Goal: Answer question/provide support

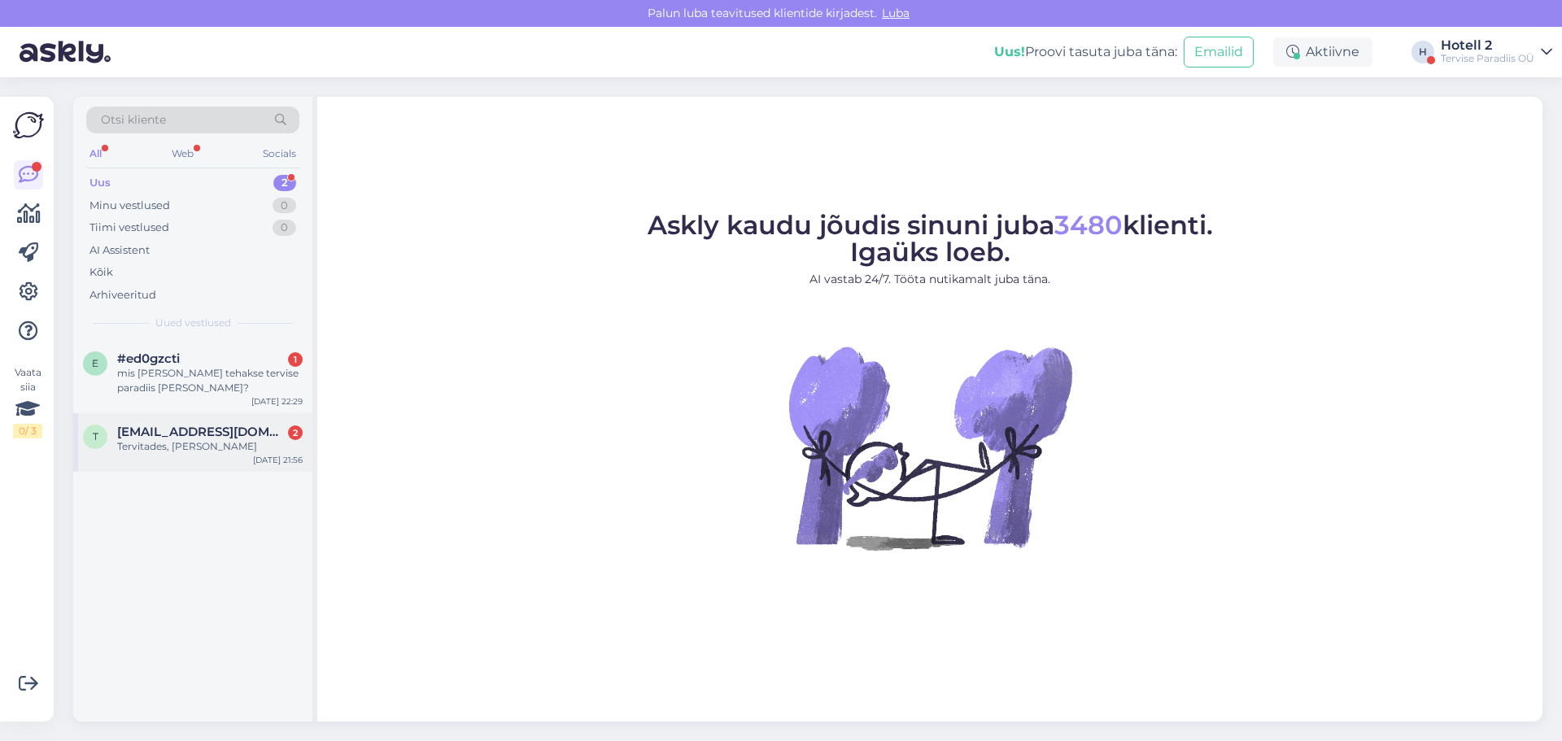
click at [174, 439] on div "Tervitades, [PERSON_NAME]" at bounding box center [209, 446] width 185 height 15
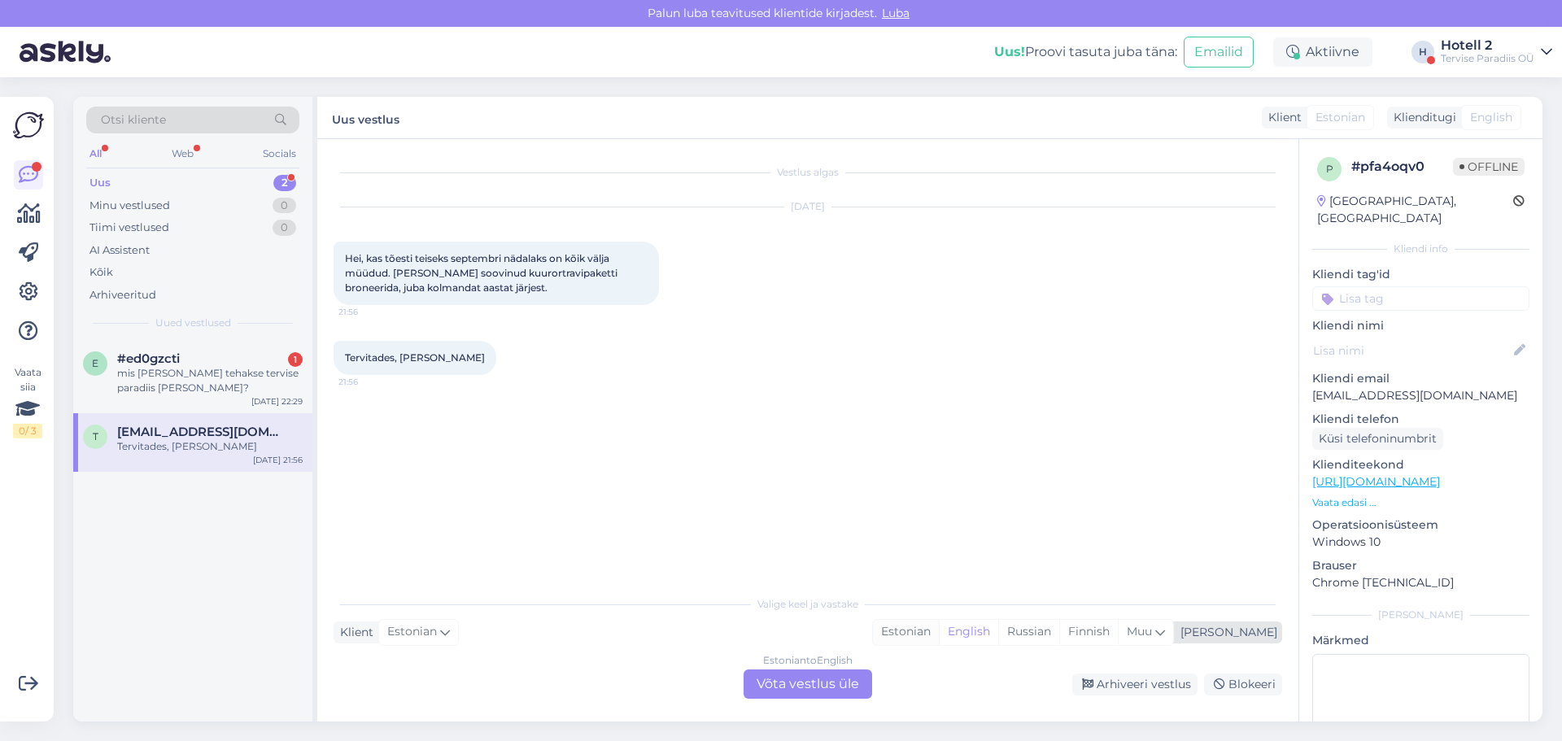
click at [939, 631] on div "Estonian" at bounding box center [906, 632] width 66 height 24
click at [824, 684] on div "Estonian to Estonian Võta vestlus üle" at bounding box center [807, 683] width 129 height 29
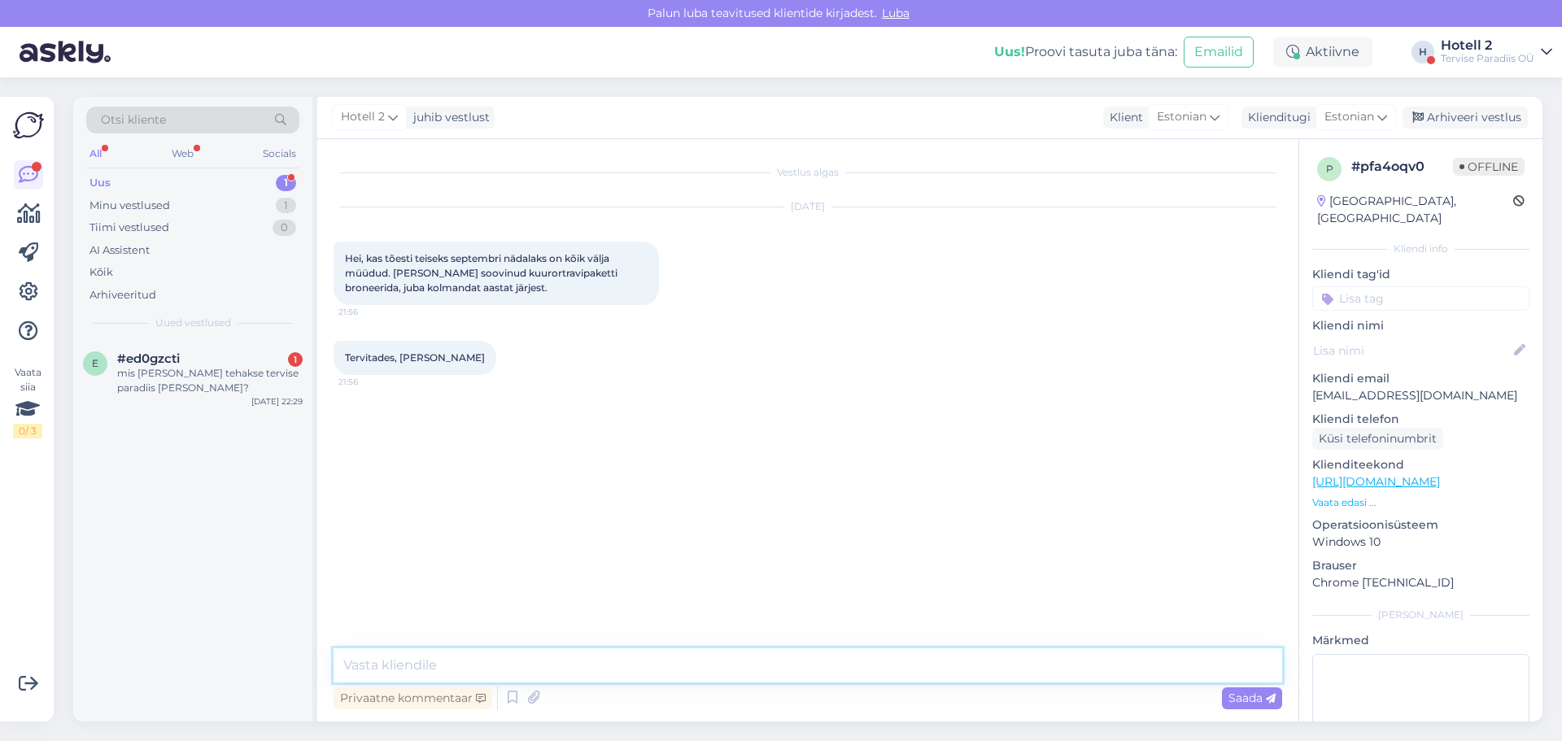
click at [439, 661] on textarea at bounding box center [807, 665] width 948 height 34
click at [238, 352] on div "#jkfqnpao 2" at bounding box center [209, 358] width 185 height 15
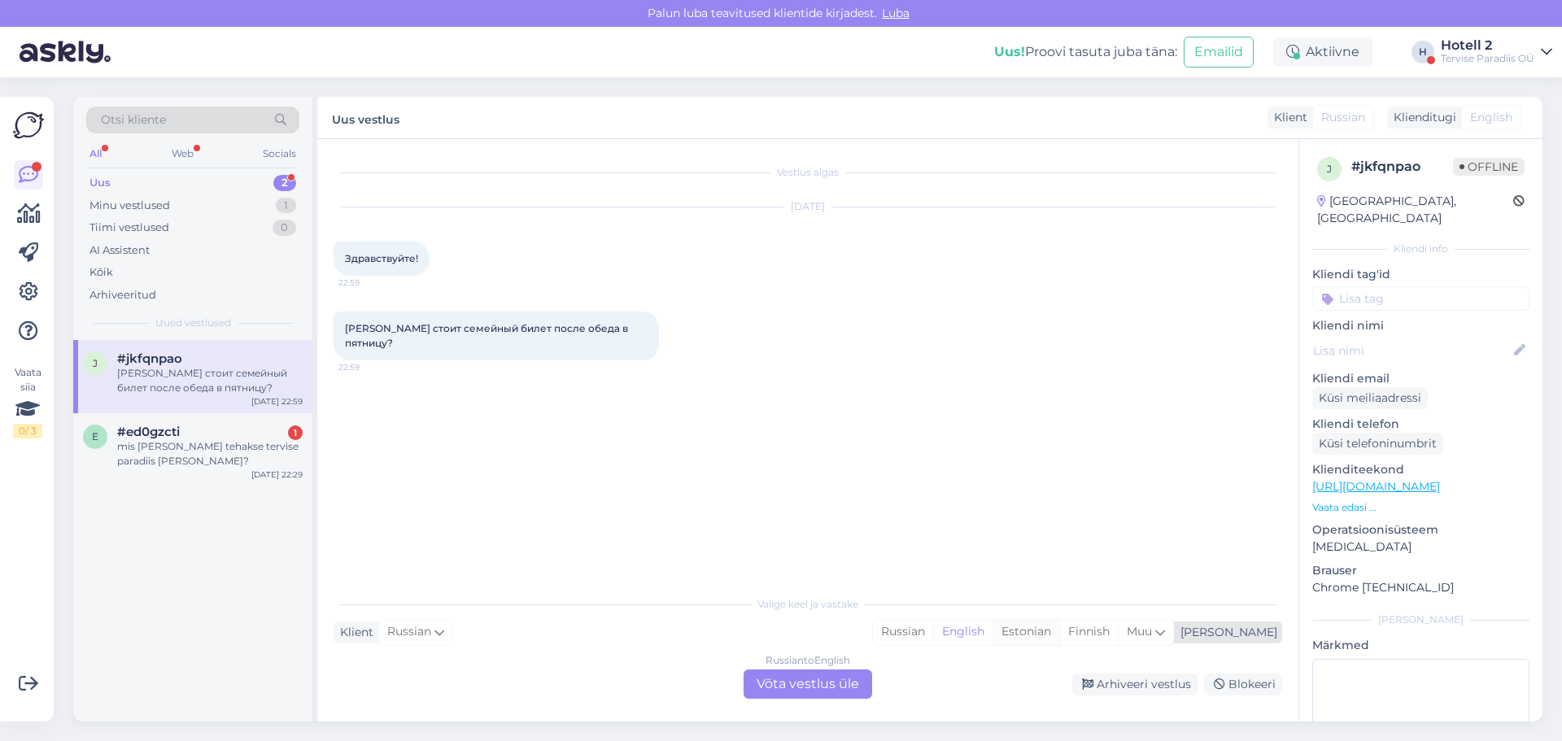
click at [1059, 633] on div "Estonian" at bounding box center [1025, 632] width 67 height 24
click at [785, 685] on div "Russian to Estonian Võta vestlus üle" at bounding box center [807, 683] width 129 height 29
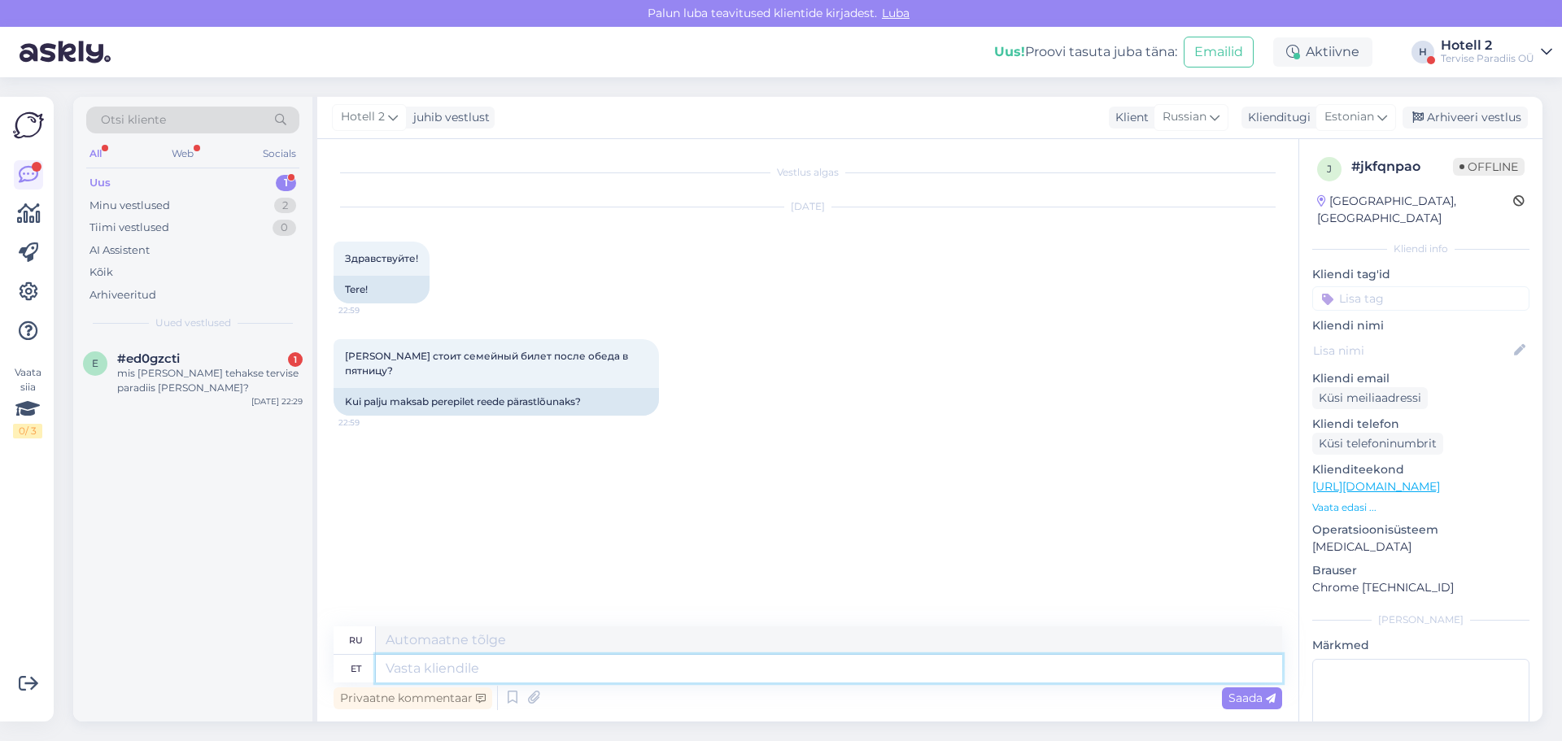
click at [412, 663] on textarea at bounding box center [829, 669] width 906 height 28
type textarea "Tere"
type textarea "Привет"
type textarea "Tere!"
type textarea "Привет!"
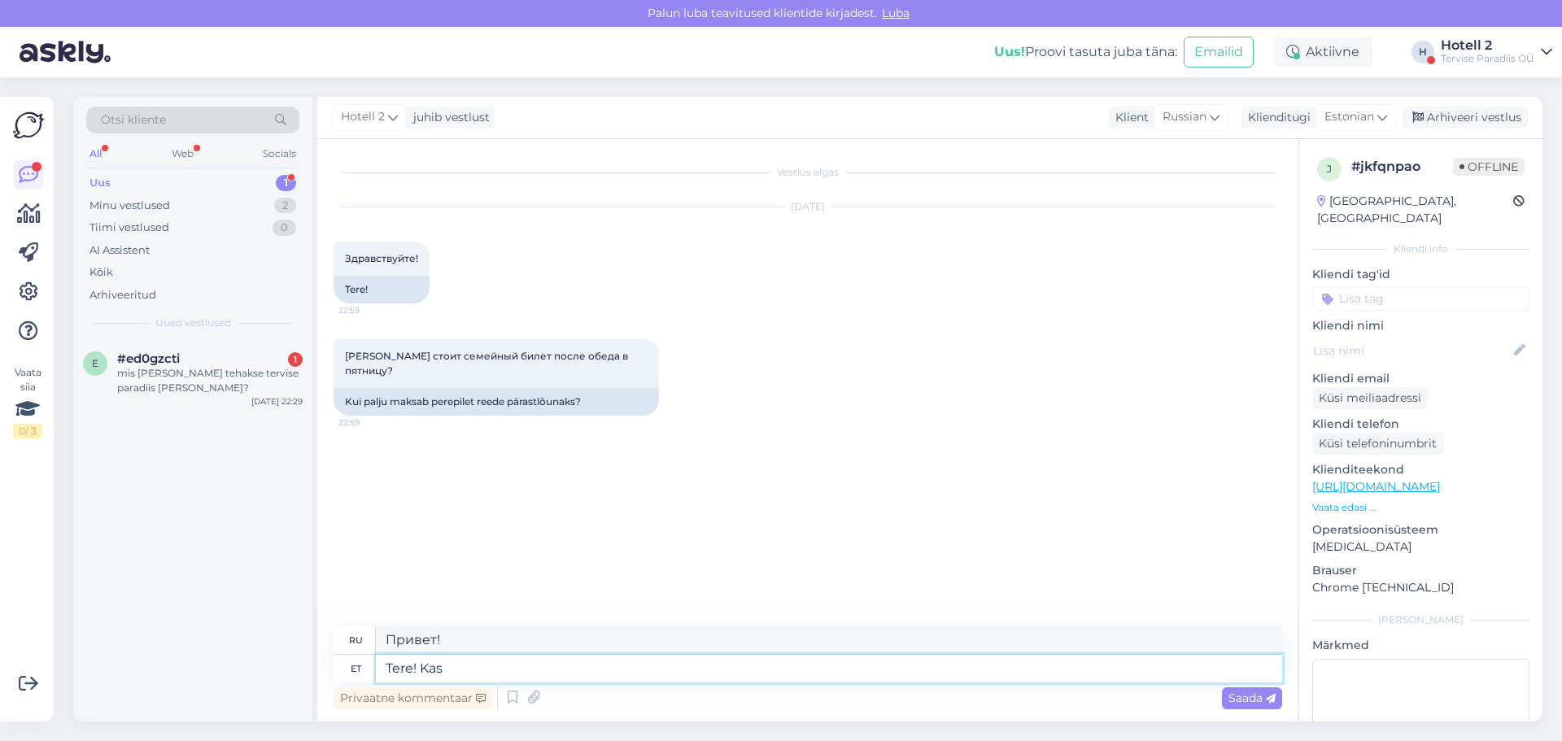
type textarea "Tere! Kas s"
type textarea "Привет! Это"
type textarea "Tere! Kas soovite"
type textarea "Здравствуйте! Хотите?"
type textarea "Tere! Kas soovite veekeskusesse m"
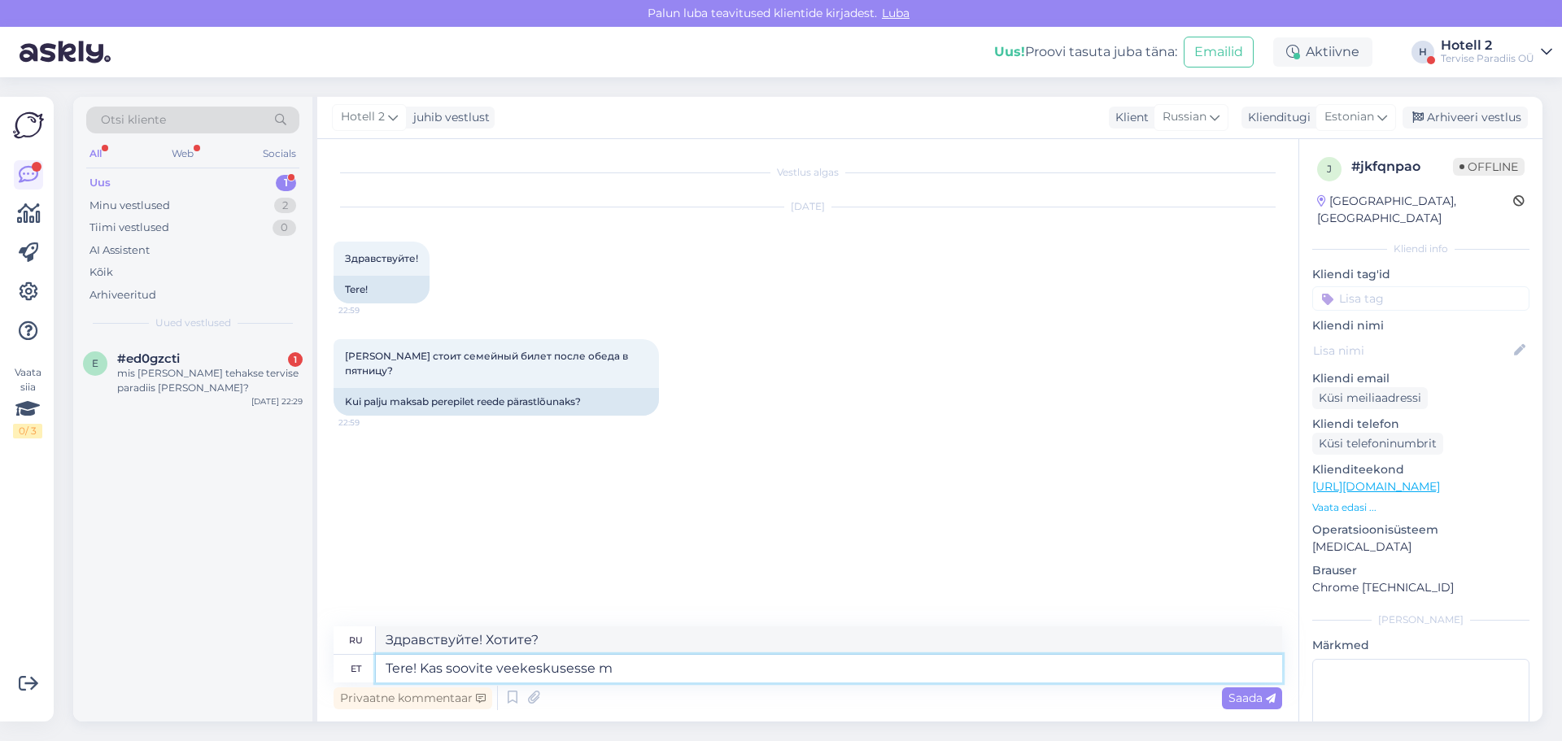
type textarea "Привет! Хочешь пойти в аквапарк?"
type textarea "Tere! Kas soovite veekeskusesse minna?"
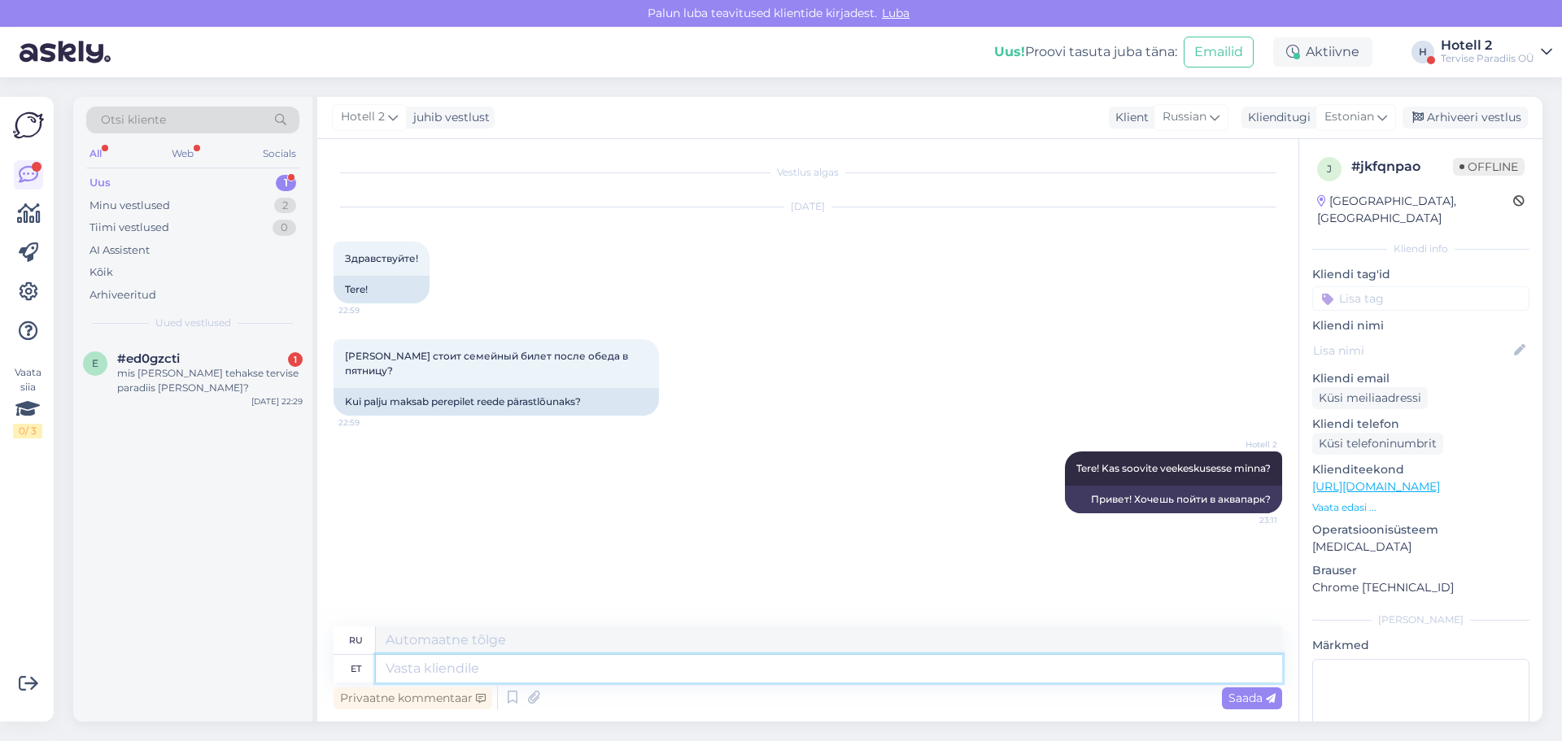
paste textarea "[URL][DOMAIN_NAME]"
type textarea "[URL][DOMAIN_NAME]"
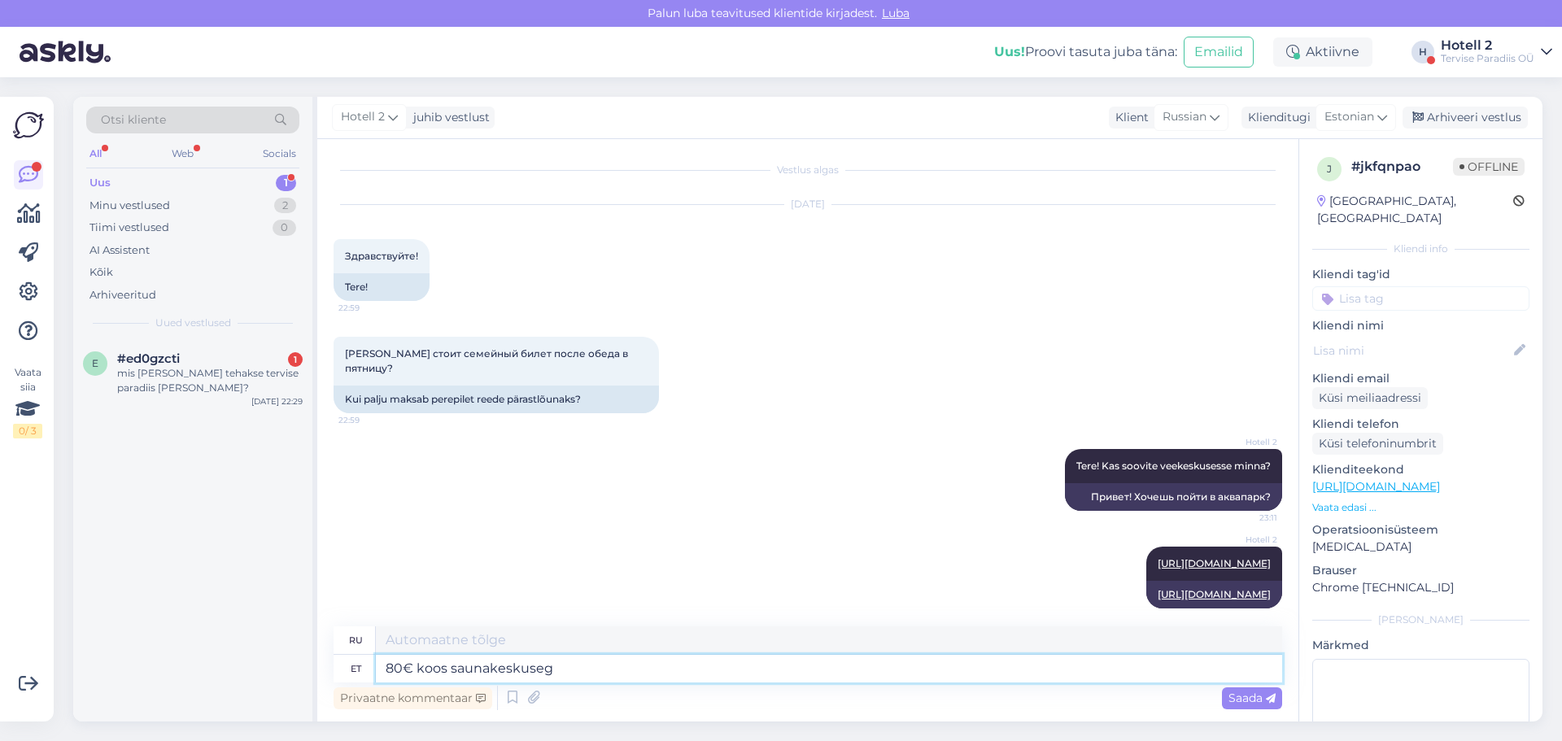
type textarea "80€ koos saunakeskusega"
type textarea "80€"
type textarea "80€ koos saunakeskusega"
type textarea "80 евро, включая [GEOGRAPHIC_DATA]"
type textarea "80€ koos saunakeskusega perepilet"
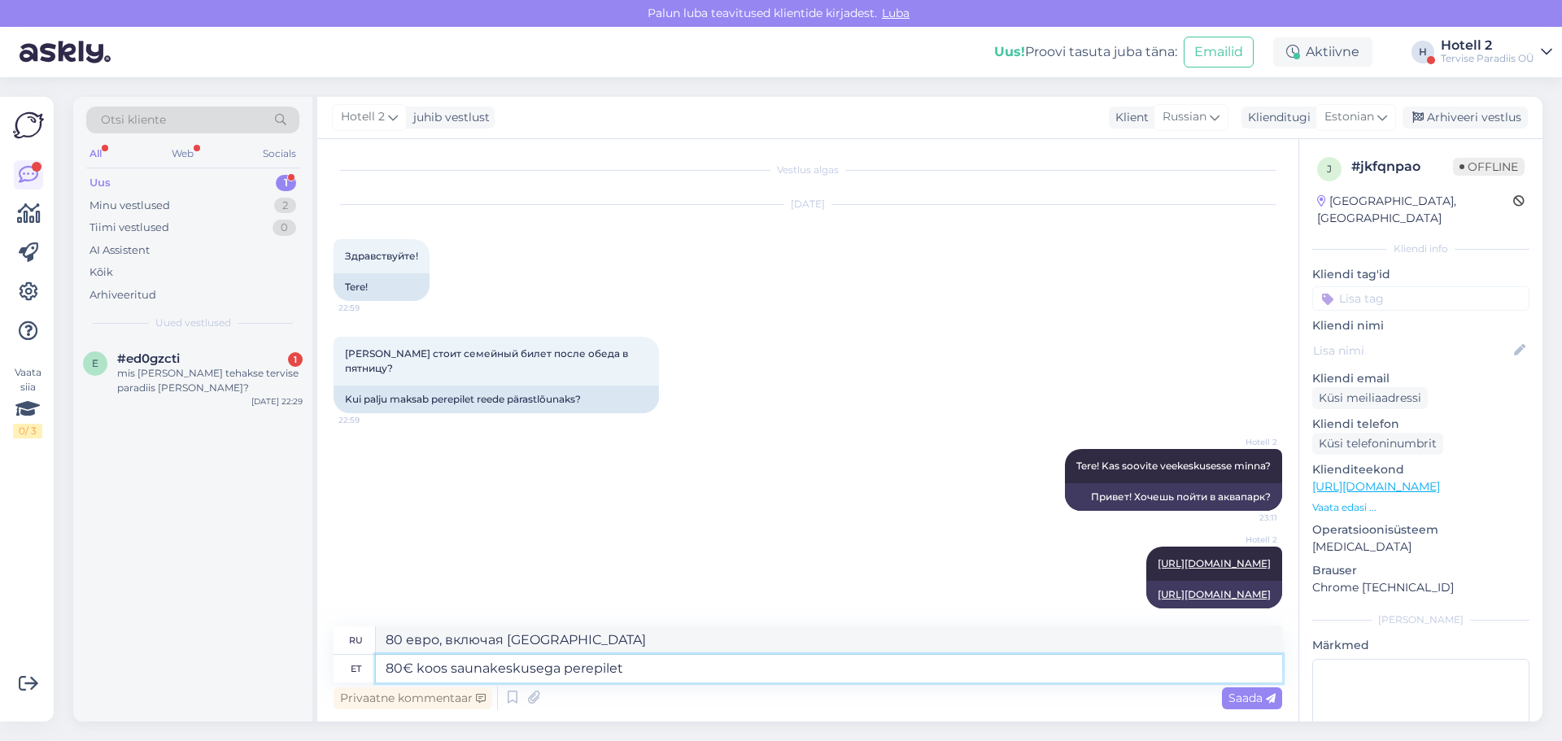
type textarea "Семейный билет 80 евро с посещением сауны"
click at [553, 667] on textarea "80€ koos saunakeskusega perepilet" at bounding box center [829, 669] width 906 height 28
drag, startPoint x: 553, startPoint y: 671, endPoint x: 528, endPoint y: 673, distance: 25.3
click at [528, 673] on textarea "80€ koos saunakeskusega perepilet" at bounding box center [829, 669] width 906 height 28
click at [545, 673] on textarea "80€ koos saunakeskusega perepilet" at bounding box center [829, 669] width 906 height 28
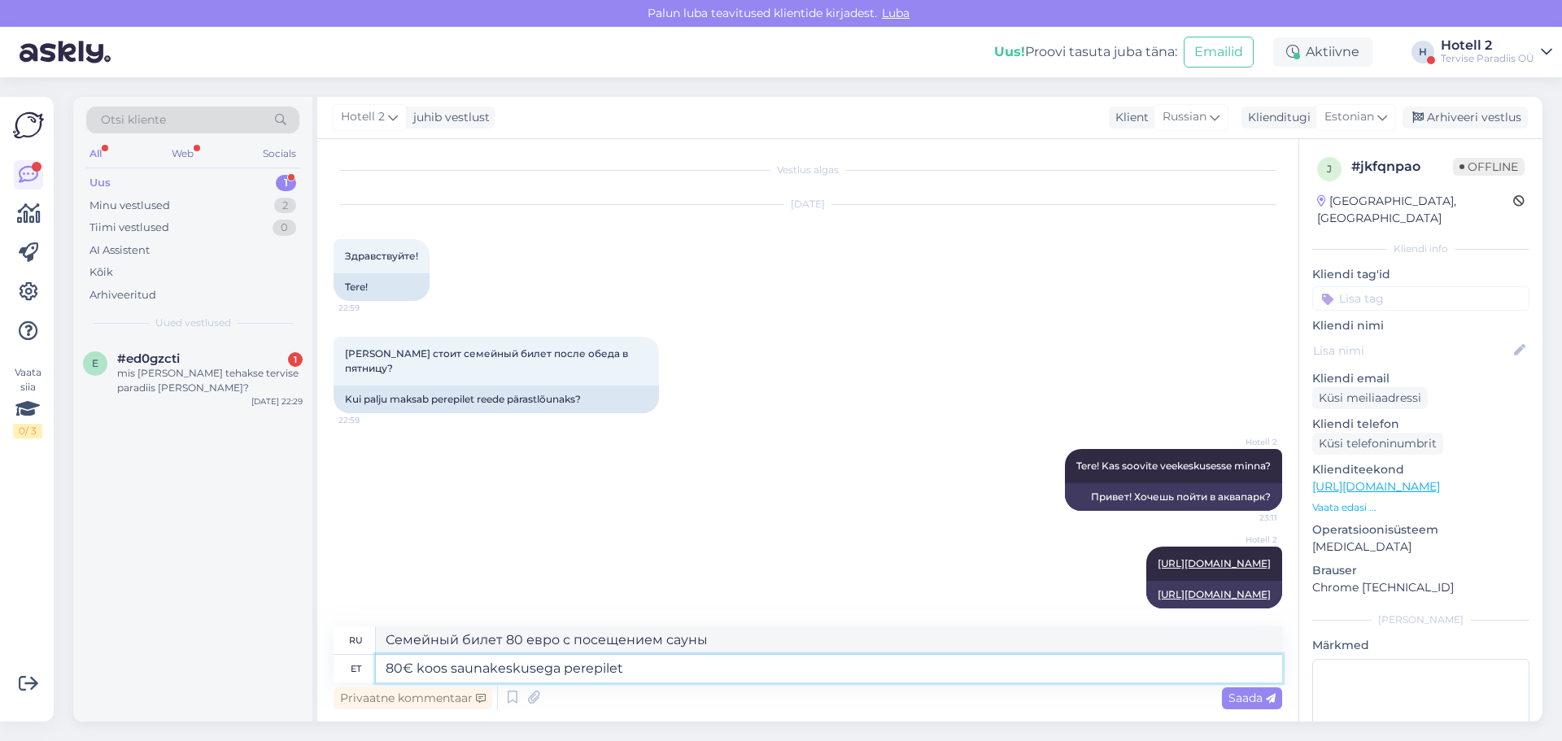
drag, startPoint x: 556, startPoint y: 671, endPoint x: 418, endPoint y: 673, distance: 138.3
click at [418, 673] on textarea "80€ koos saunakeskusega perepilet" at bounding box center [829, 669] width 906 height 28
type textarea "80€ perepilet"
type textarea "Семейный билет 80 евро"
click at [523, 669] on textarea "80€ perepilet" at bounding box center [829, 669] width 906 height 28
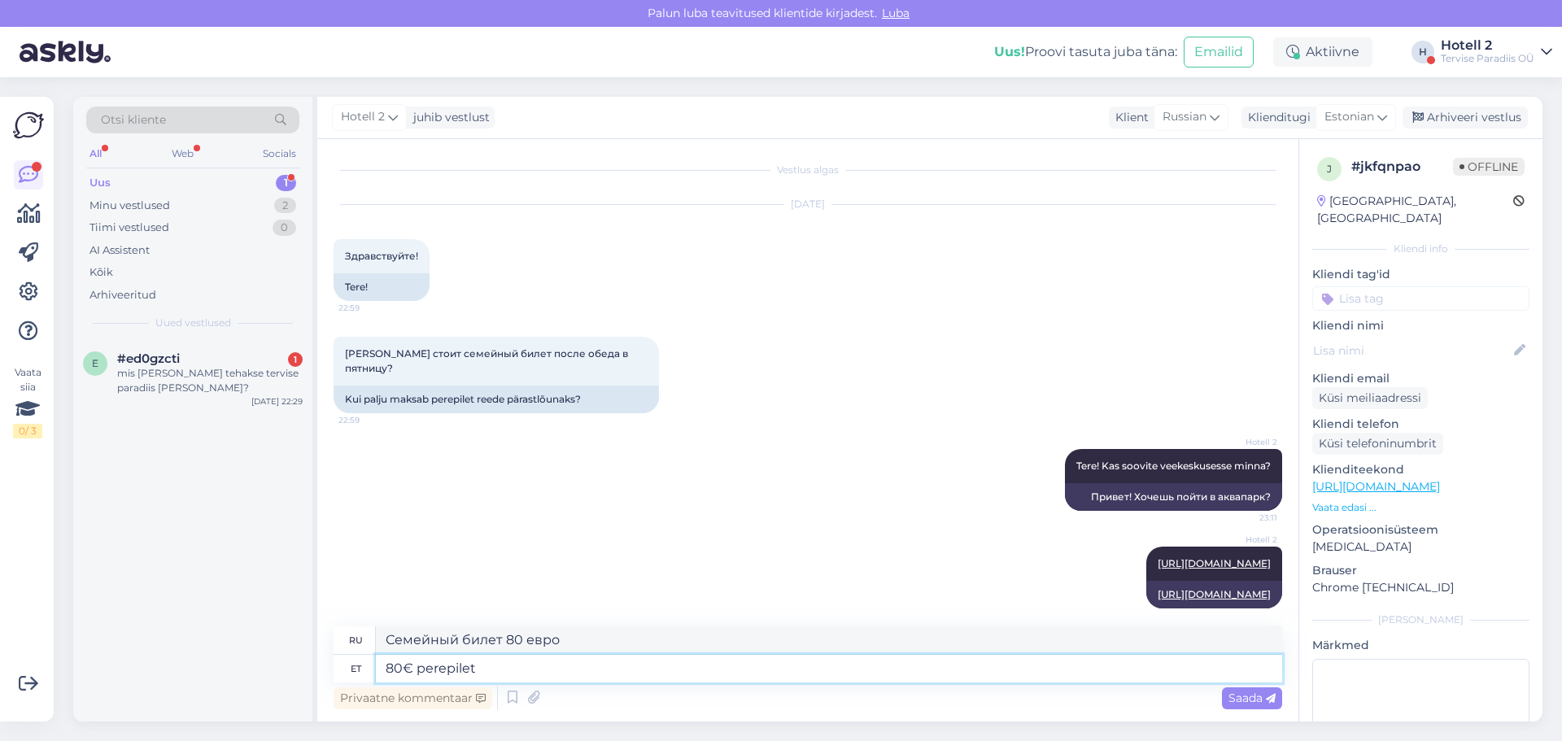
paste textarea "koos saunakeskusega"
type textarea "80€ perepilet koos saunakeskusega"
type textarea "Семейный билет 80 евро с посещением сауны"
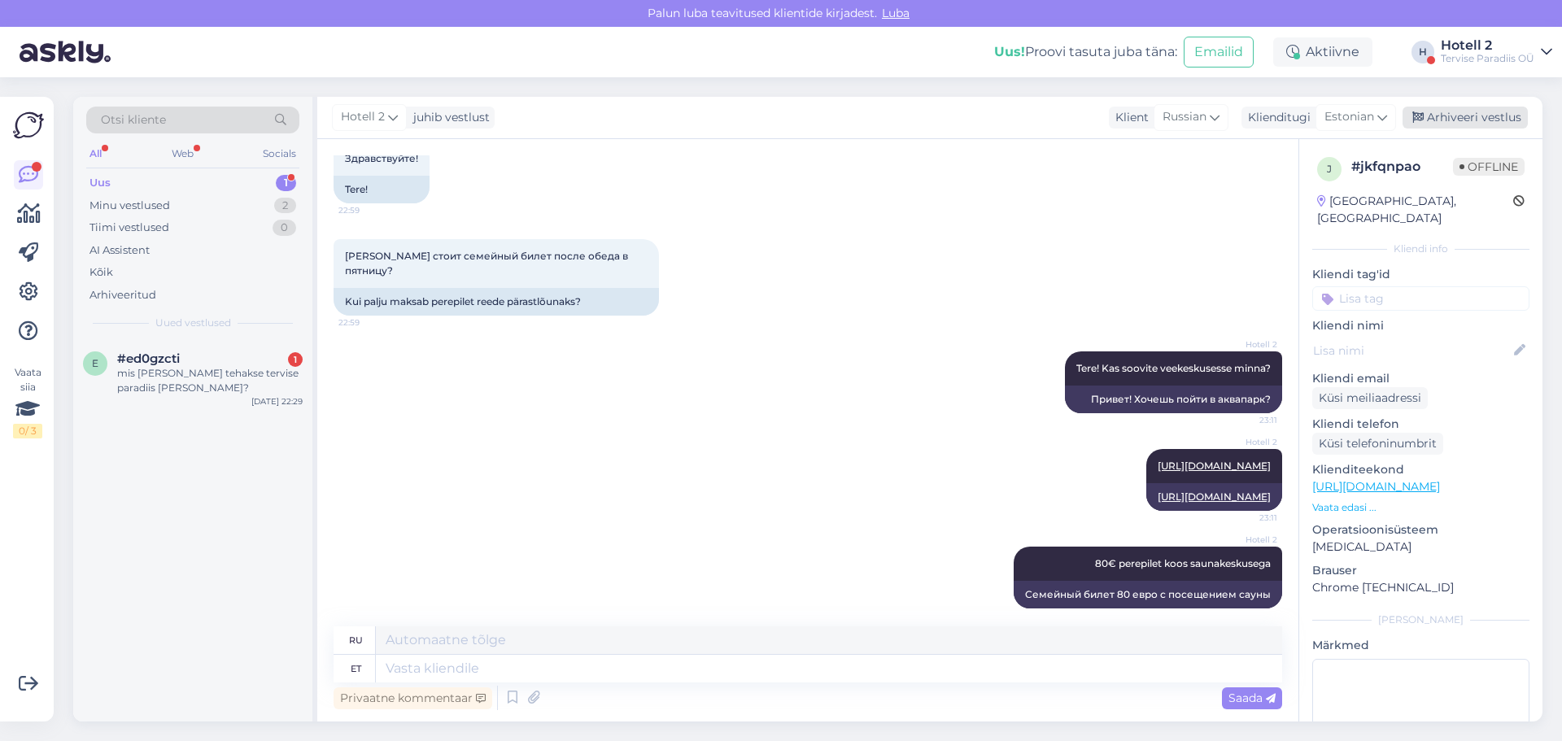
click at [1484, 124] on div "Arhiveeri vestlus" at bounding box center [1464, 118] width 125 height 22
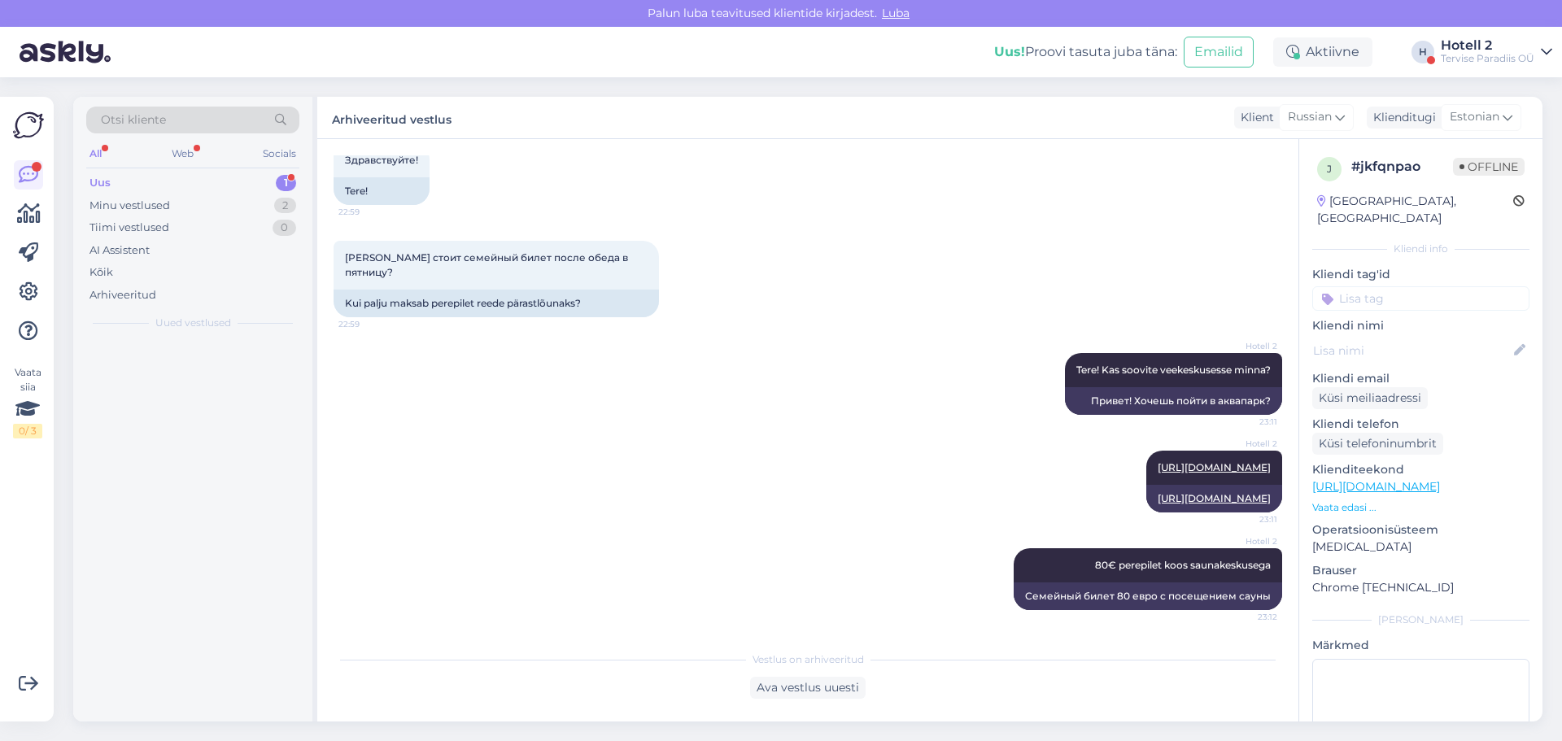
scroll to position [84, 0]
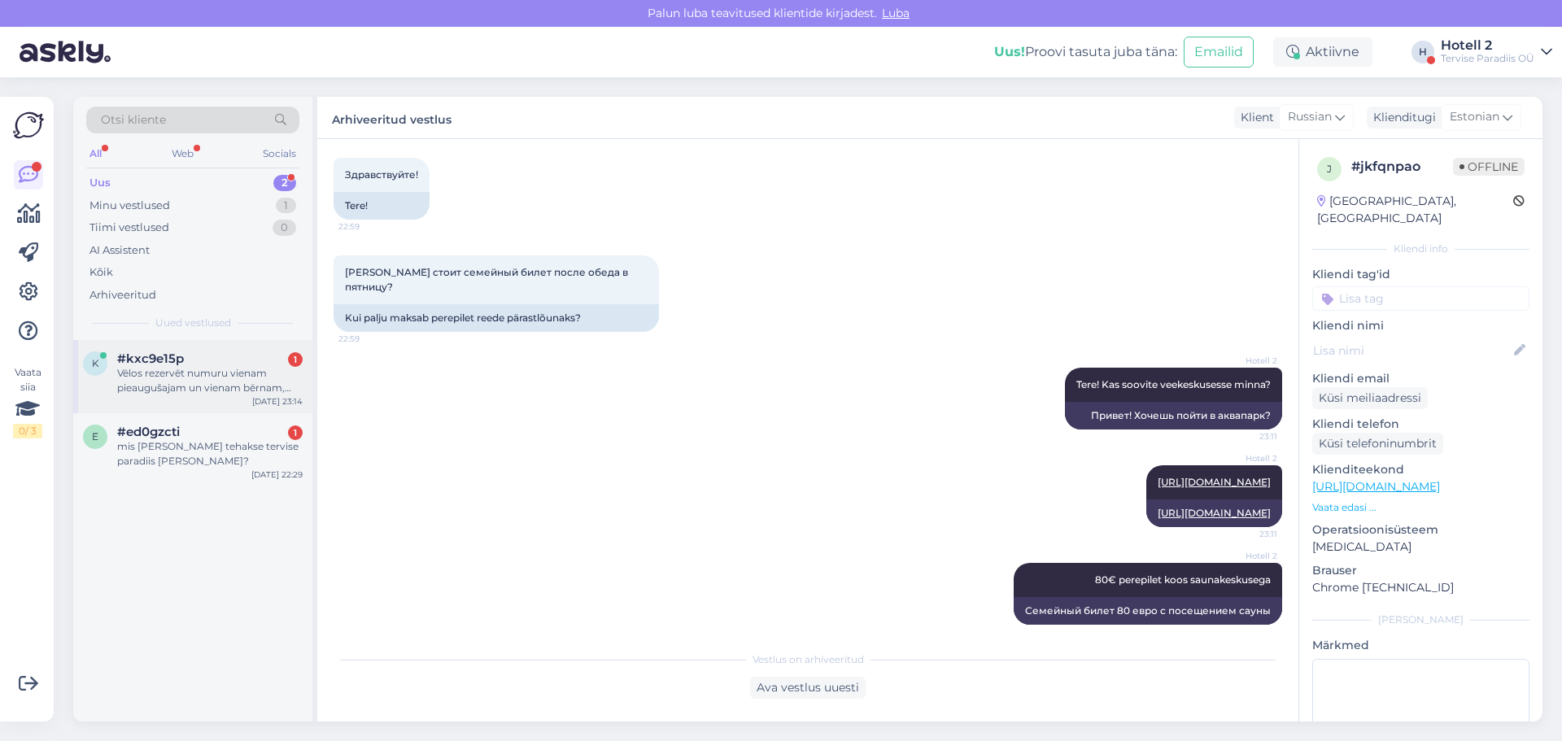
click at [192, 380] on div "Vēlos rezervēt numuru vienam pieaugušajam un vienam bērnam, taču tīmekļa vietnē…" at bounding box center [209, 380] width 185 height 29
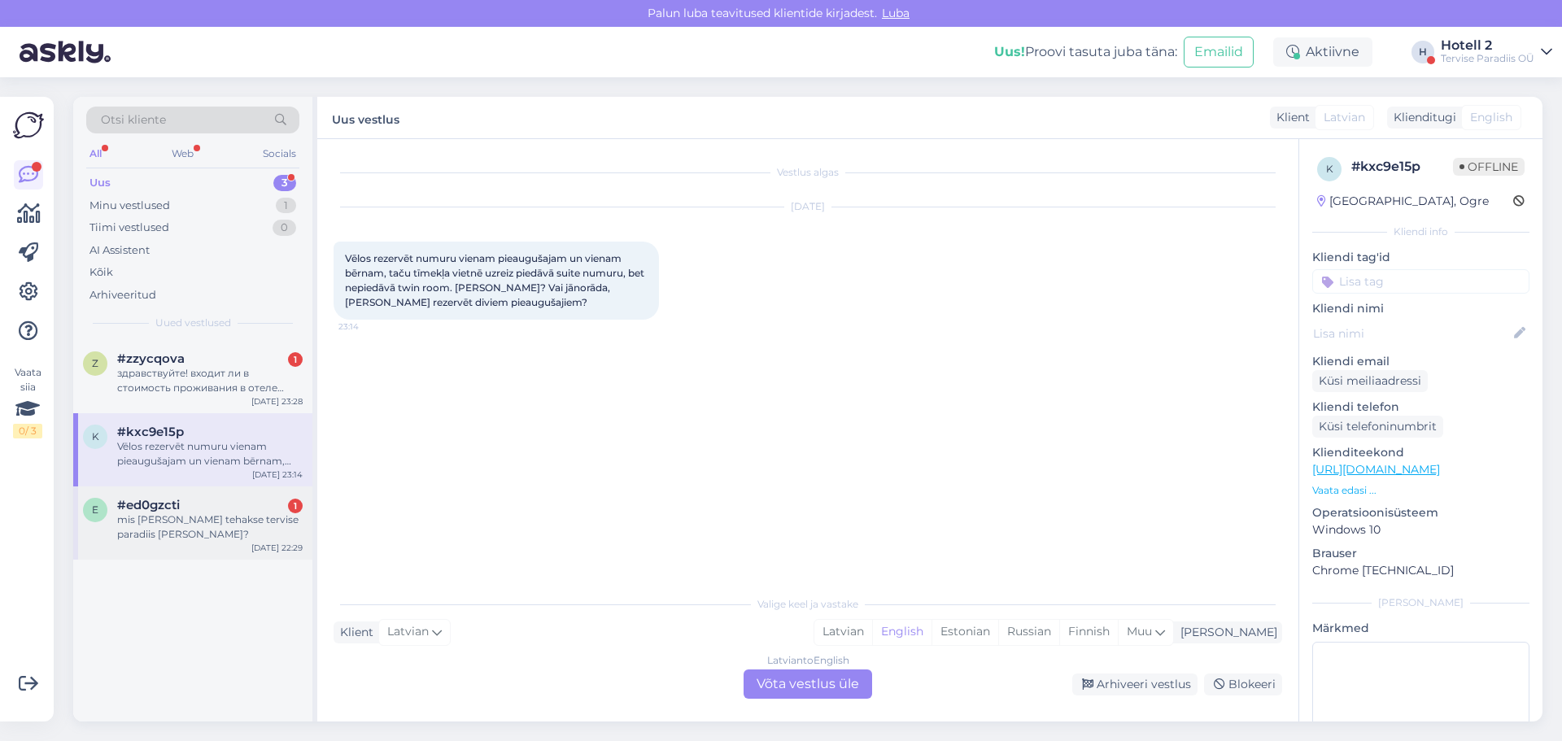
click at [269, 525] on div "mis [PERSON_NAME] tehakse tervise paradiis [PERSON_NAME]?" at bounding box center [209, 526] width 185 height 29
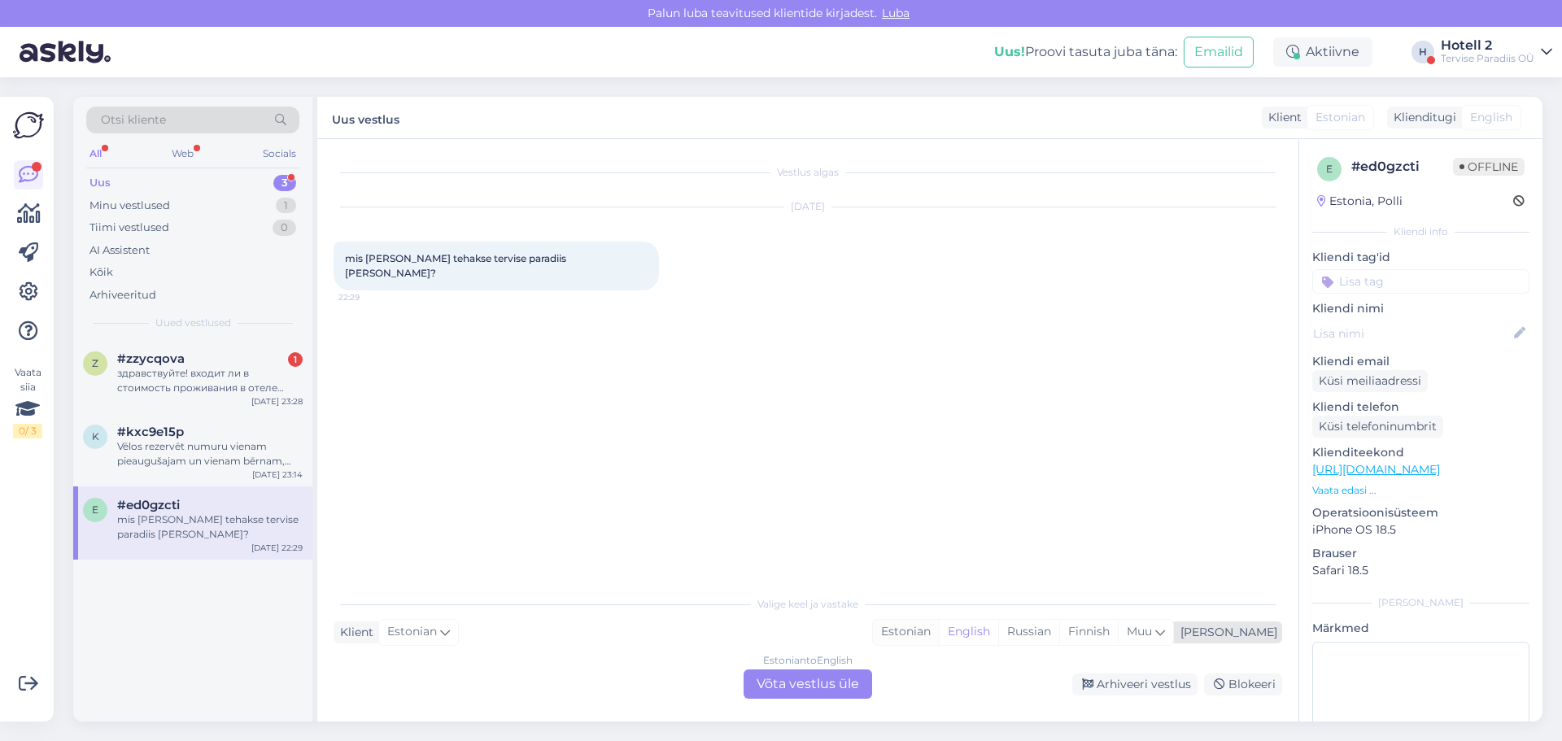
click at [939, 627] on div "Estonian" at bounding box center [906, 632] width 66 height 24
click at [826, 678] on div "Estonian to Estonian Võta vestlus üle" at bounding box center [807, 683] width 129 height 29
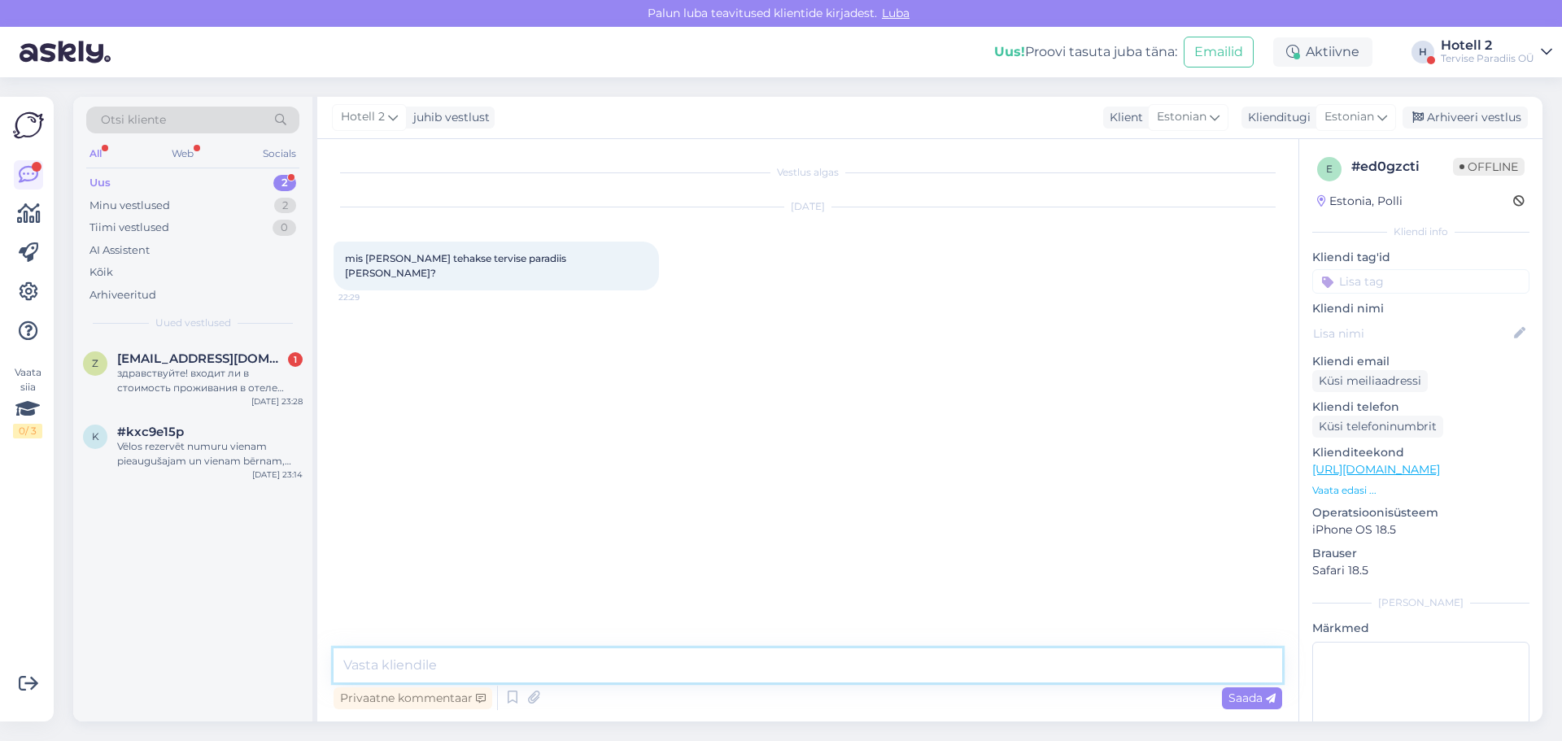
click at [446, 662] on textarea at bounding box center [807, 665] width 948 height 34
type textarea "Tere"
click at [469, 665] on textarea "Veekeskus avatakse [PERSON_NAME] 11" at bounding box center [807, 665] width 948 height 34
click at [1037, 662] on textarea "Veekeskus avatakse suve perioodil iga päev [PERSON_NAME] 11" at bounding box center [807, 665] width 948 height 34
type textarea "Veekeskus avatakse suve perioodil iga päev [PERSON_NAME] 11.00"
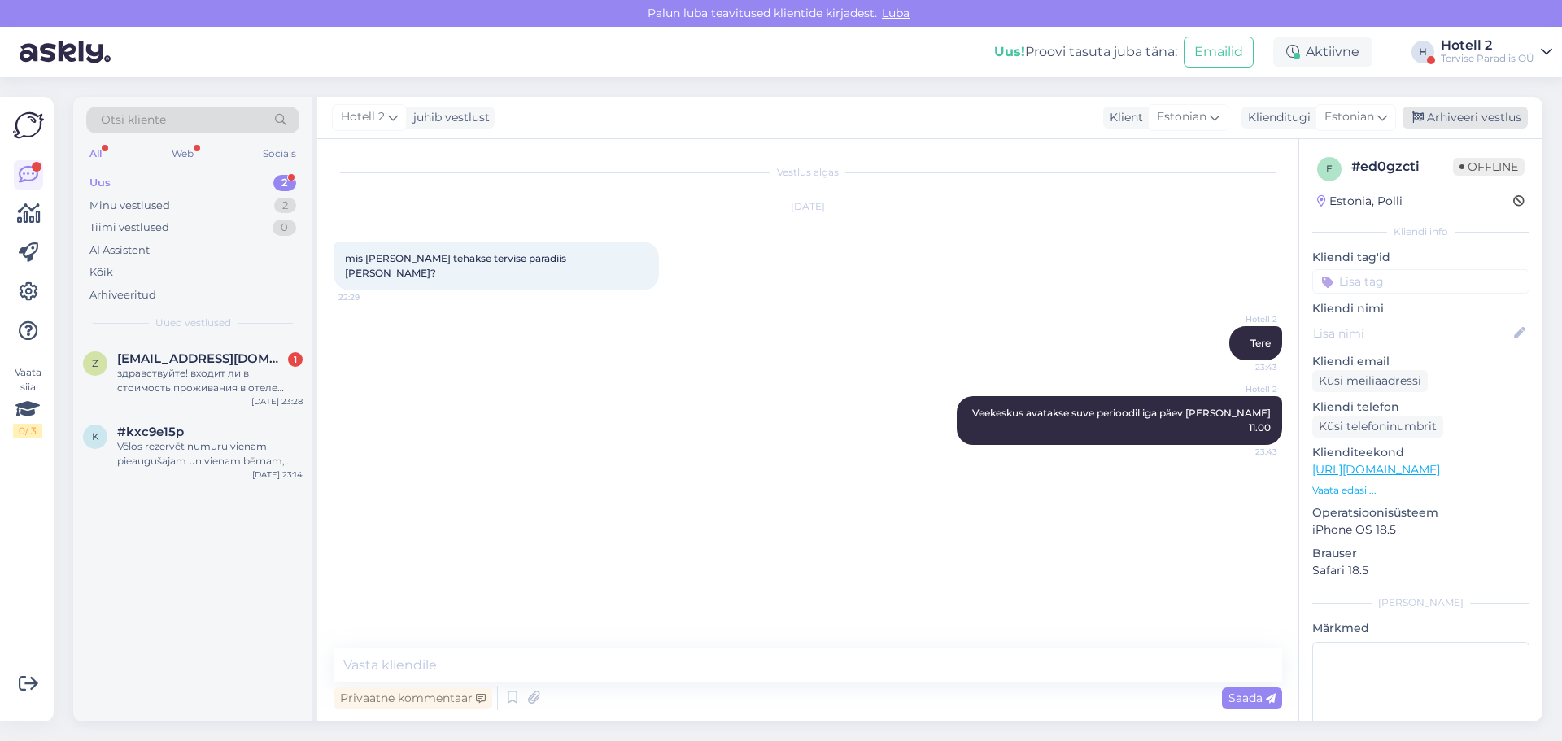
click at [1479, 113] on div "Arhiveeri vestlus" at bounding box center [1464, 118] width 125 height 22
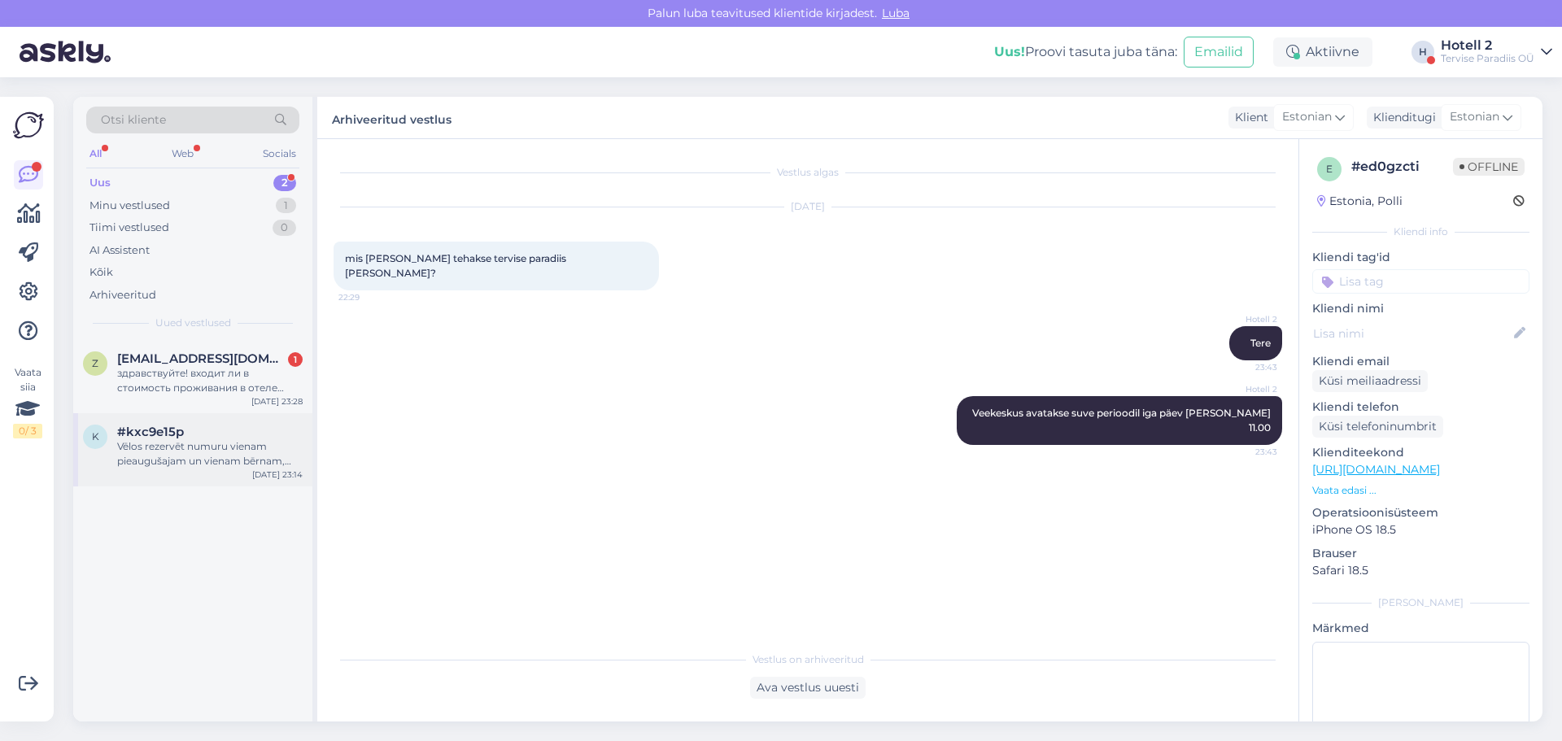
click at [177, 475] on div "k #kxc9e15p Vēlos rezervēt numuru vienam pieaugušajam un vienam bērnam, taču tī…" at bounding box center [192, 449] width 239 height 73
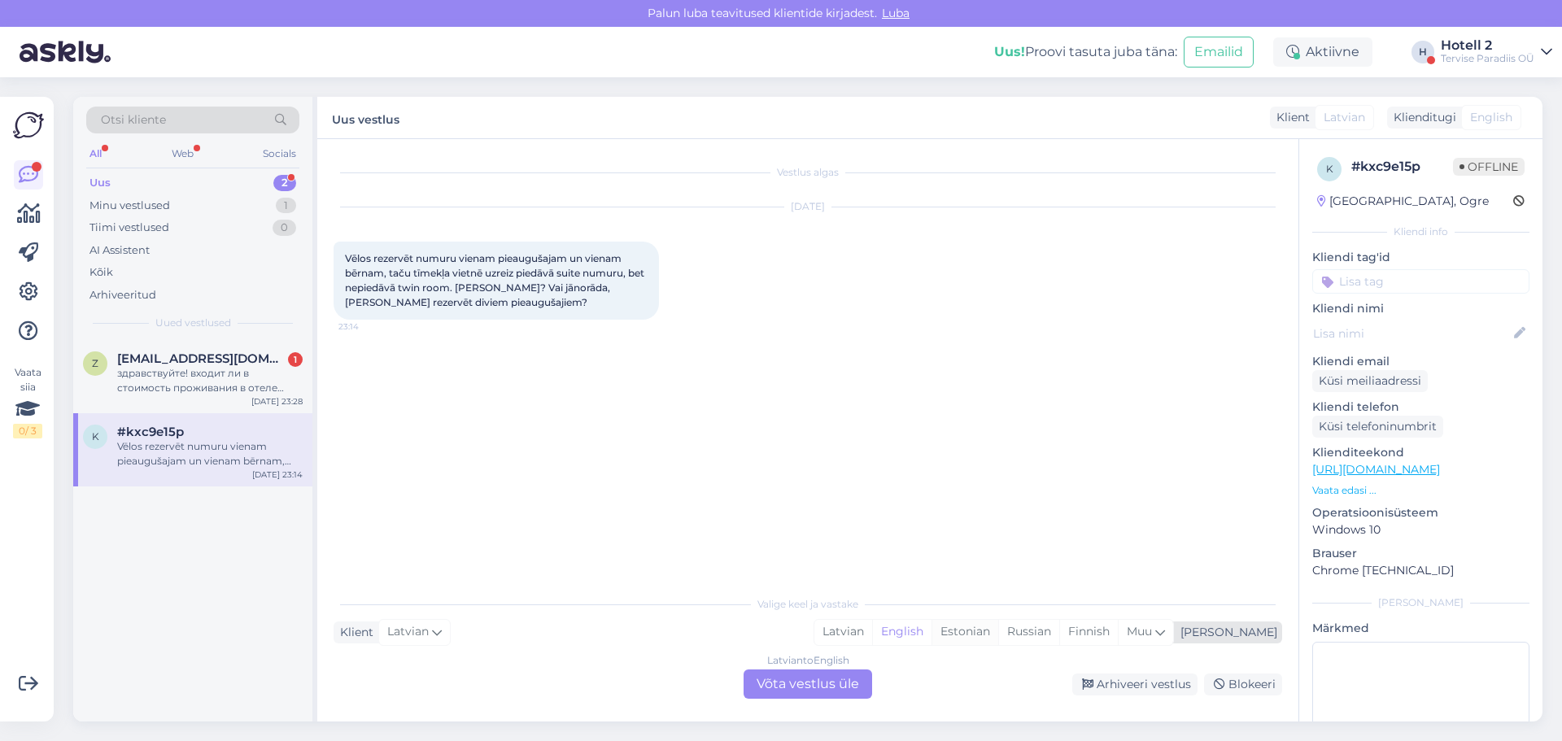
click at [998, 631] on div "Estonian" at bounding box center [964, 632] width 67 height 24
click at [799, 687] on div "Latvian to Estonian Võta vestlus üle" at bounding box center [807, 683] width 129 height 29
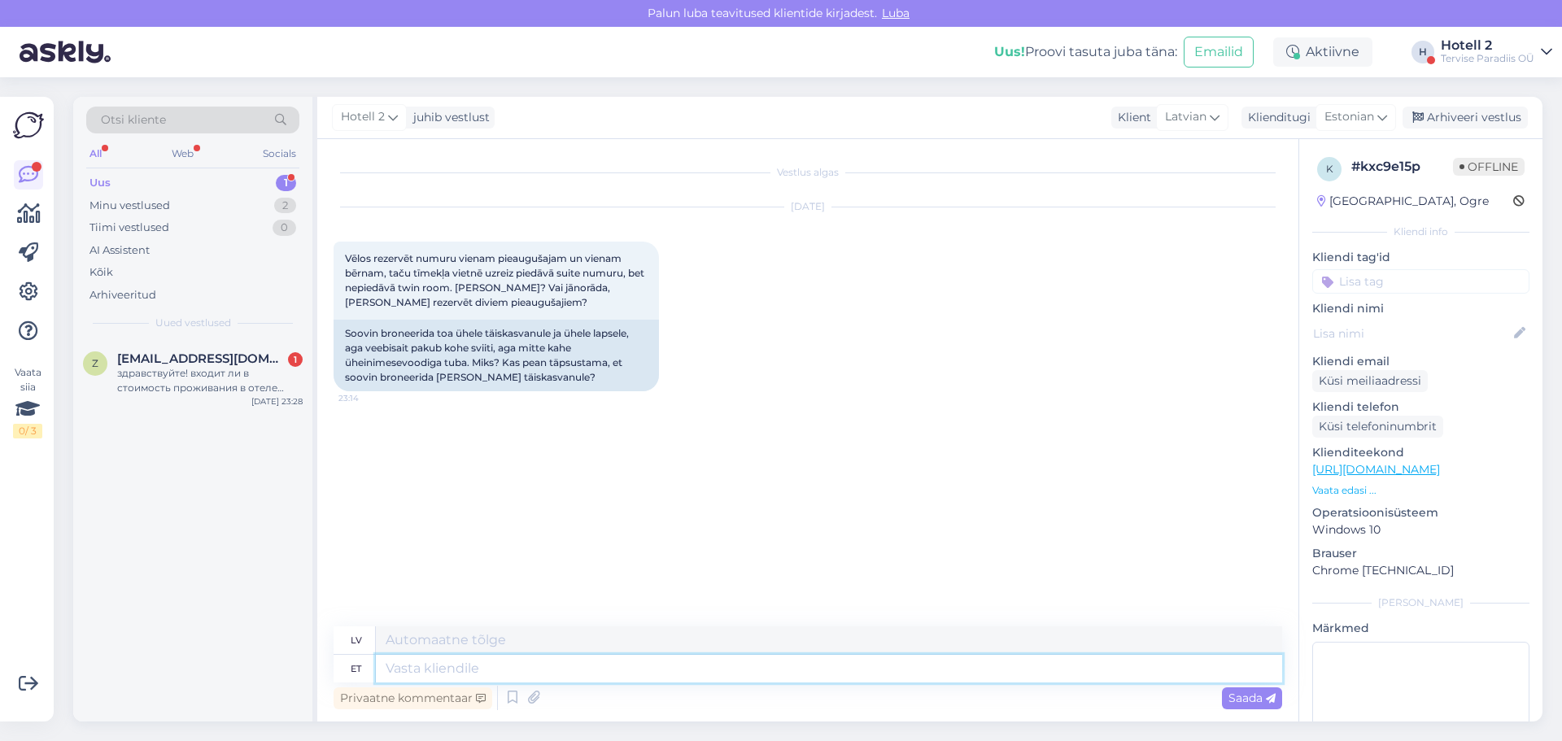
click at [481, 668] on textarea at bounding box center [829, 669] width 906 height 28
type textarea "Tere"
type textarea "Sveiki"
paste textarea "[URL][DOMAIN_NAME]"
type textarea "[URL][DOMAIN_NAME]"
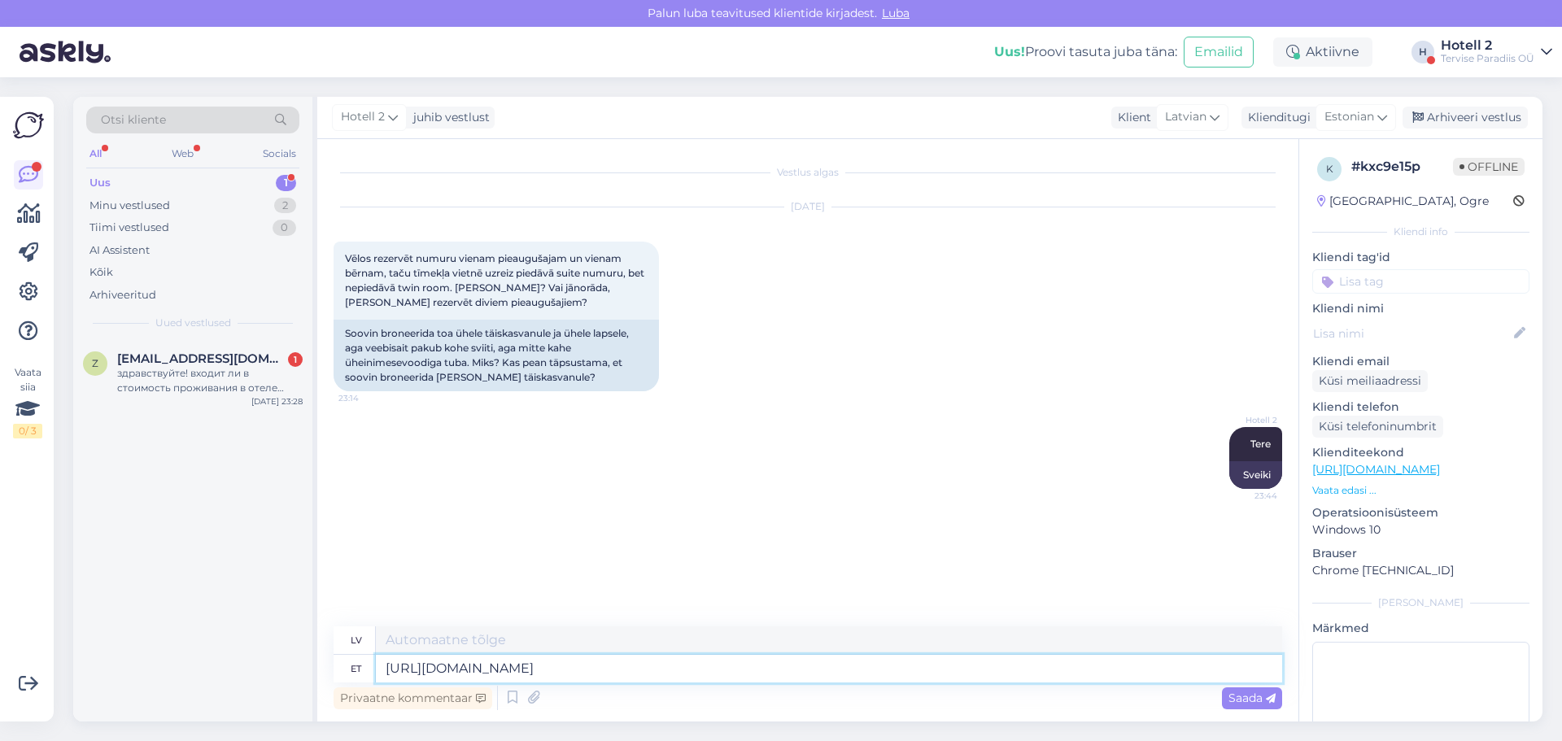
type textarea "[URL][DOMAIN_NAME] !/accommodation/packages?lang=en"
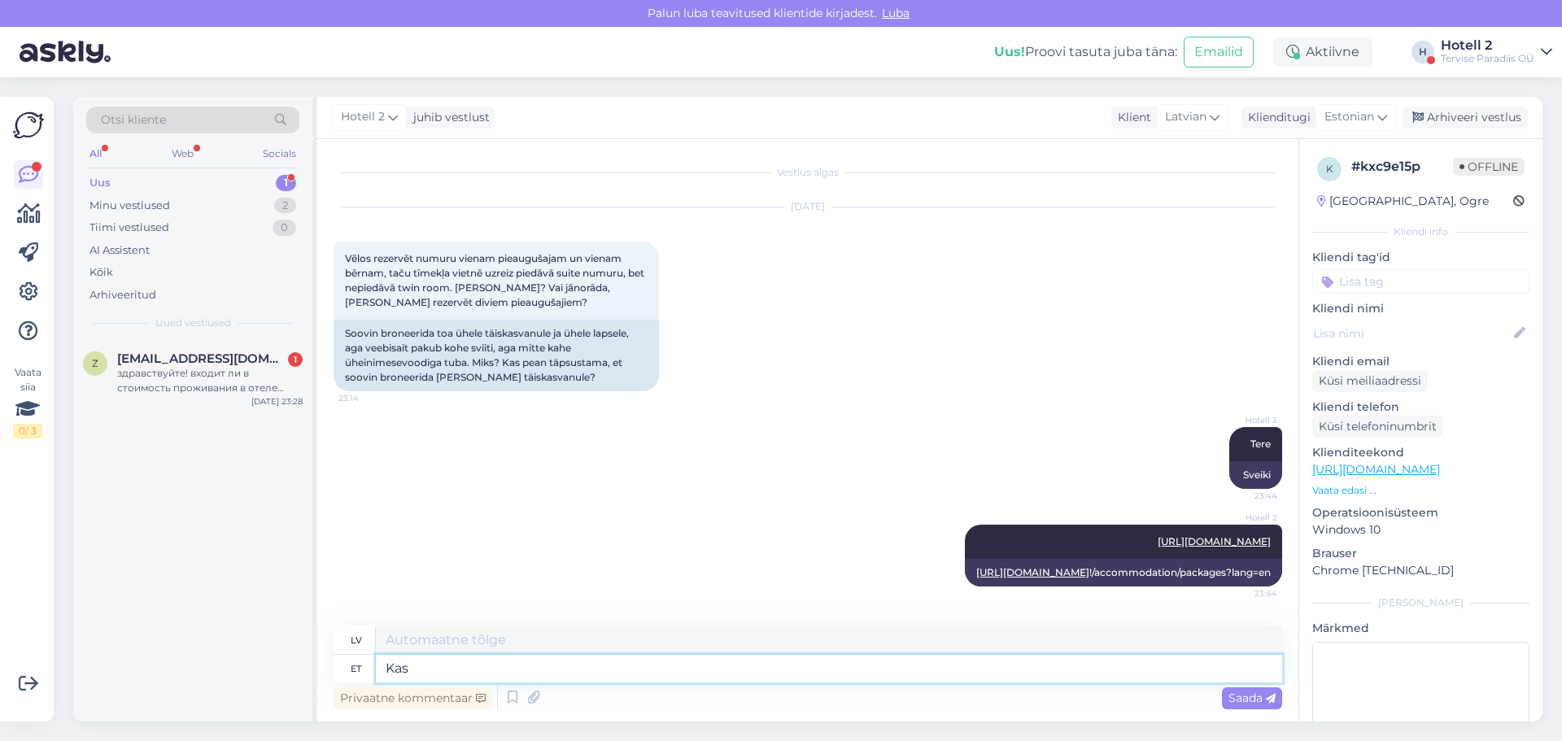
type textarea "Kas"
type textarea "Ir"
type textarea "Kas vaatasi"
type textarea "Vai tu redzi?"
type textarea "Kas vaatasite"
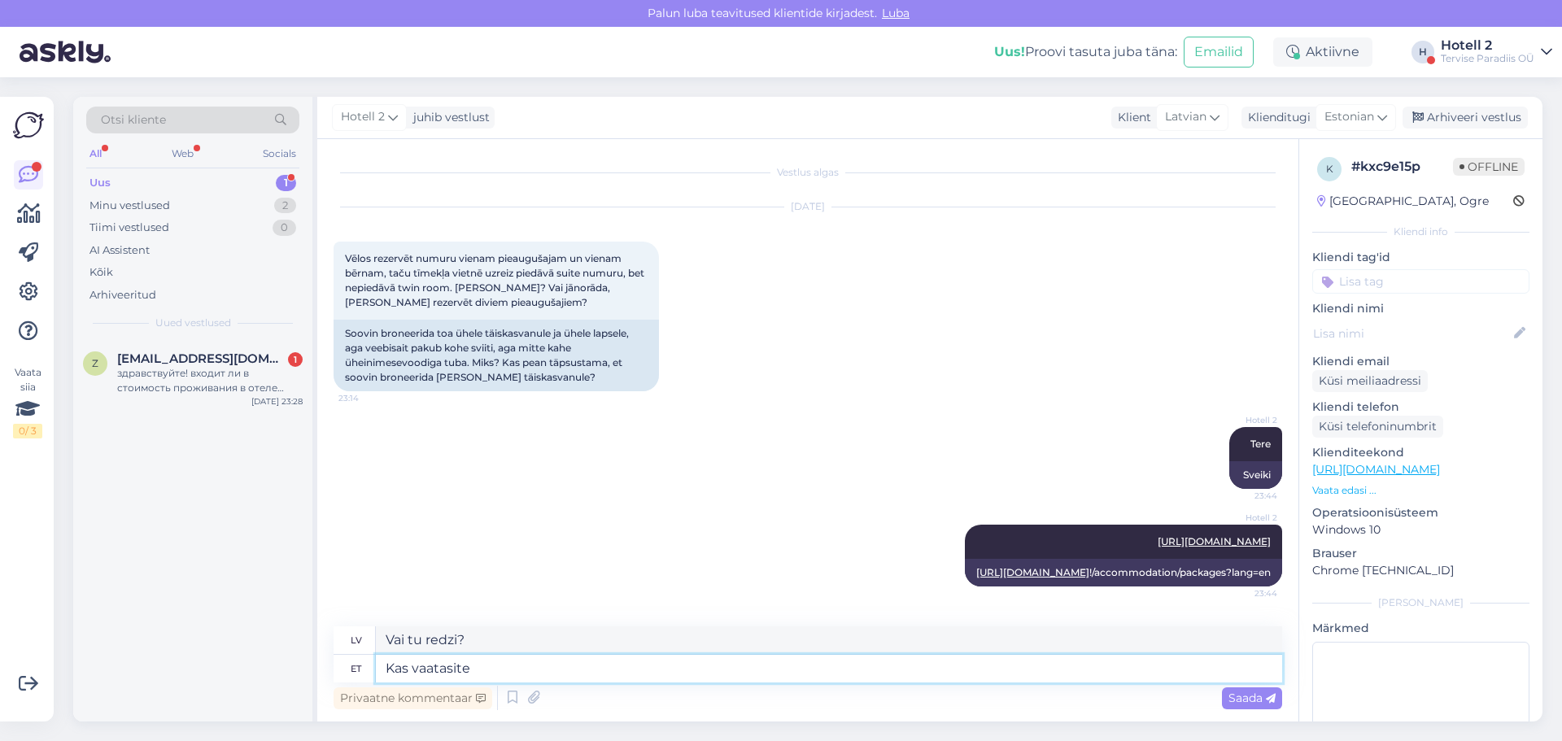
type textarea "Vai tu skatījies?"
type textarea "Kas vaatasite meie"
type textarea "Vai jūs skatījāties mūsu"
type textarea "Kas vaatasite meie lehe p"
type textarea "Vai apskatījāt mūsu lapu?"
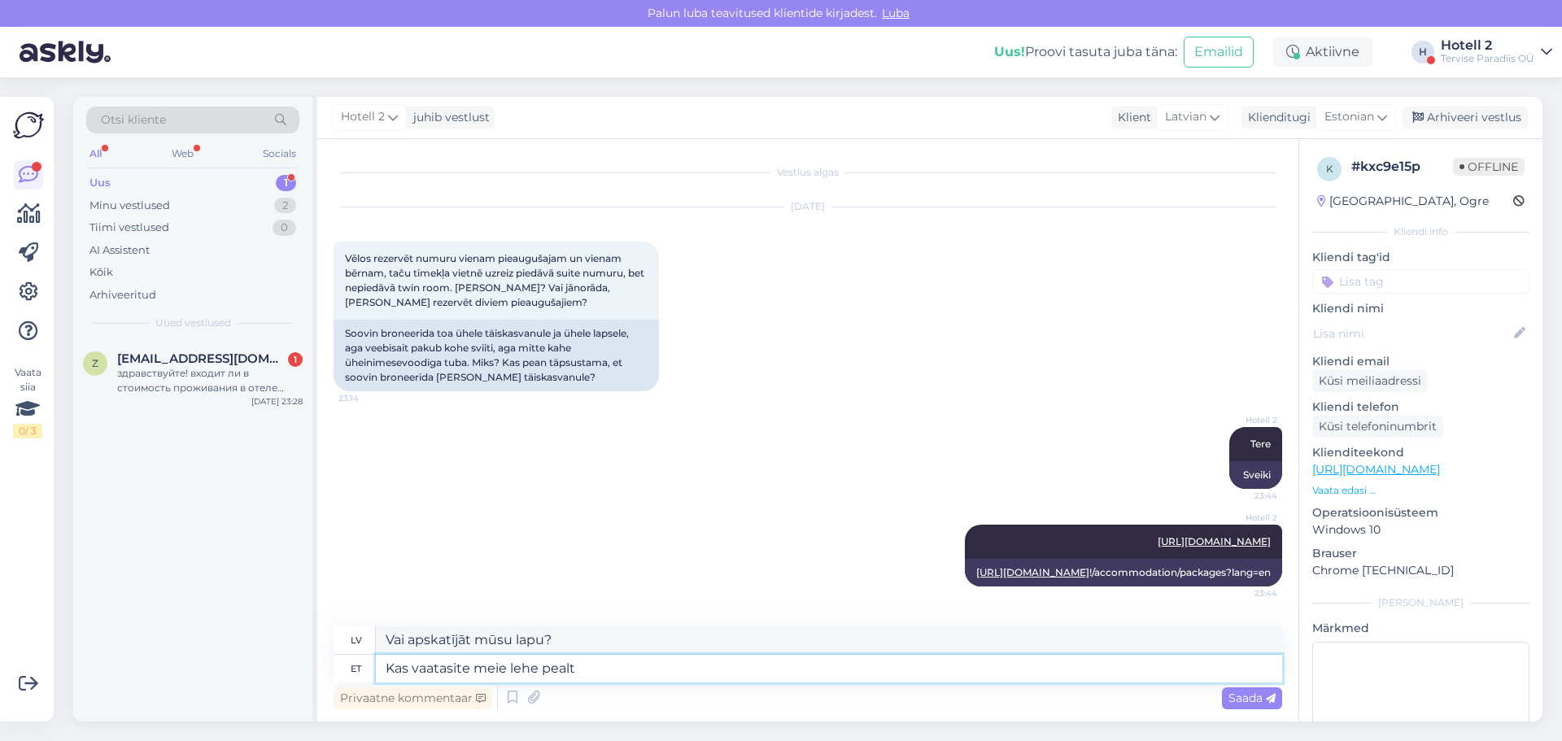
type textarea "Kas vaatasite meie lehe pealt?"
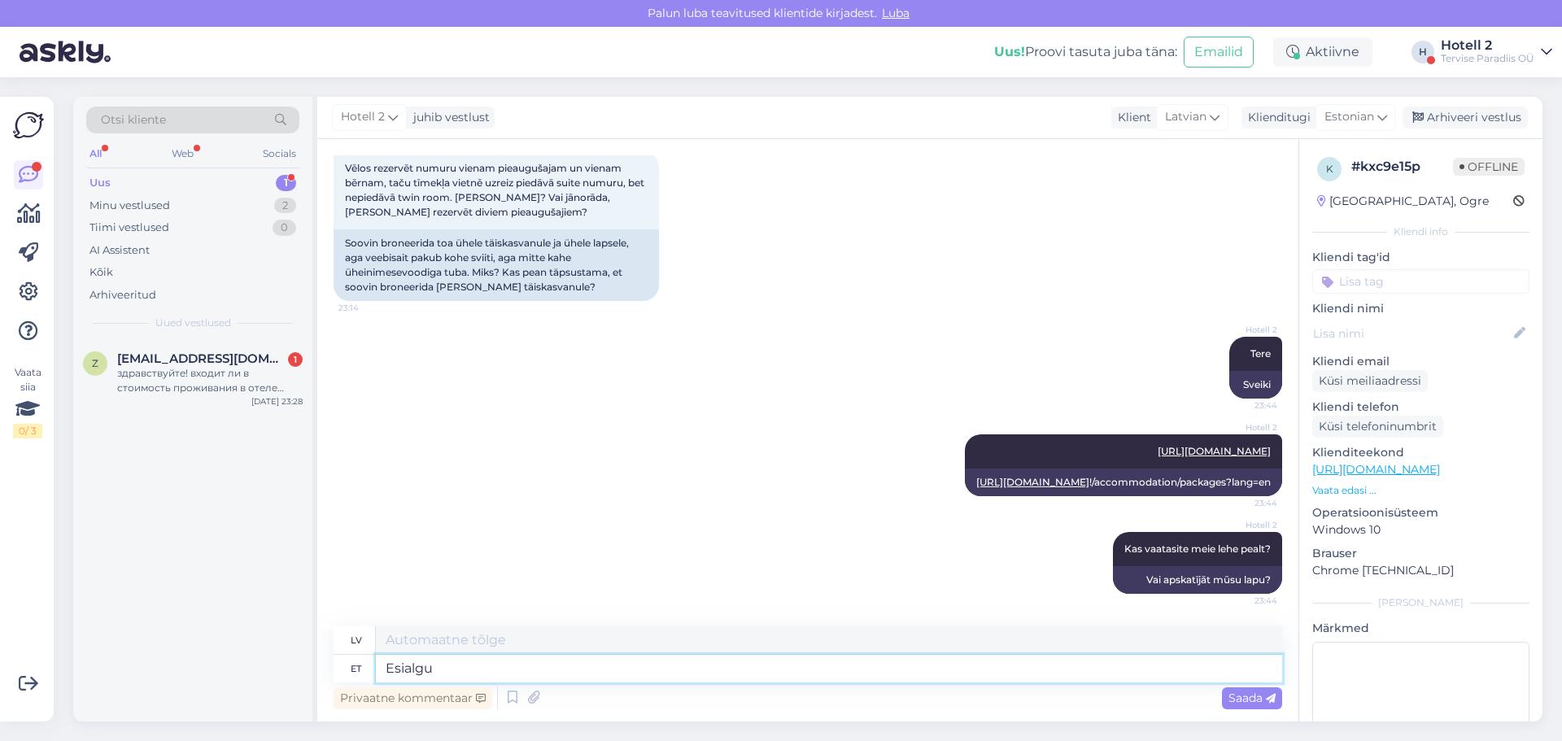
type textarea "Esialgu v"
type textarea "Sākotnēji"
type textarea "Esialgu [PERSON_NAME]"
type textarea "Sākumā ar izvēli"
type textarea "Esialgu valige"
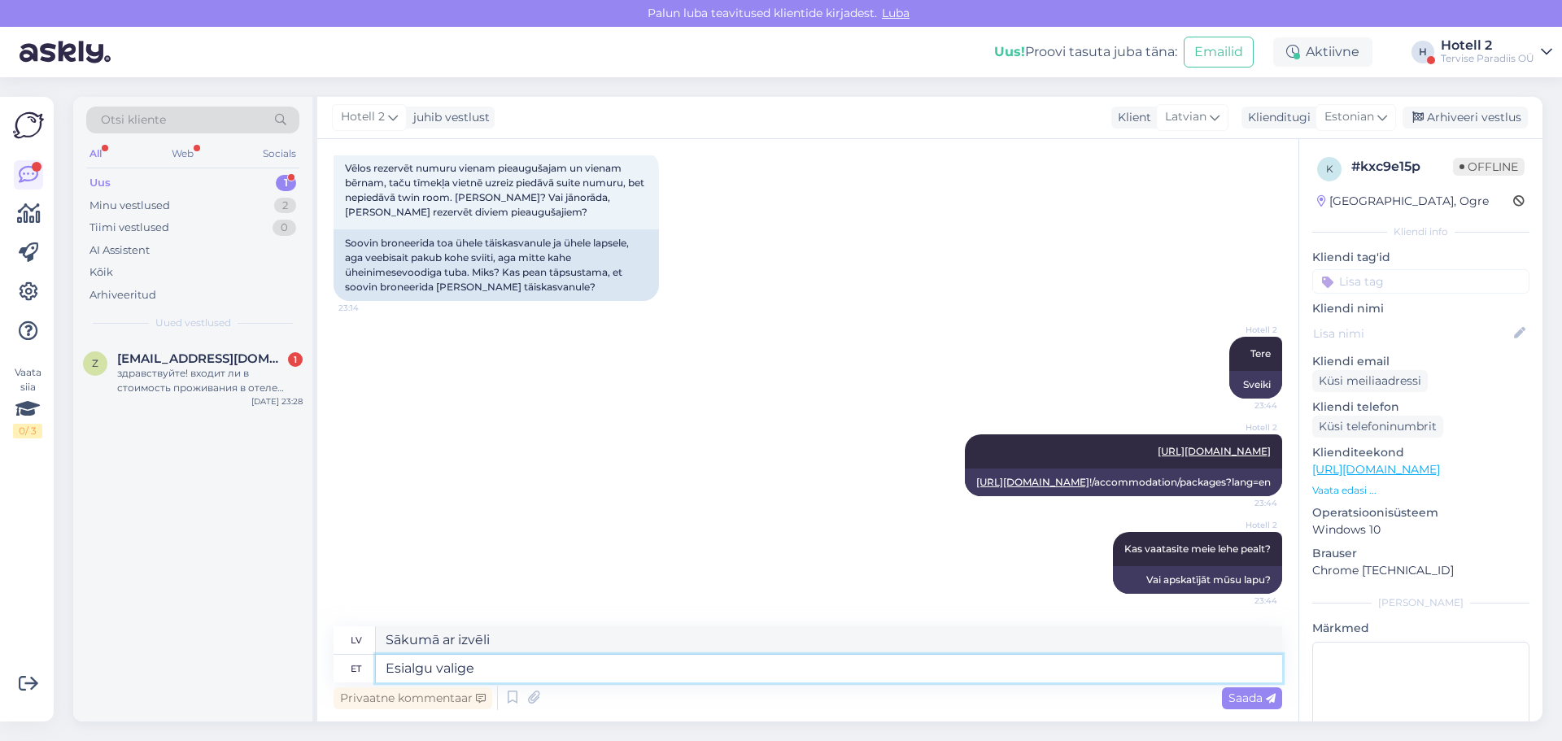
type textarea "Sākotnēji atlasiet"
type textarea "Esialgu valige kuupäev j"
type textarea "Sākumā izvēlieties datumu"
type textarea "Esialgu valige kuupäev ja"
type textarea "Sākumā izvēlieties datumu un"
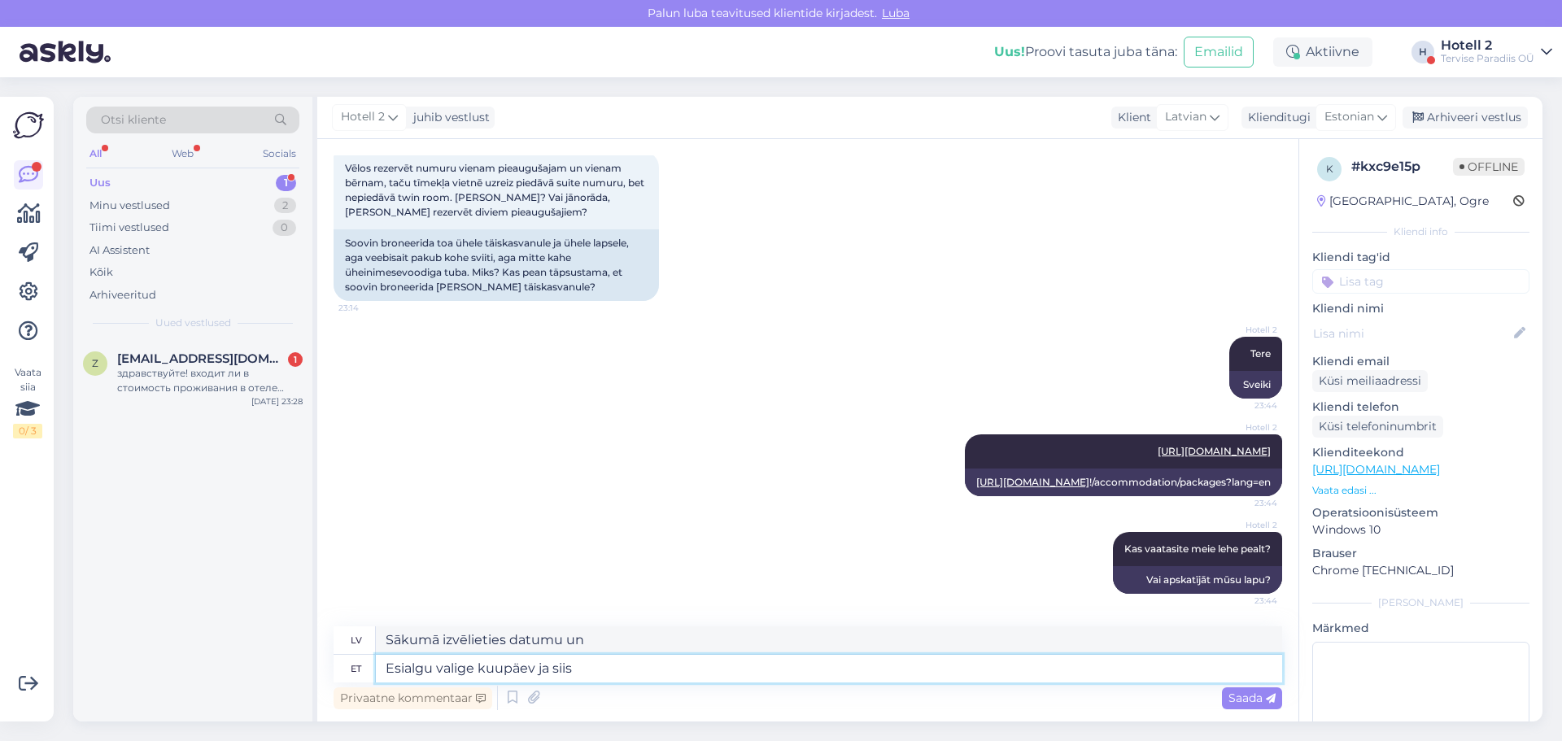
type textarea "Esialgu valige kuupäev ja siis"
type textarea "Vispirms izvēlieties datumu un pēc tam"
type textarea "Esialgu valige kuupäev ja siis pakett, si"
type textarea "Sākumā izvēlieties datumu un pēc tam paketi,"
type textarea "Esialgu valige kuupäev ja siis pakett, siis t"
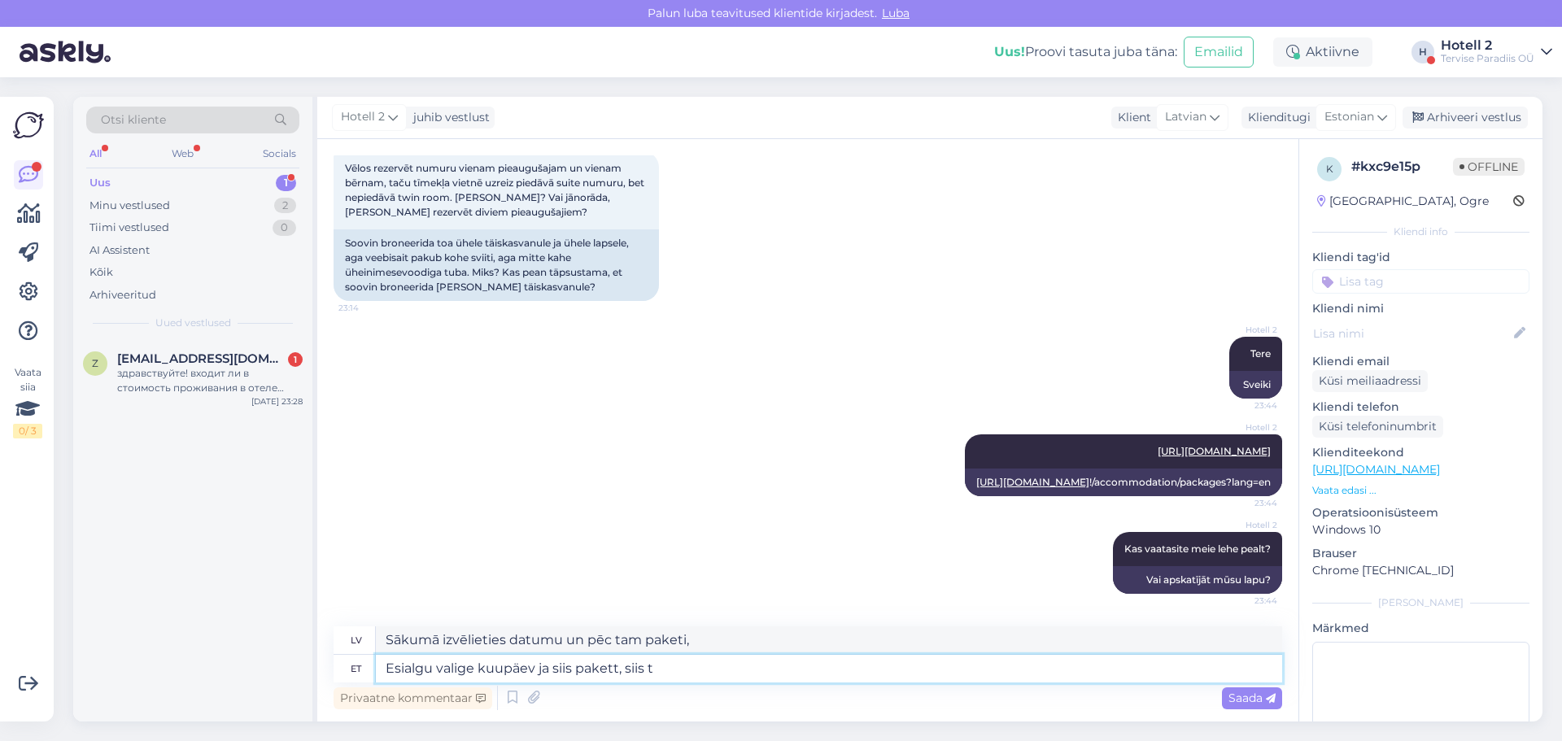
type textarea "Vispirms izvēlieties datumu un pēc tam paketi"
type textarea "Esialgu valige kuupäev ja siis pakett, siis tuba."
type textarea "Sākumā izvēlieties datumu un pēc tam paketi, tad numuru."
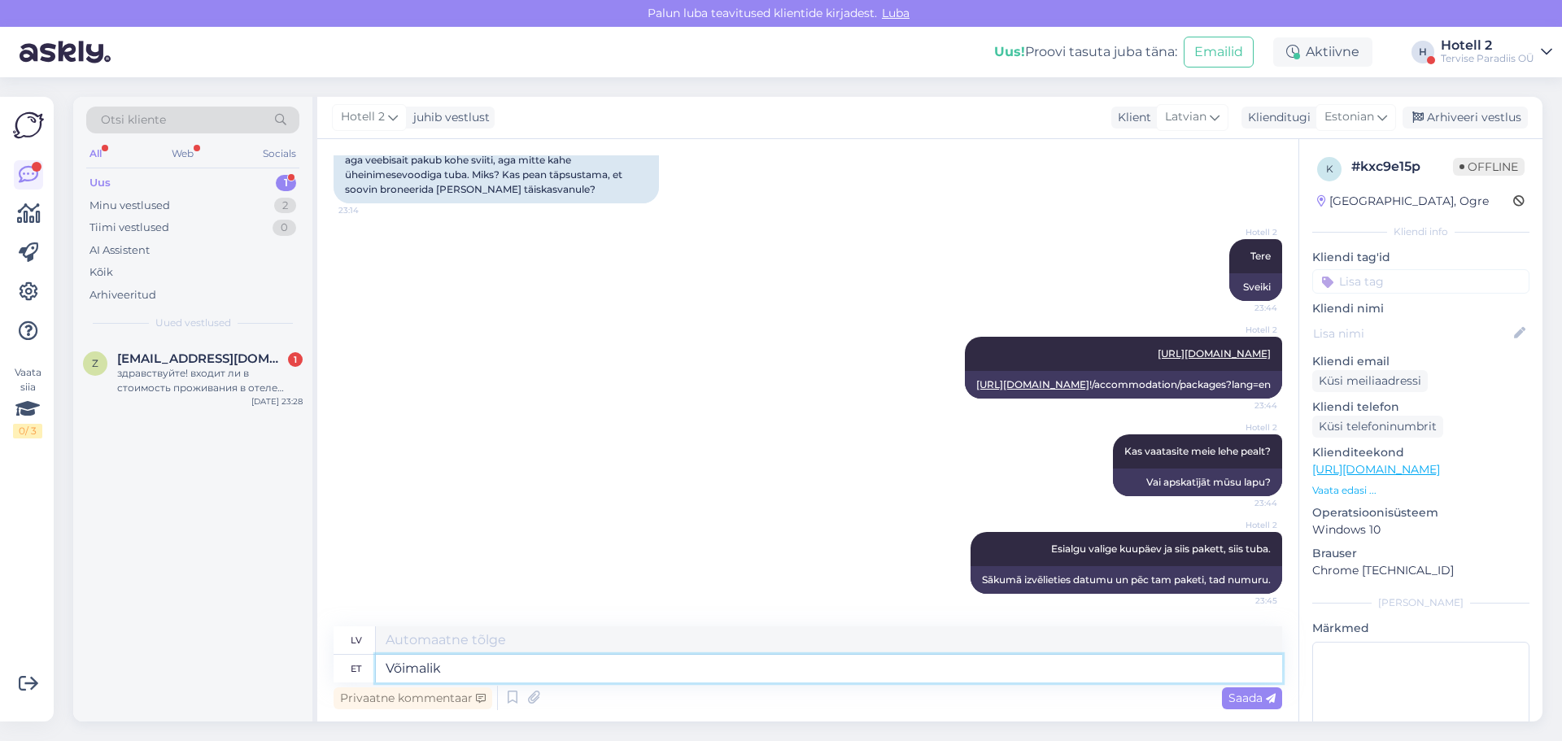
type textarea "Võimalik"
type textarea "Iespējams"
type textarea "Võimalik et t"
type textarea "Iespējams, ka"
type textarea "Võimalik et teie k"
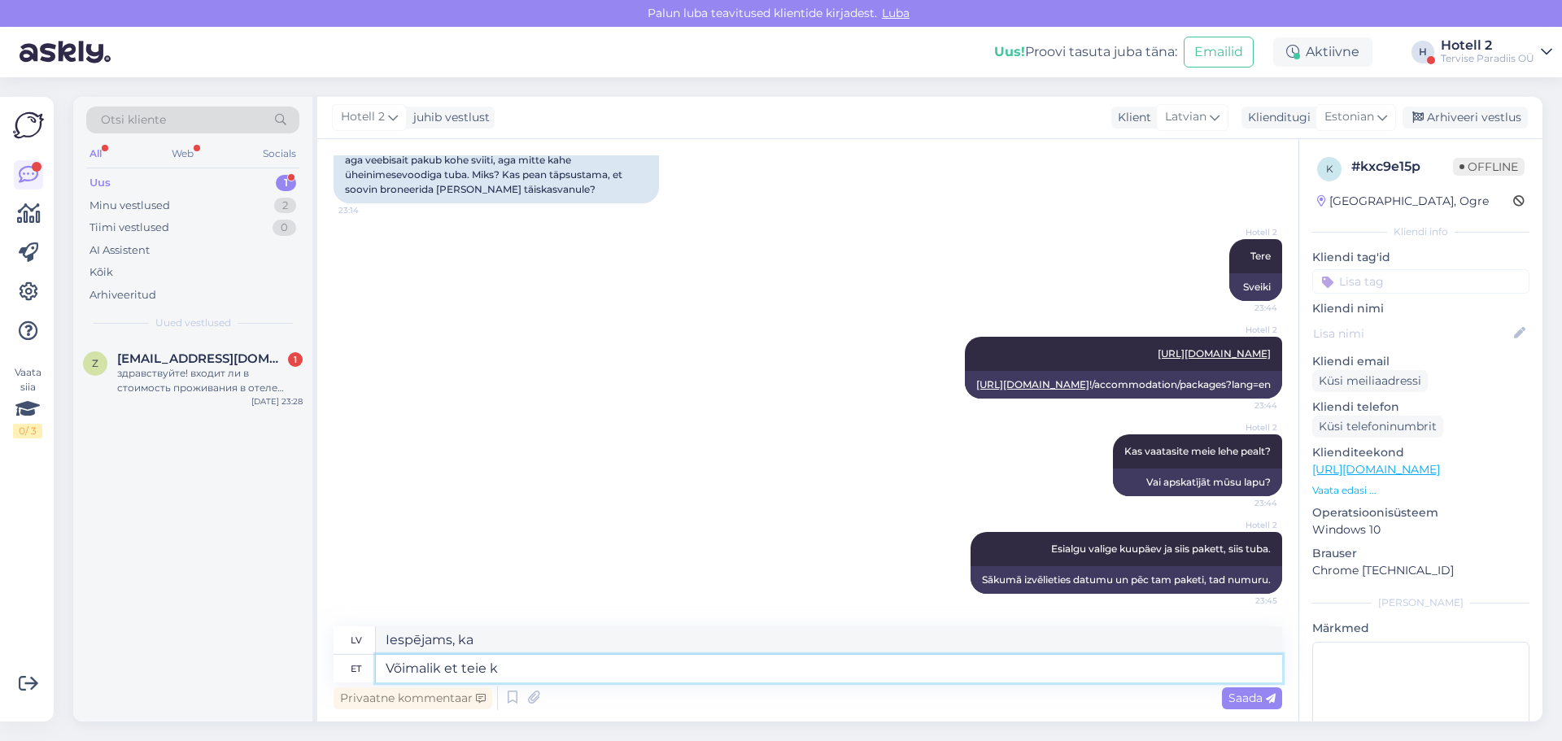
type textarea "Iespējams, ka jūs"
type textarea "Võimalik et teie kuupäevadeks p"
type textarea "Iespējams, jūsu randiņiem"
type textarea "Võimalik et teie kuupäevadeks ongi a"
type textarea "Iespējams, [PERSON_NAME] datumi ir"
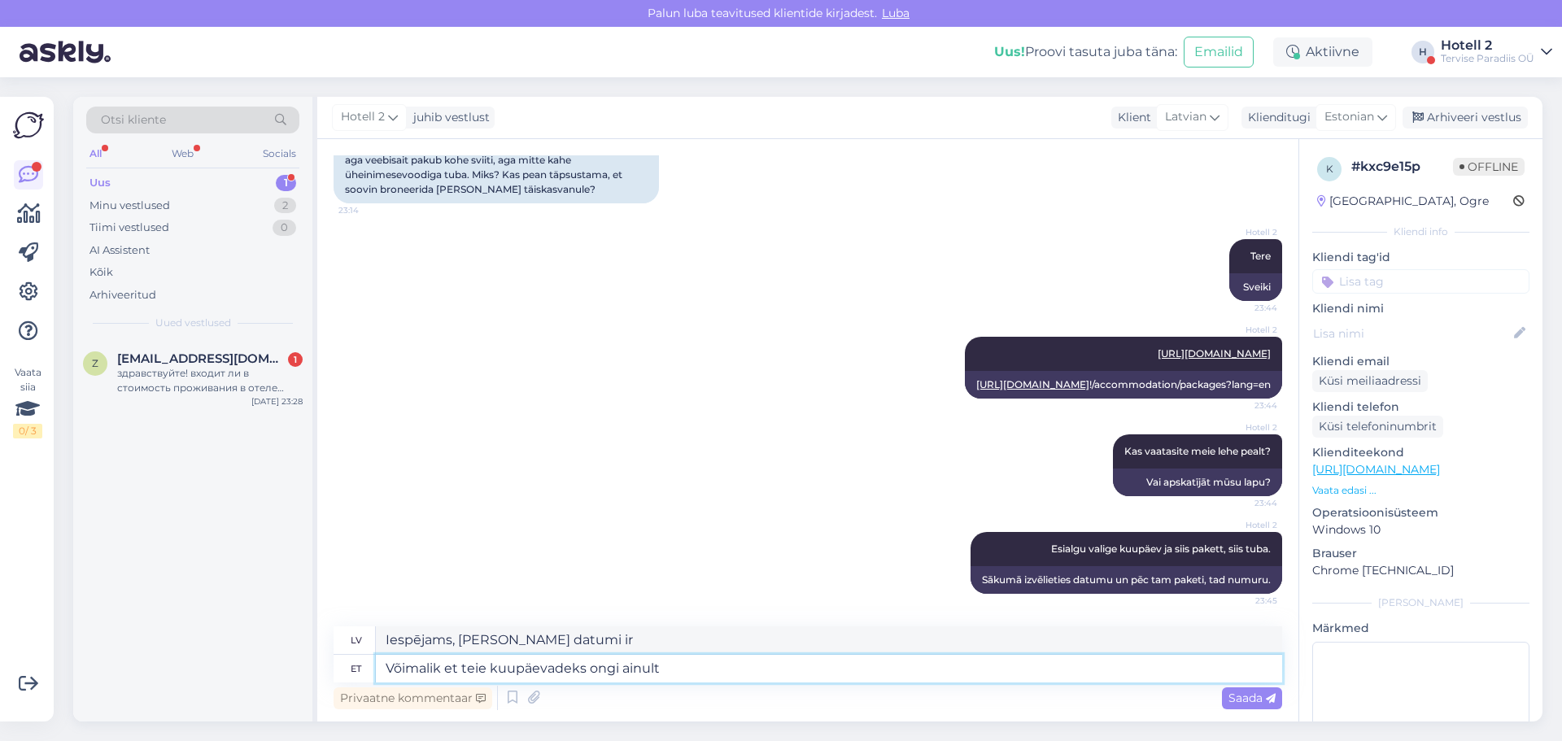
type textarea "Võimalik et teie kuupäevadeks ongi ainult s"
type textarea "Iespējams, [PERSON_NAME] datumi ir vienkārši"
type textarea "Võimalik et teie kuupäevadeks ongi ainult sviiti p"
type textarea "Iespējams, [PERSON_NAME] norādītajos datumos ir pieejami tikai apartamenti."
type textarea "Võimalik et teie kuupäevadeks ongi ainult sviiti pakkuda."
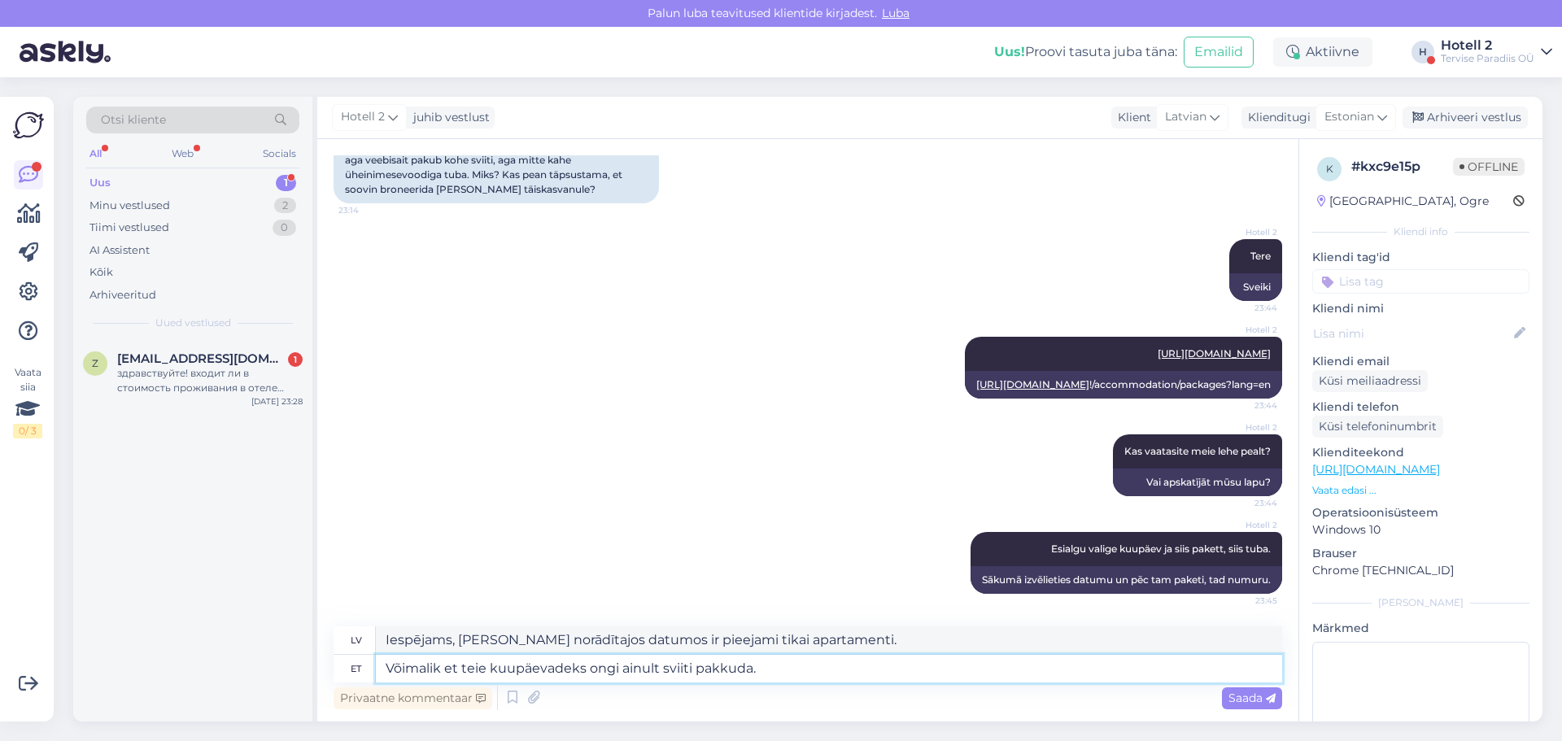
type textarea "Iespējams, [PERSON_NAME] norādītajos datumos ir pieejams tikai apartaments."
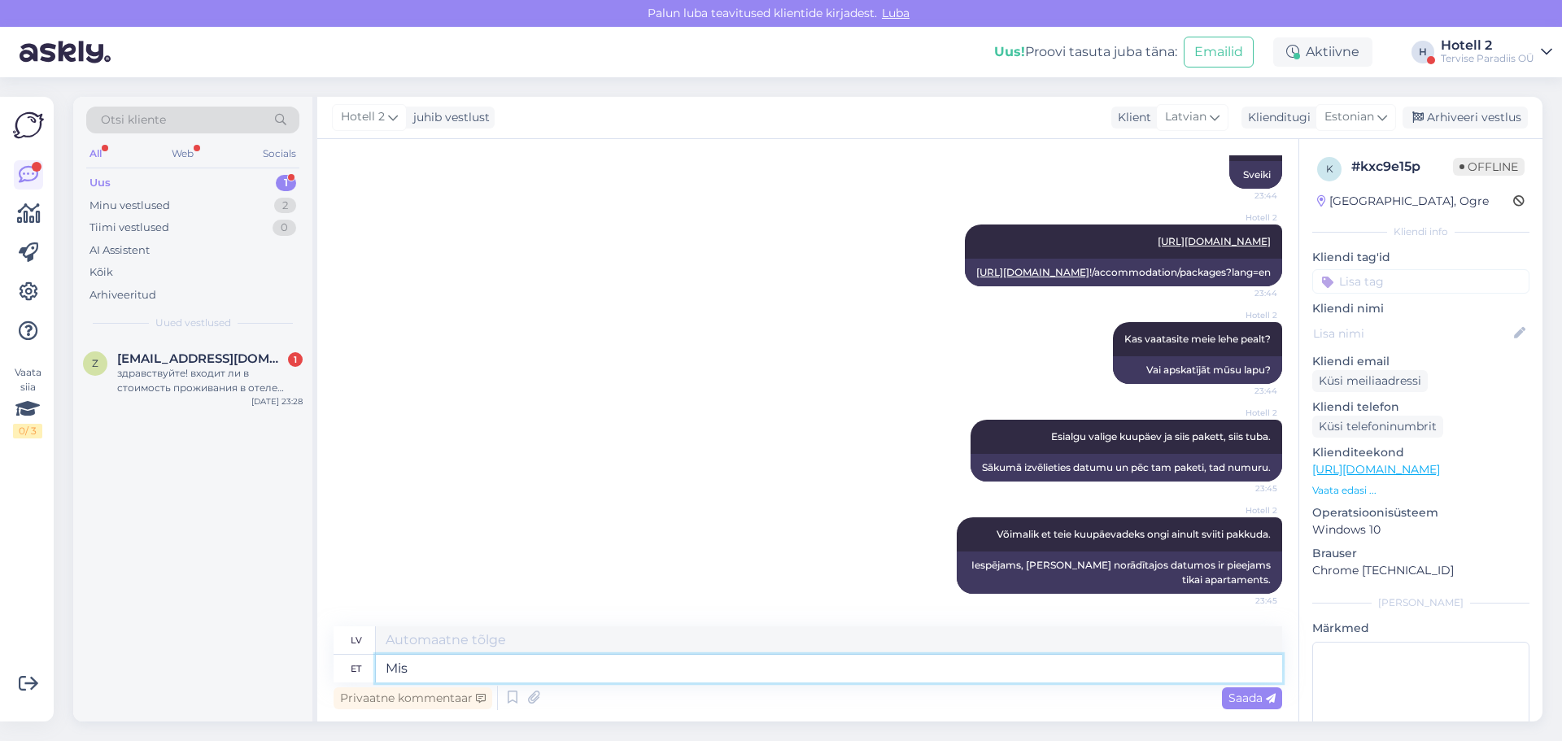
type textarea "Mis k"
type textarea "Kas"
type textarea "Mis kuupäeva t"
type textarea "Kāds datums?"
type textarea "Mis kuupäeva te v"
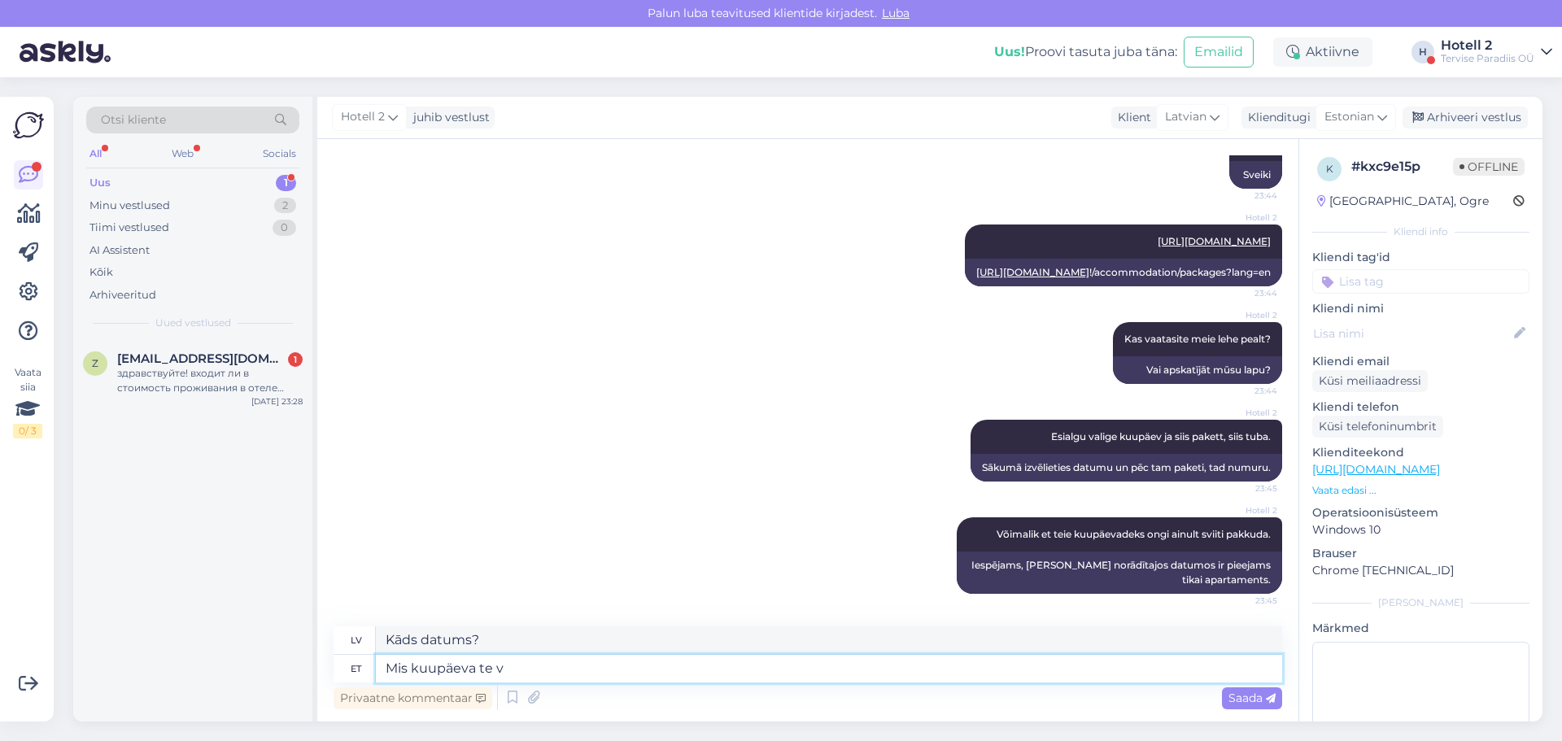
type textarea "Kāds ir jūsu datums?"
type textarea "Mis kuupäeva te vaatate?"
type textarea "Uz kuru datumu tu skaties?"
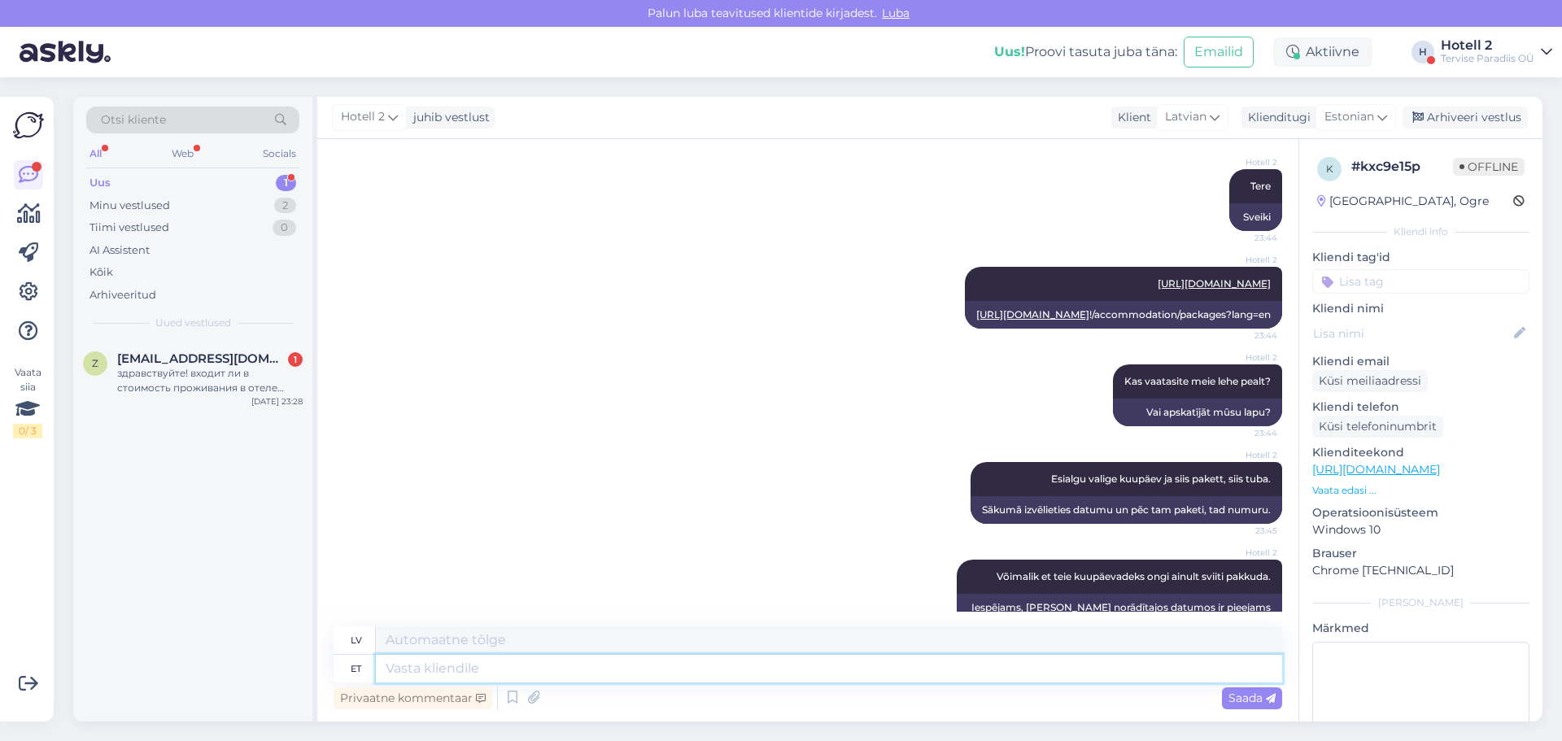
scroll to position [0, 0]
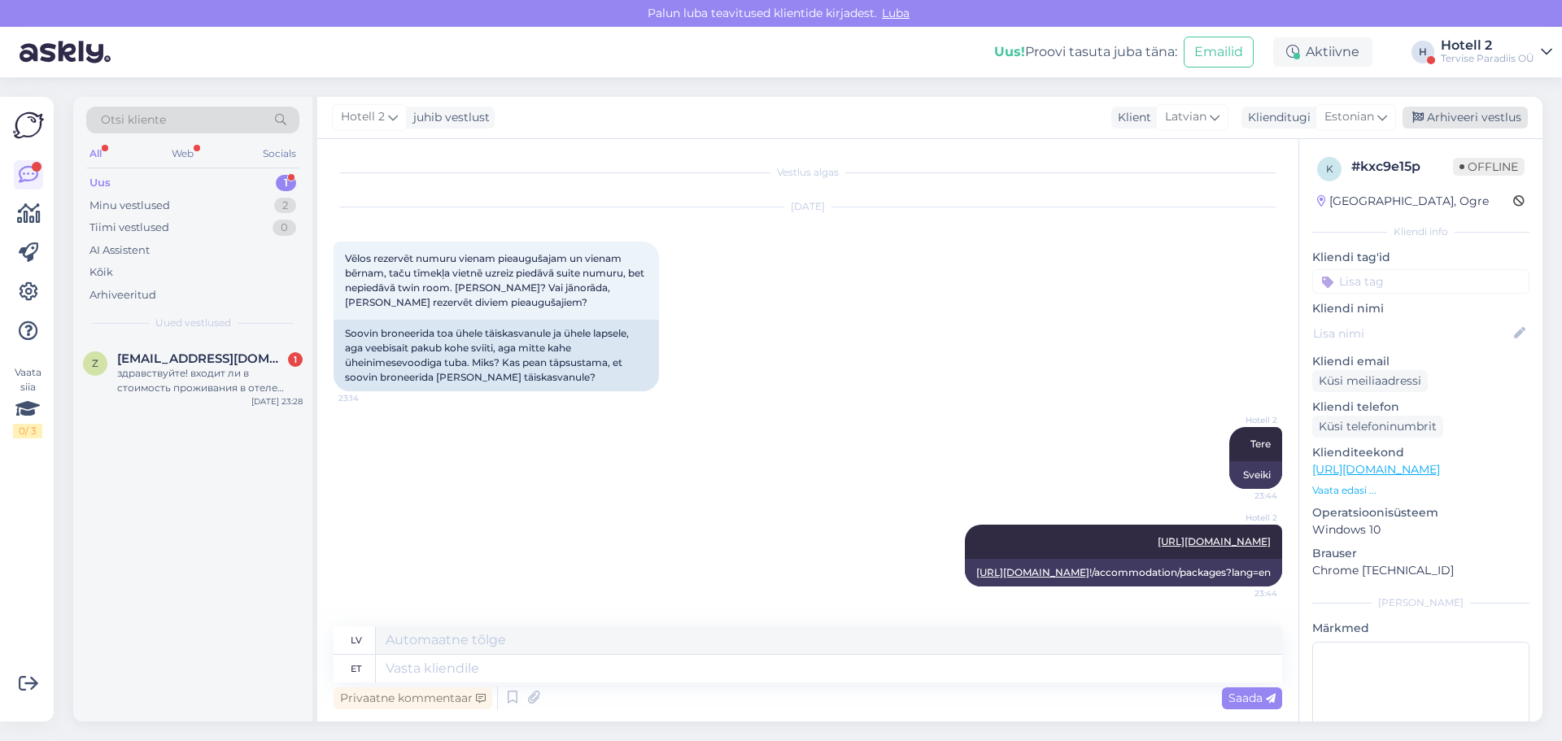
click at [1454, 122] on div "Arhiveeri vestlus" at bounding box center [1464, 118] width 125 height 22
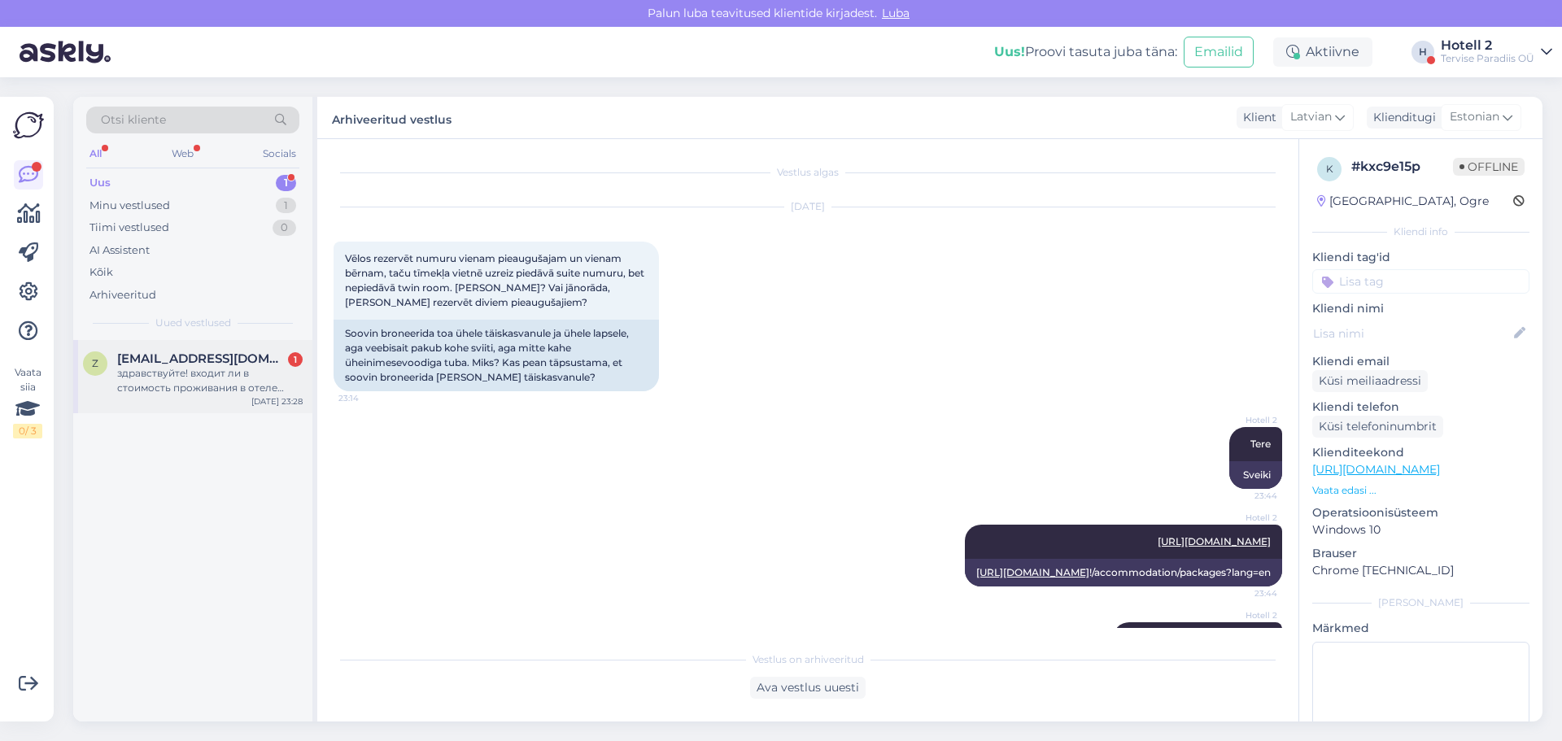
click at [173, 391] on div "здравствуйте! входит ли в стоимость проживания в отеле посещение аквапарка?" at bounding box center [209, 380] width 185 height 29
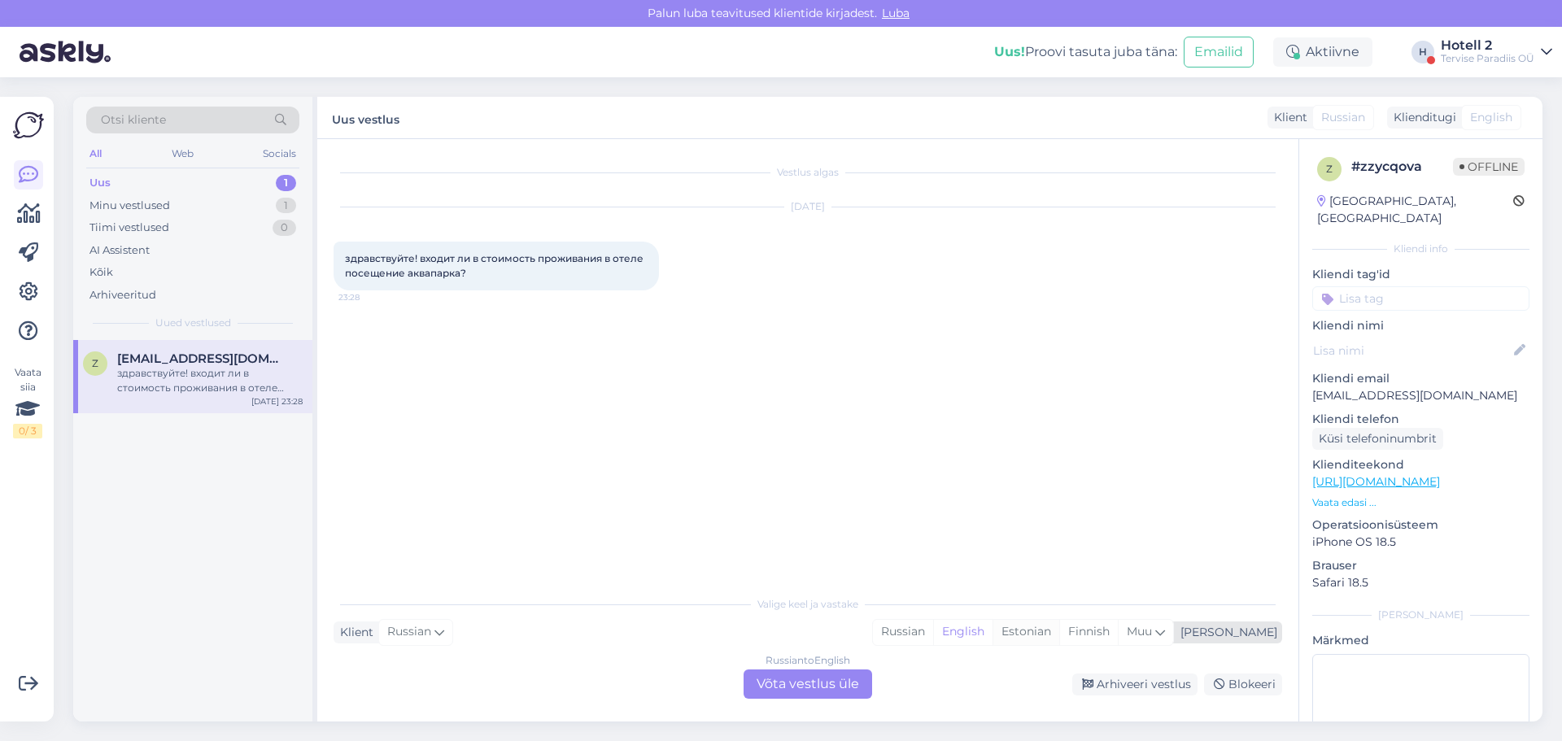
click at [1059, 626] on div "Estonian" at bounding box center [1025, 632] width 67 height 24
click at [812, 690] on div "Russian to Estonian Võta vestlus üle" at bounding box center [807, 683] width 129 height 29
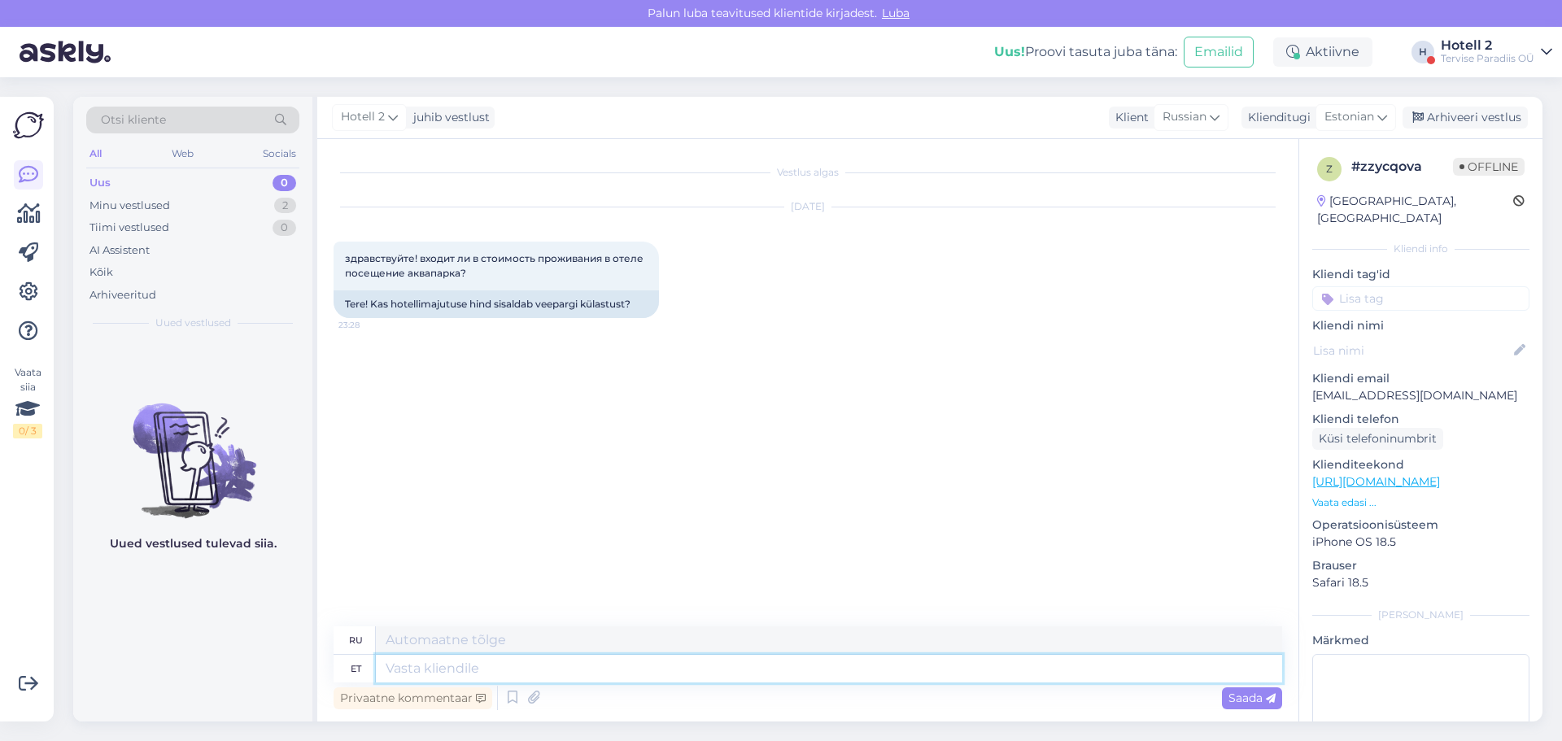
click at [411, 673] on textarea at bounding box center [829, 669] width 906 height 28
type textarea "Tere"
type textarea "Привет"
type textarea "Tava"
type textarea "Обычай"
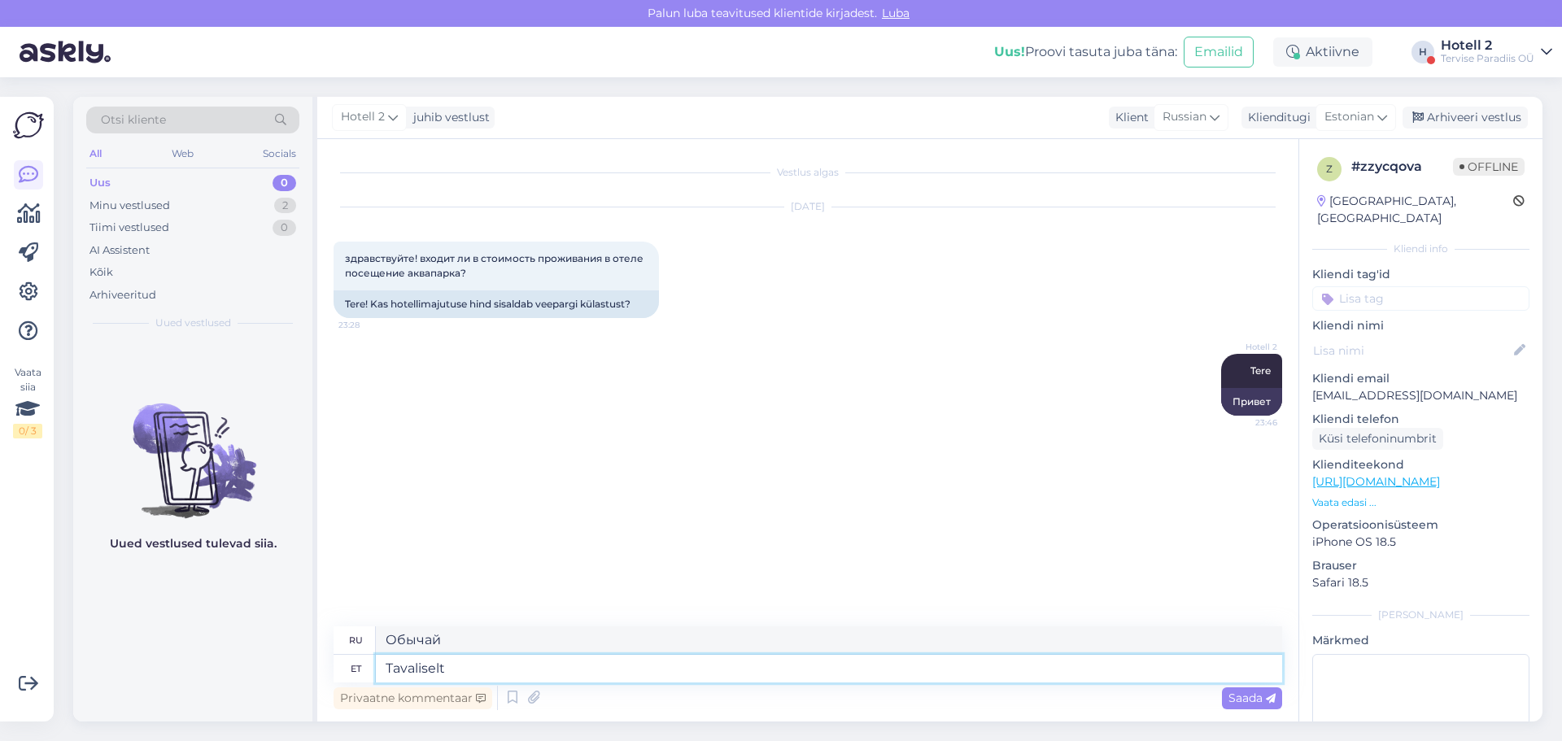
type textarea "Tavaliselt"
type textarea "Обычно"
type textarea "Tavaliselt jah"
type textarea "Обычно да"
type textarea "Tavaliselt"
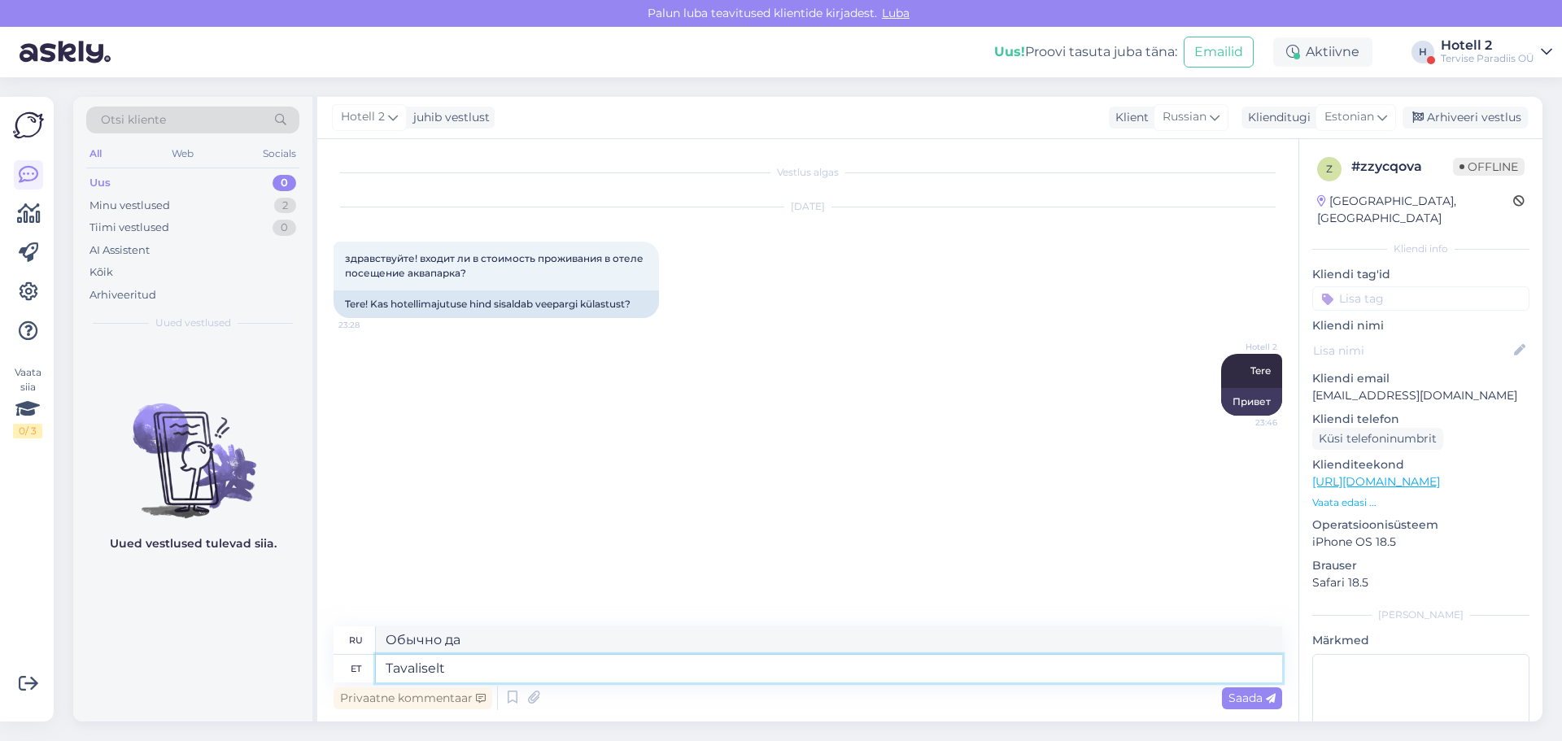
type textarea "Обычно"
type textarea "Tavaliselt kõik p"
type textarea "Обычно все"
type textarea "Tavaliselt kõik paketid s"
type textarea "Обычно все пакеты"
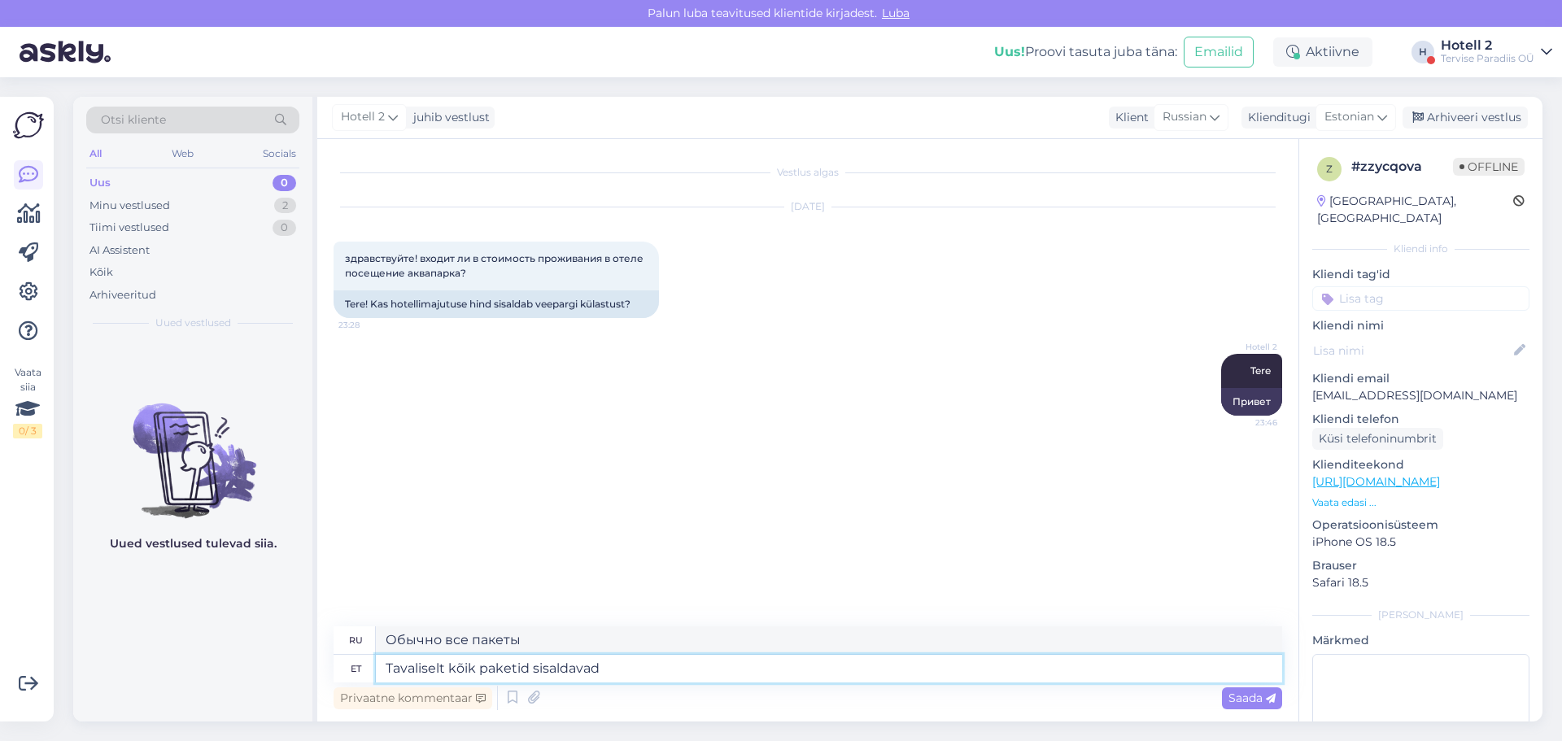
type textarea "Tavaliselt kõik paketid sisaldavad"
type textarea "Обычно все пакеты включают"
type textarea "Tavaliselt kõik paketid sisaldavad veekeskuse p"
type textarea "Обычно все пакеты включают аквапарк."
type textarea "Tavaliselt kõik paketid sisaldavad veekeskuse piiramatut k"
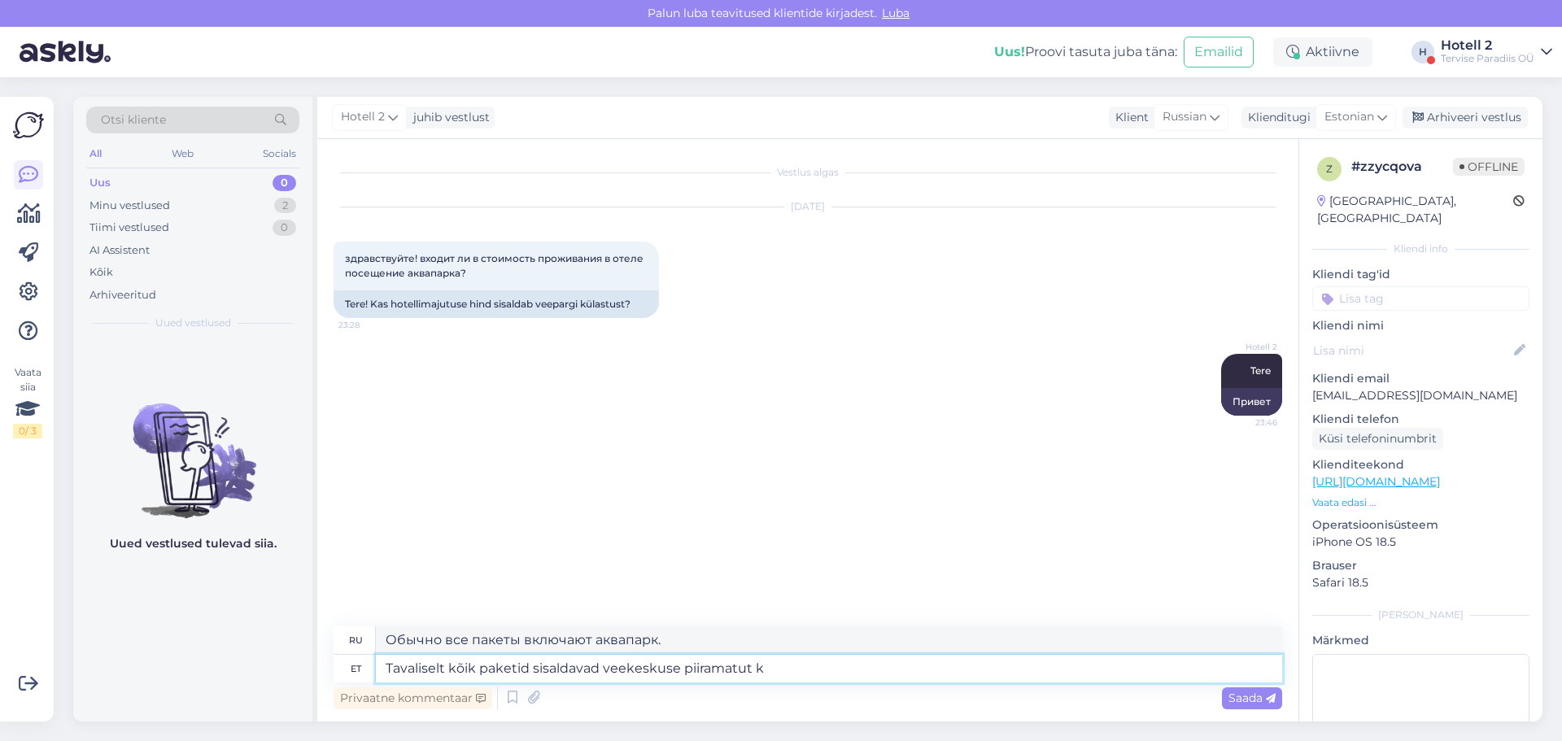
type textarea "Обычно все пакеты включают неограниченный доступ в аквапарк."
type textarea "Tavaliselt kõik paketid sisaldavad veekeskuse piiramatut kü"
type textarea "Обычно все пакеты включают неограниченное посещение аквапарка."
type textarea "Tavaliselt kõik paketid sisaldavad veekeskuse piiramatut külastust."
type textarea "Обычно все пакеты включают неограниченное количество посещений аквапарка."
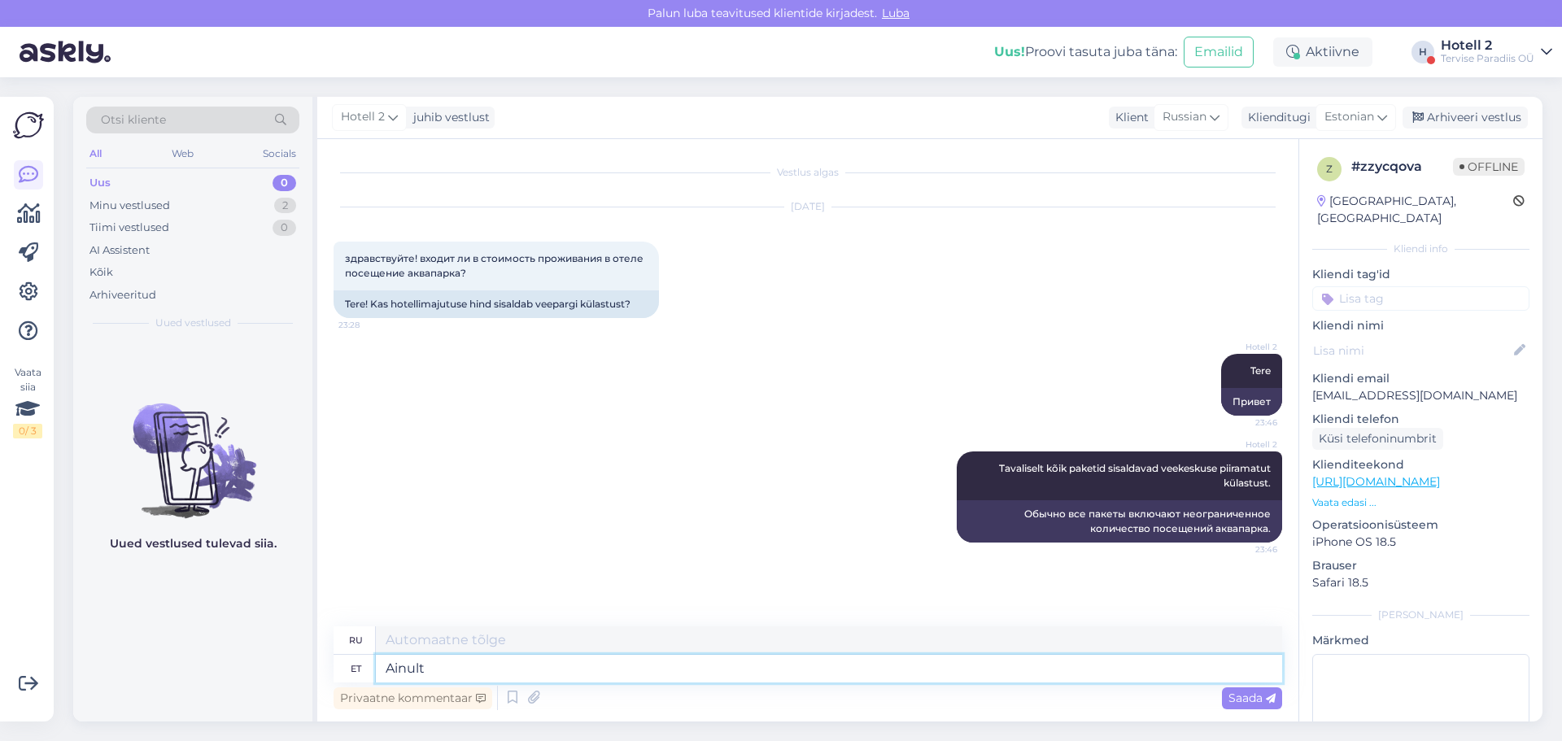
type textarea "Ainult"
type textarea "Только"
type textarea "A"
type textarea "Meie"
type textarea "Наш"
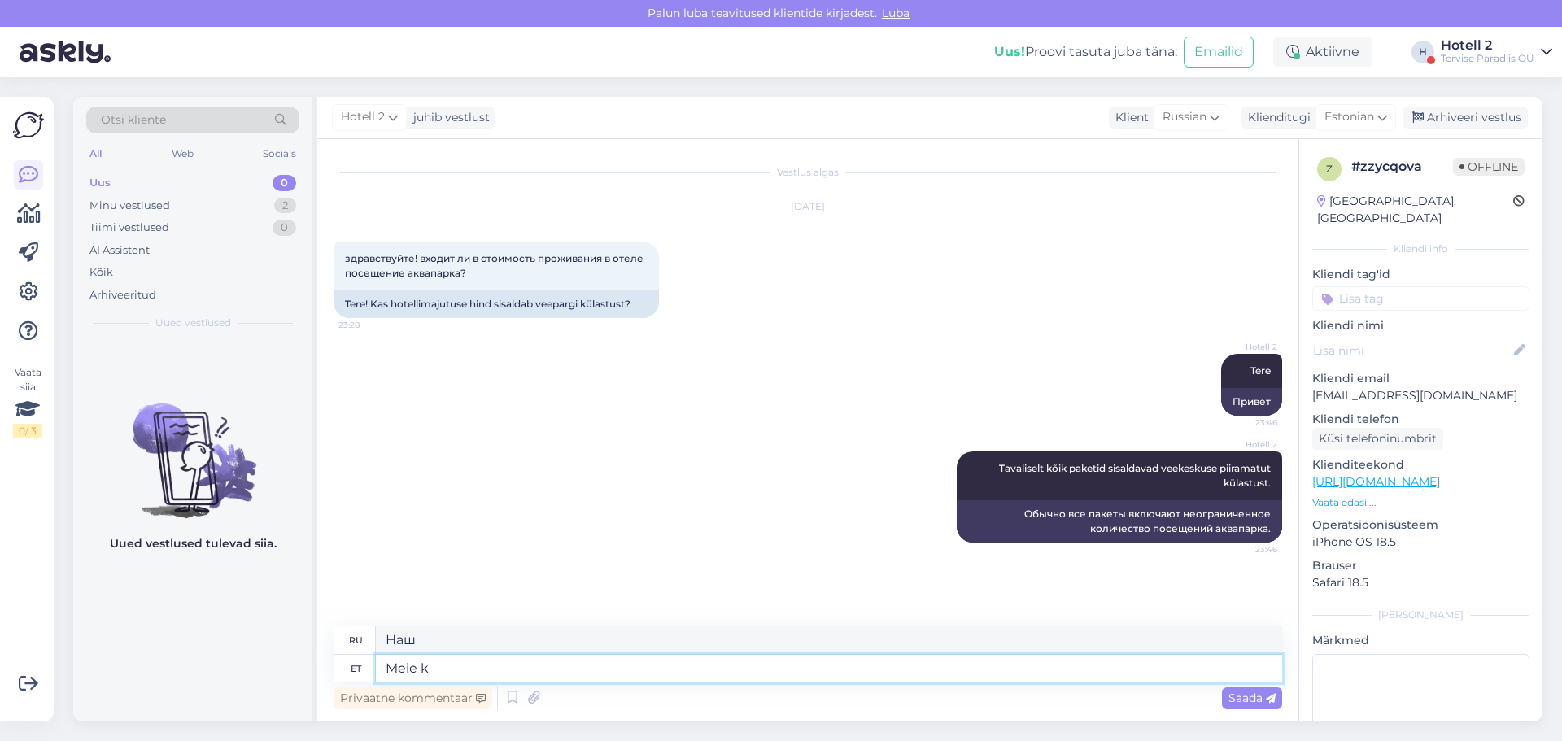
type textarea "Meie ko"
type textarea "Наша компания"
type textarea "Meie kodul"
type textarea "У нас дома"
type textarea "Meie kodulehel o"
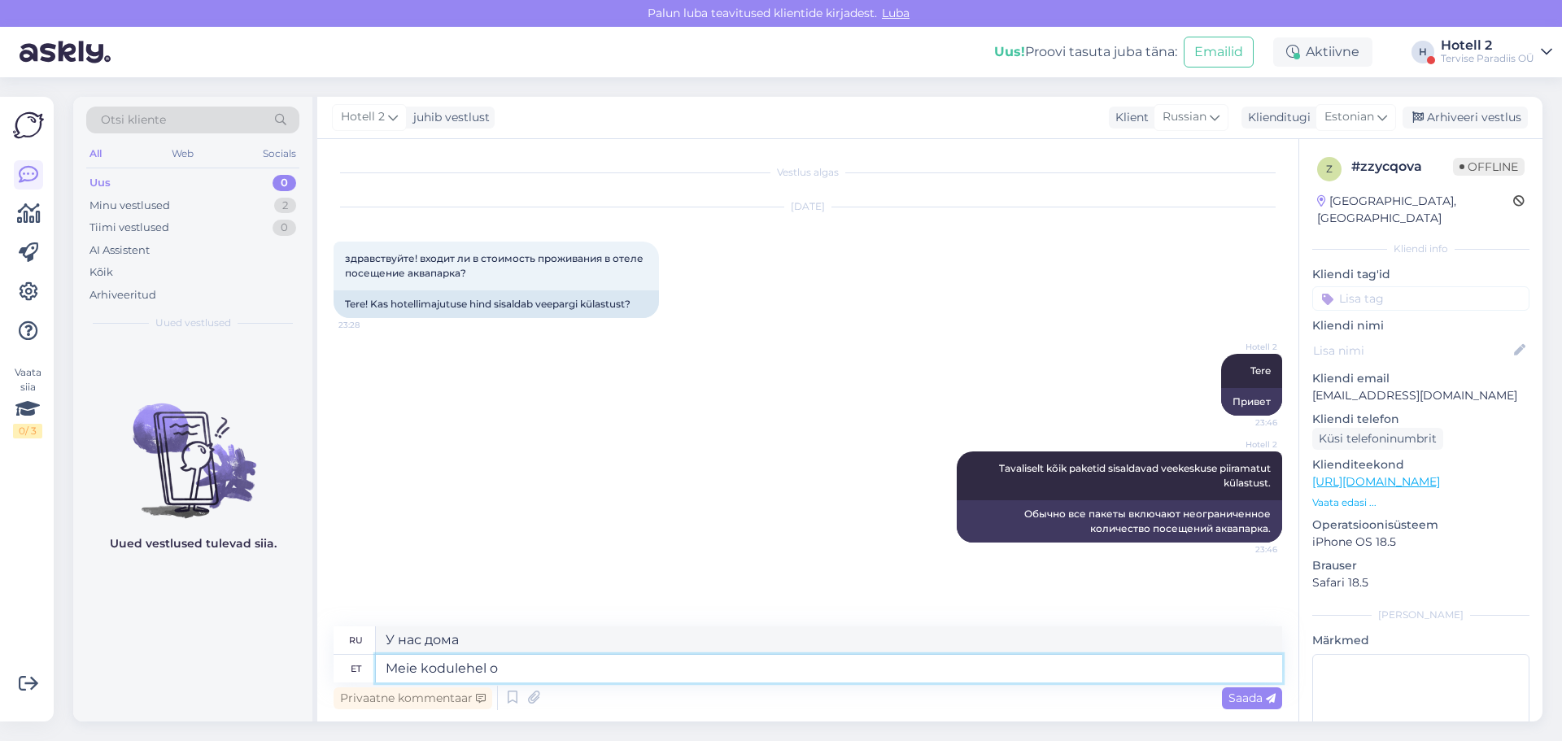
type textarea "На нашем сайте"
type textarea "Meie kodulehel on s"
type textarea "На нашем сайте есть"
type textarea "Meie kodulehel on saadaval"
type textarea "Доступно на нашем сайте"
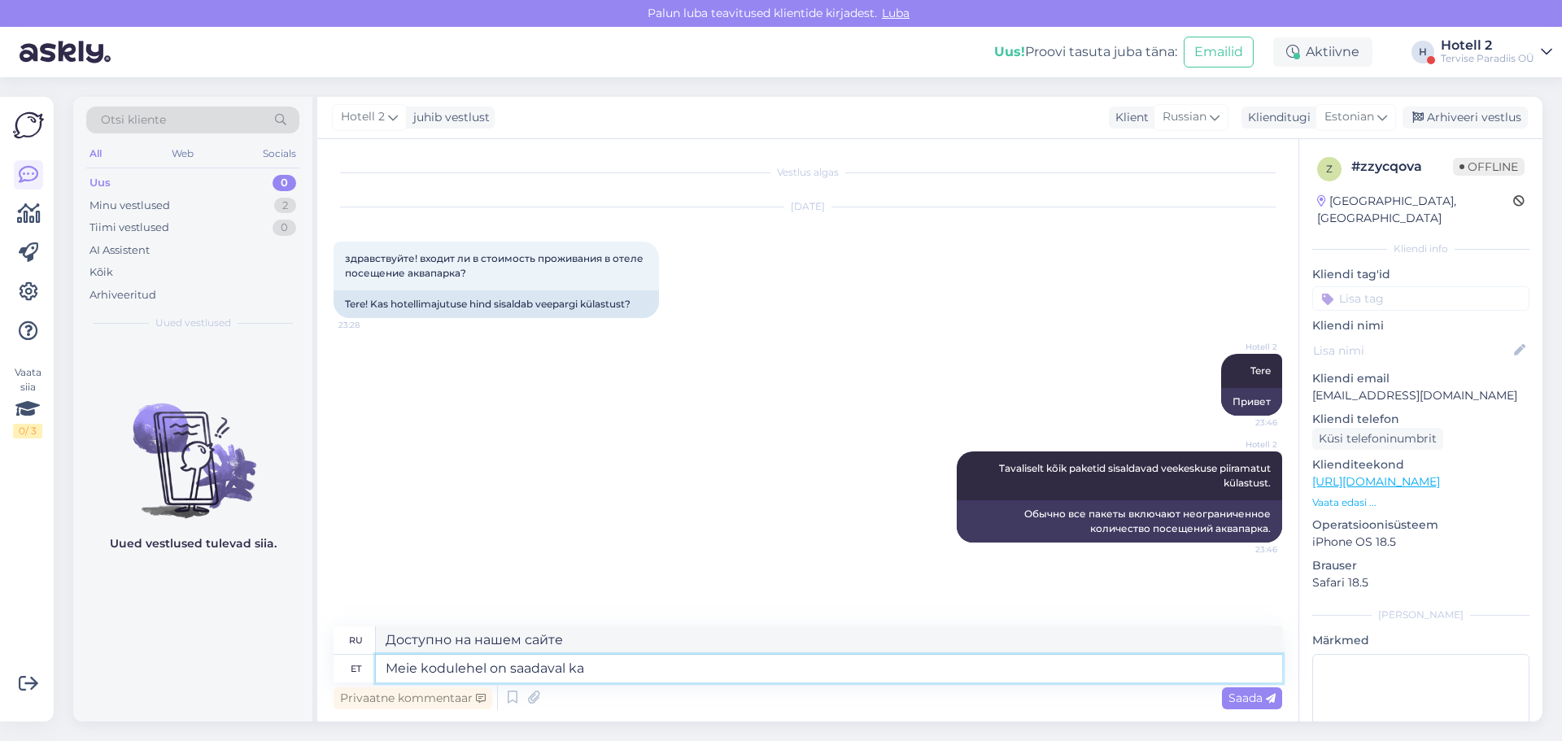
type textarea "Meie kodulehel on saadaval ka"
type textarea "Также доступно на нашем сайте"
type textarea "Meie kodulehel on saadaval [PERSON_NAME] i"
type textarea "Пакет также доступен на нашем сайте."
type textarea "Meie kodulehel on saadaval ka [PERSON_NAME] v"
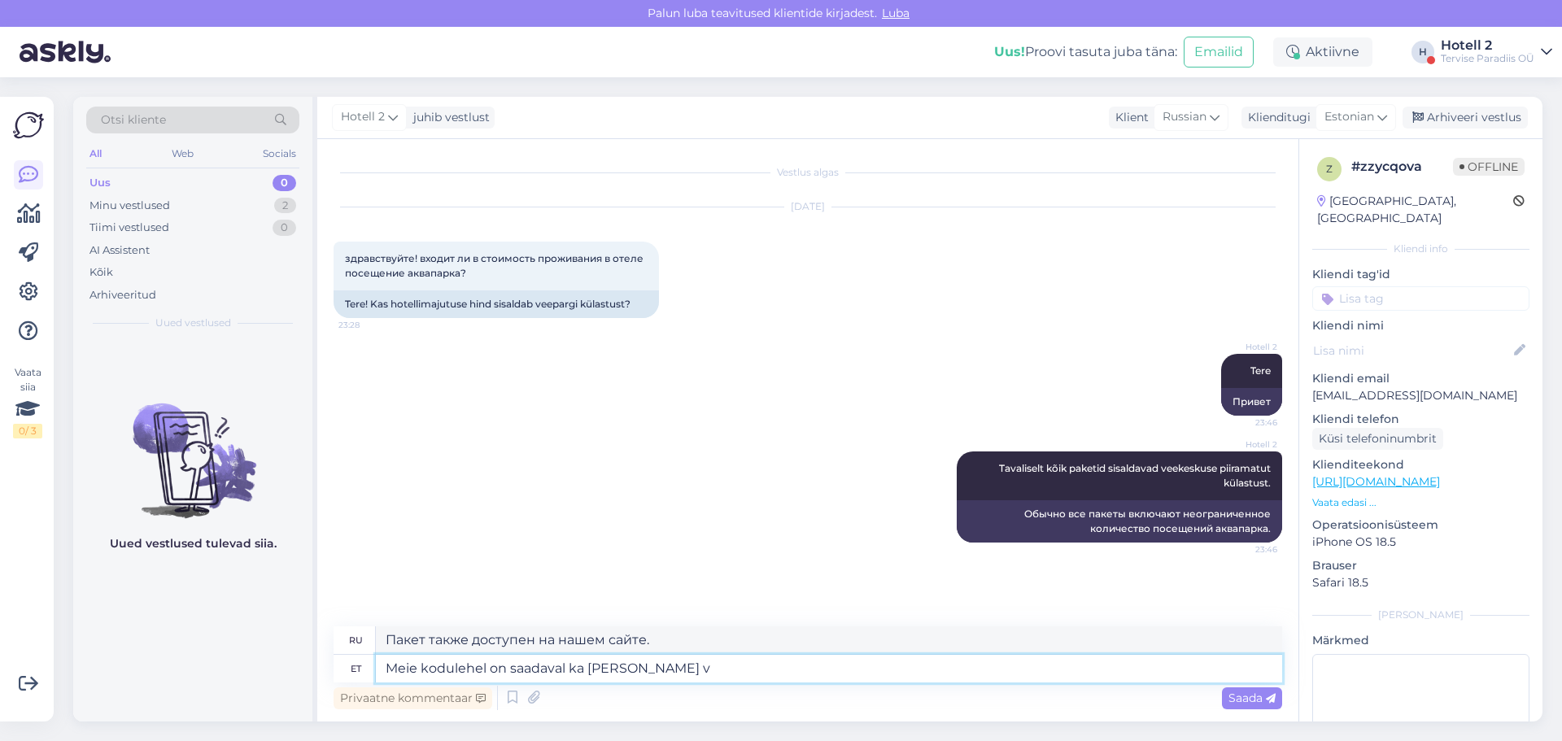
type textarea "Пакет без него также доступен на нашем сайте."
type textarea "Meie kodulehel on saadaval ka [PERSON_NAME] veekeskuse k"
type textarea "На нашем сайте также доступен пакет без аквапарка."
type textarea "Meie kodulehel on saadaval ka [PERSON_NAME] veekeskuse külastuseta, aga"
type textarea "Пакет без посещения аквапарка также доступен на нашем сайте."
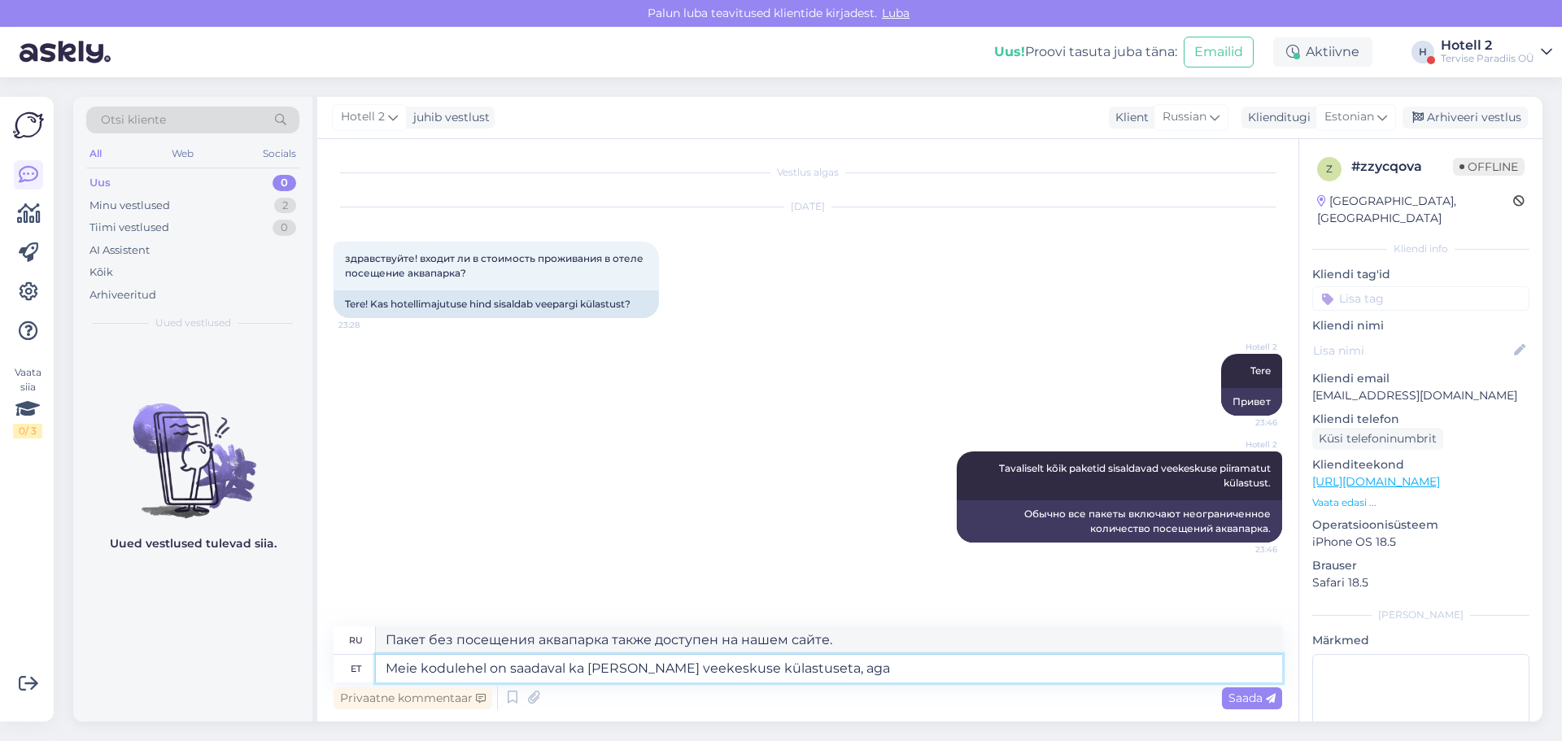
type textarea "Meie kodulehel on saadaval ka [PERSON_NAME] veekeskuse külastuseta, aga s"
type textarea "Пакет без посещения аквапарка также доступен на нашем сайте, но"
type textarea "Meie kodulehel on saadaval ka [PERSON_NAME] veekeskuse külastuseta, aga see o"
type textarea "Пакет без посещения аквапарка также доступен на нашем сайте, но он"
type textarea "Meie kodulehel on saadaval ka [PERSON_NAME] veekeskuse külastuseta, aga see on …"
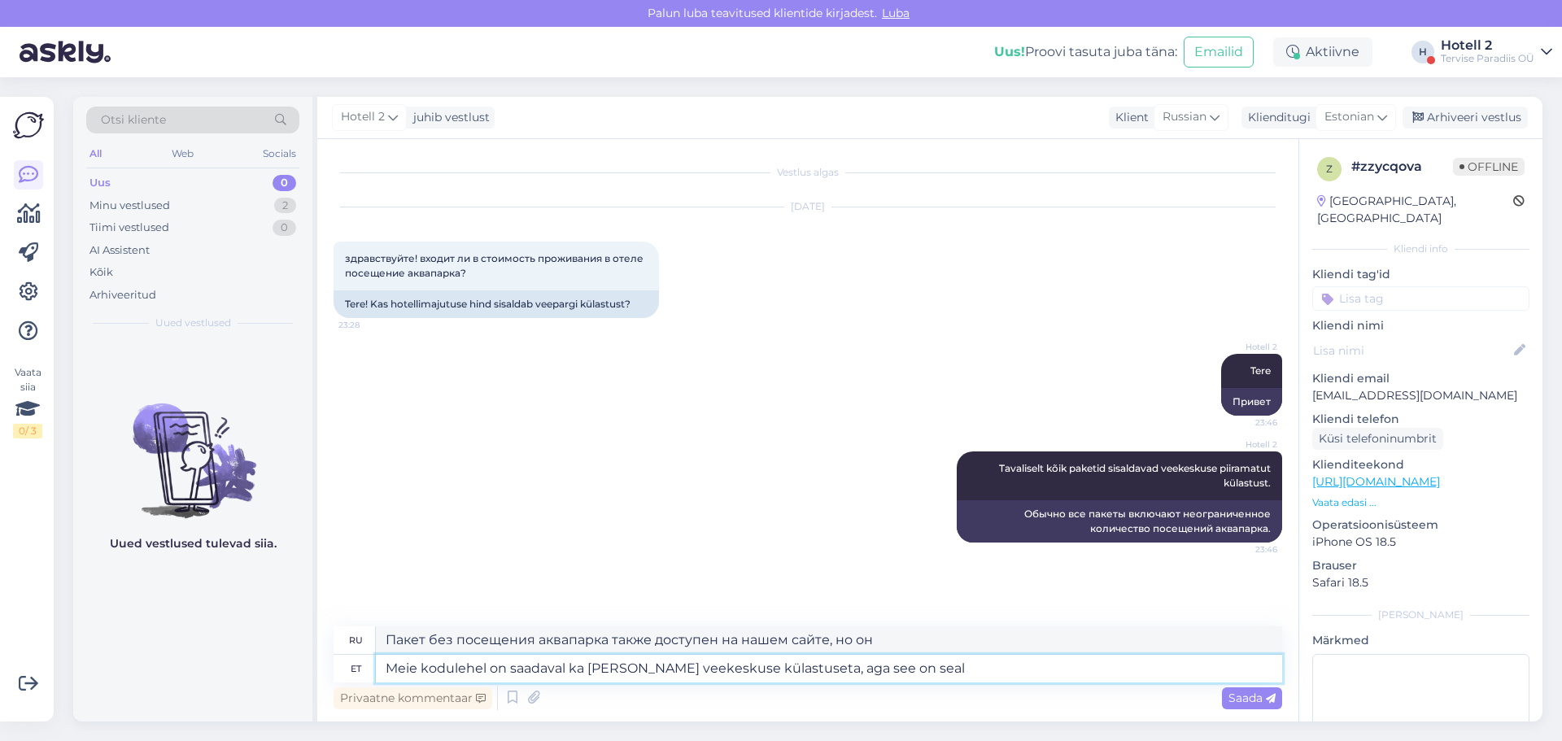
type textarea "Пакет без посещения аквапарка также доступен на нашем сайте, но он там"
type textarea "Meie kodulehel on saadaval ka [PERSON_NAME] veekeskuse külastuseta, aga see on …"
type textarea "На нашем сайте также доступен пакет без посещения аквапарка, но это указано в н…"
type textarea "Meie kodulehel on saadaval ka [PERSON_NAME] veekeskuse külastuseta, aga see on …"
type textarea "На нашем сайте также доступен пакет без посещения аквапарка, но об этом прямо у…"
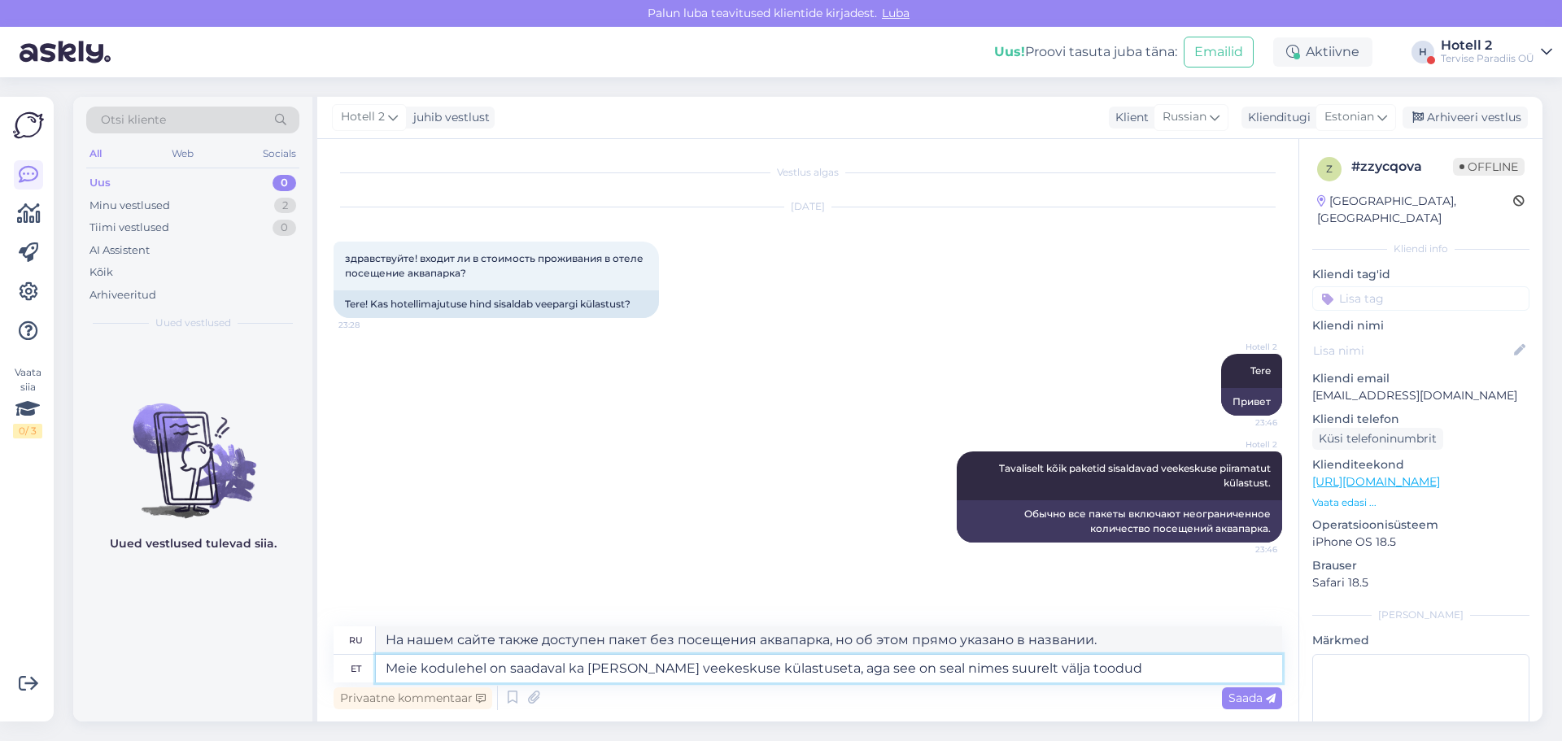
type textarea "Meie kodulehel on saadaval ka [PERSON_NAME] veekeskuse külastuseta, aga see on …"
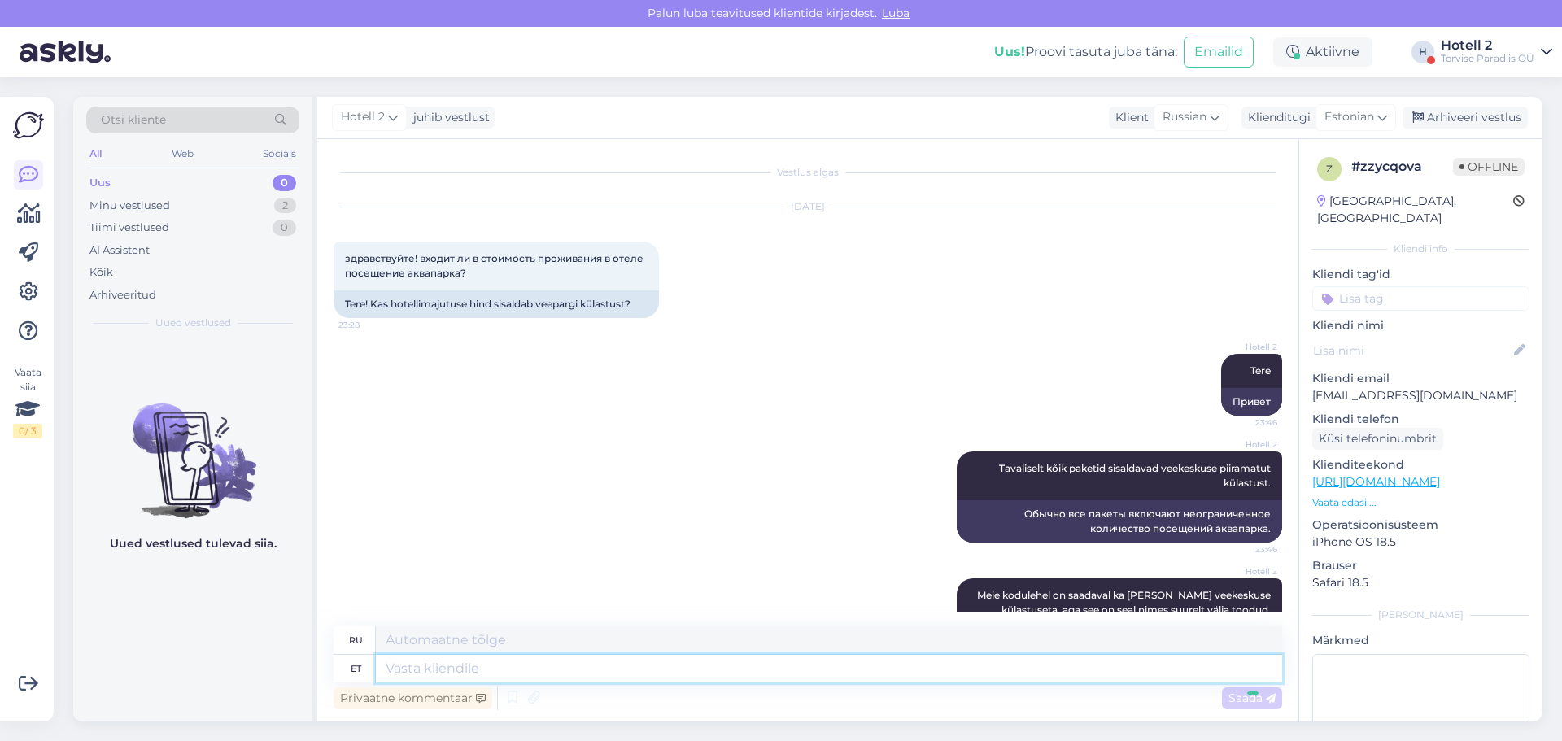
scroll to position [76, 0]
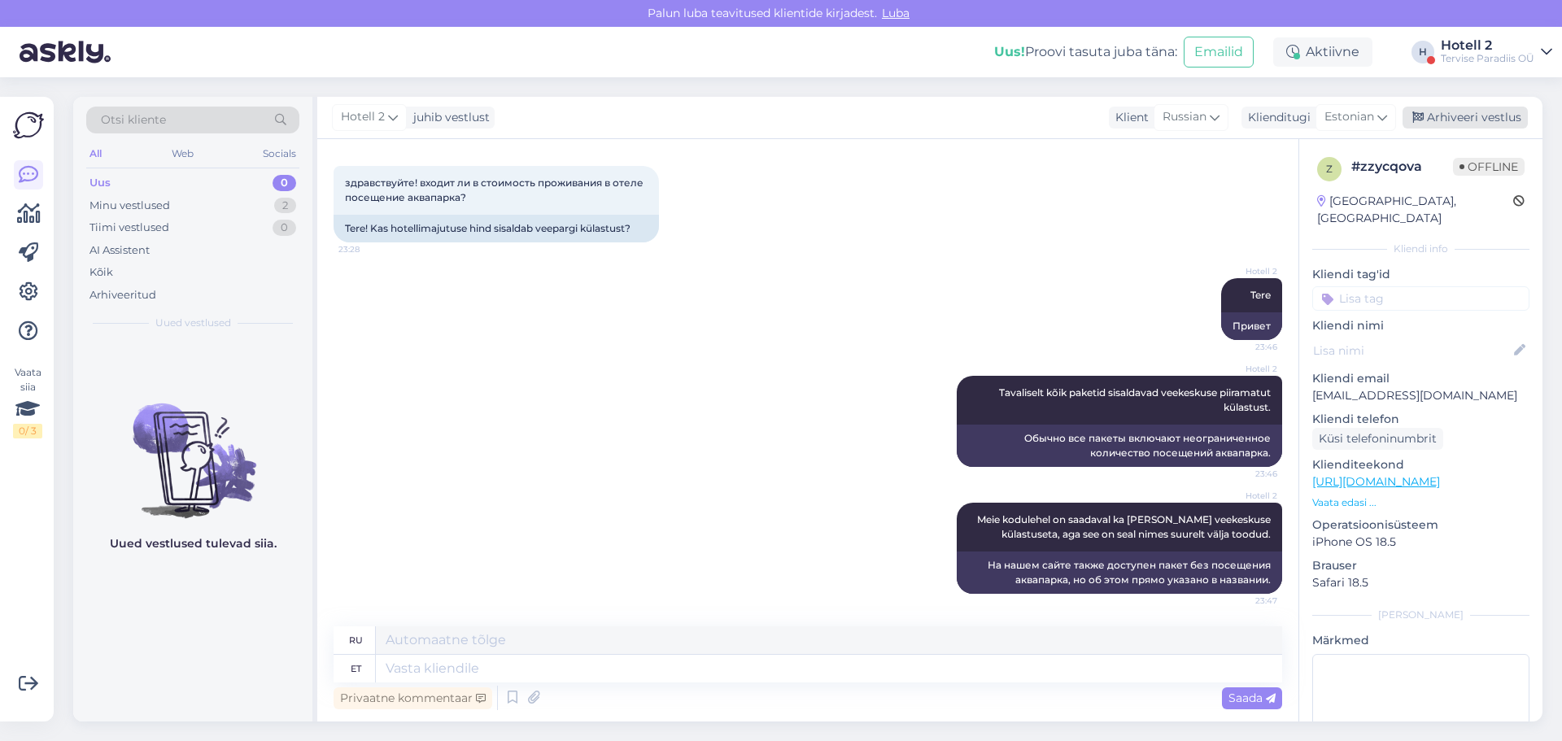
click at [1475, 113] on div "Arhiveeri vestlus" at bounding box center [1464, 118] width 125 height 22
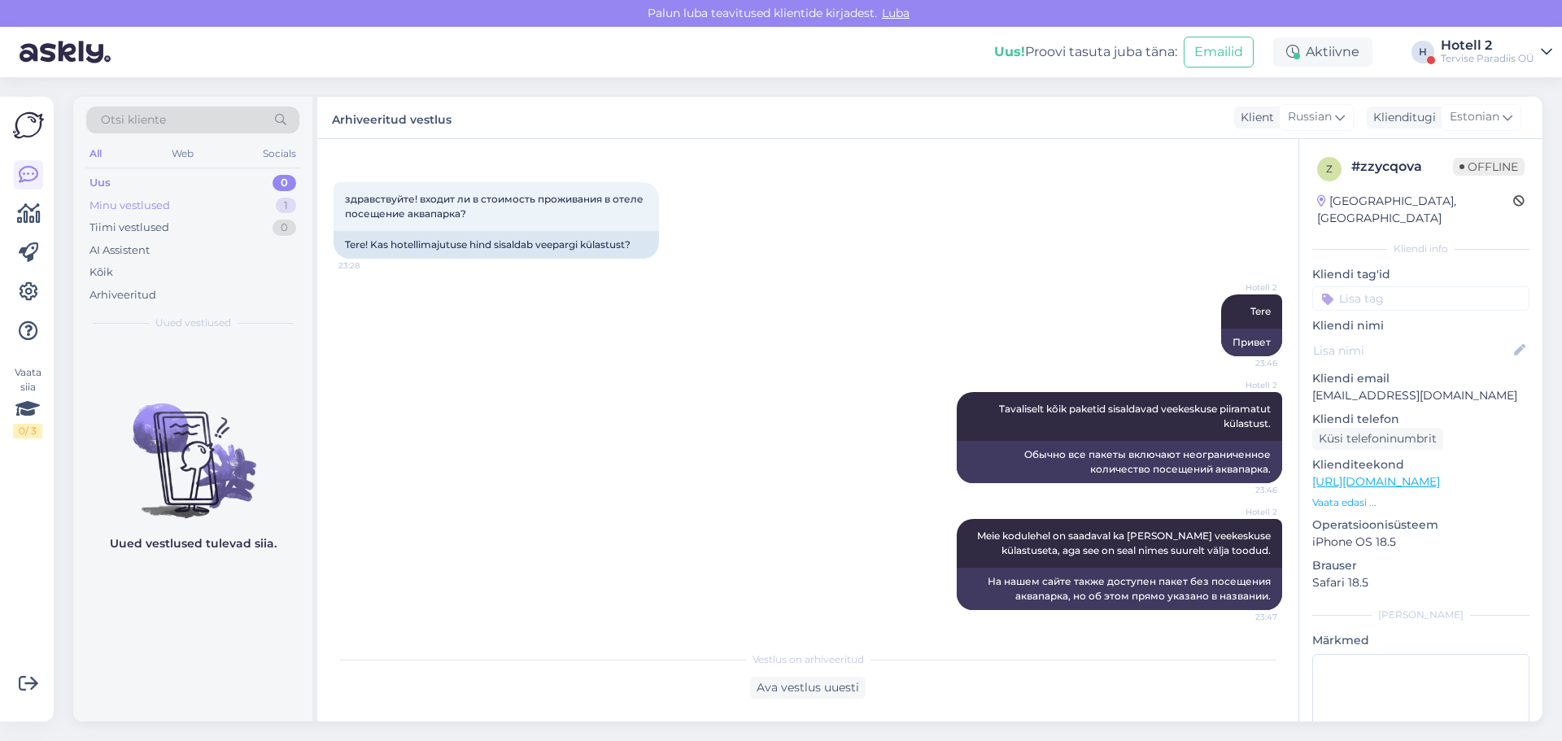
click at [260, 201] on div "Minu vestlused 1" at bounding box center [192, 205] width 213 height 23
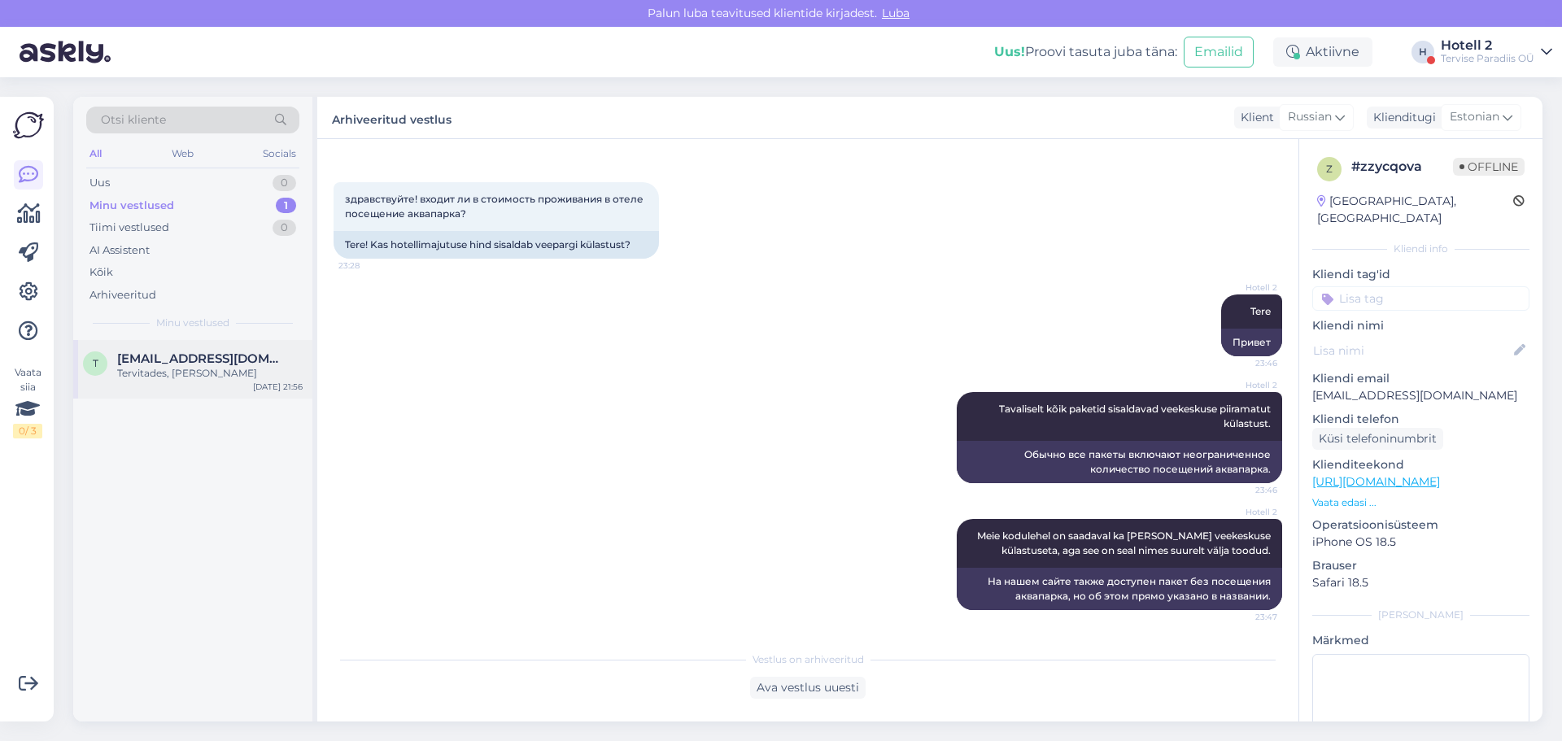
click at [226, 374] on div "Tervitades, [PERSON_NAME]" at bounding box center [209, 373] width 185 height 15
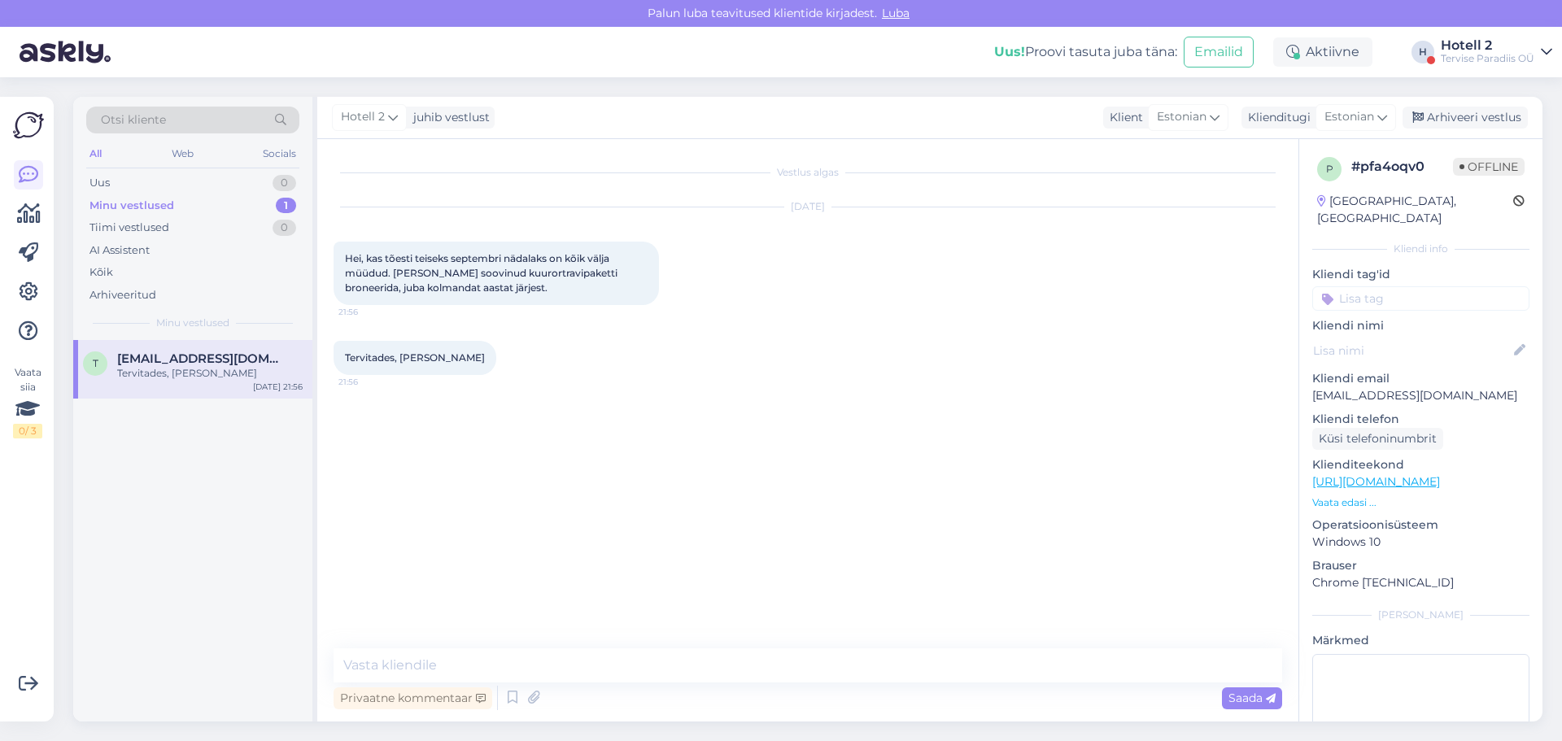
scroll to position [0, 0]
click at [505, 666] on textarea at bounding box center [807, 665] width 948 height 34
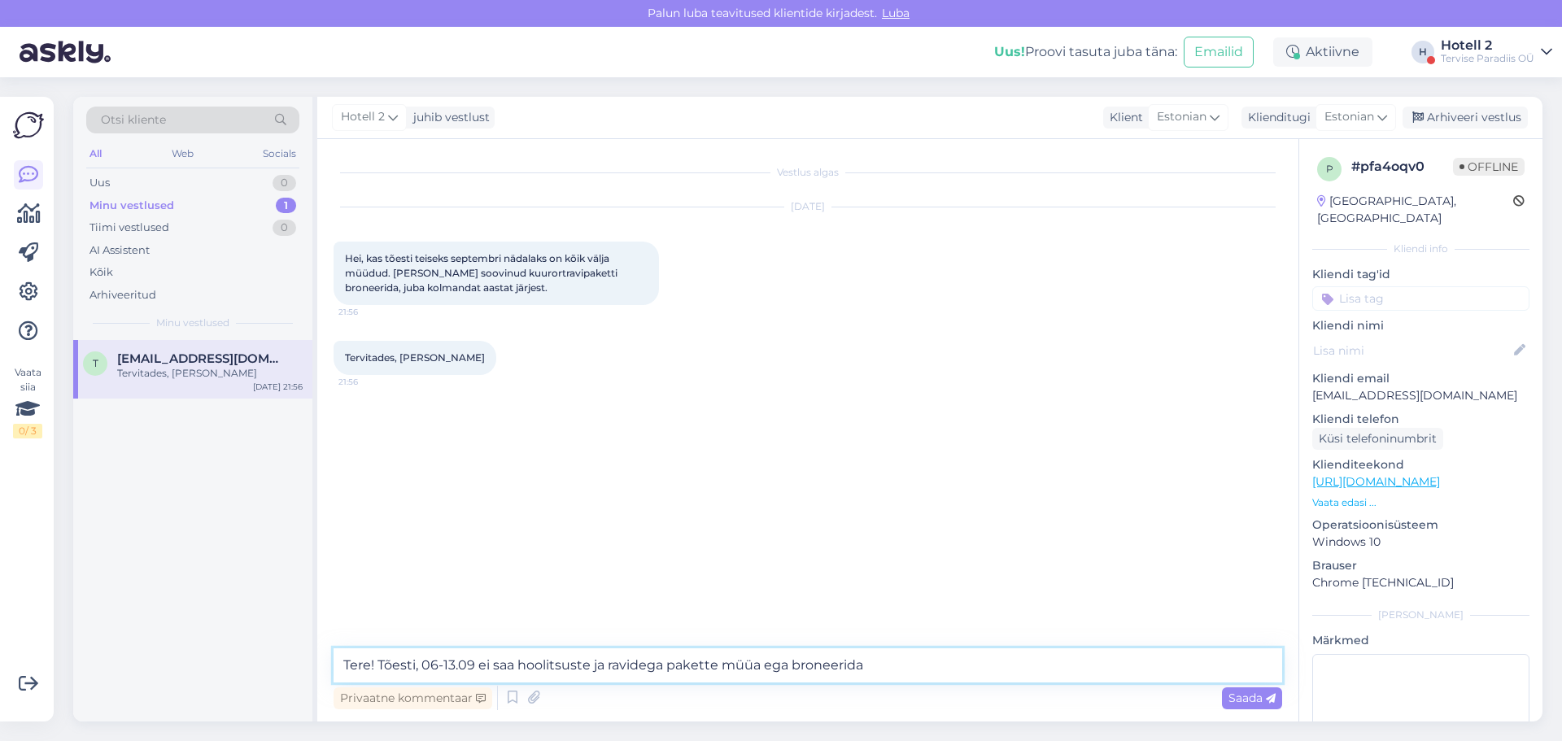
type textarea "Tere! Tõesti, 06-13.09 ei saa hoolitsuste ja ravidega pakette müüa ega broneeri…"
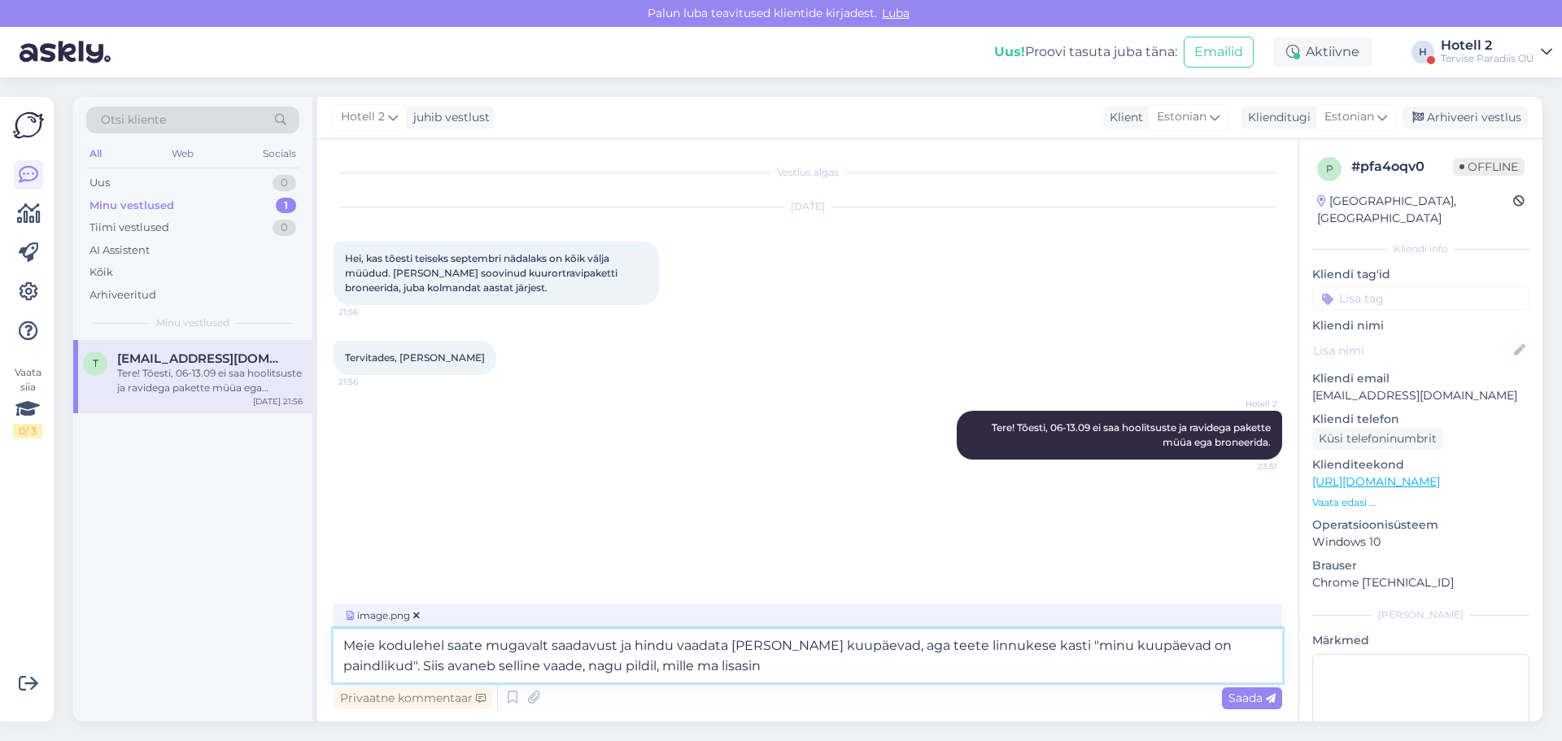
type textarea "Meie kodulehel saate mugavalt saadavust ja hindu vaadata [PERSON_NAME] kuupäeva…"
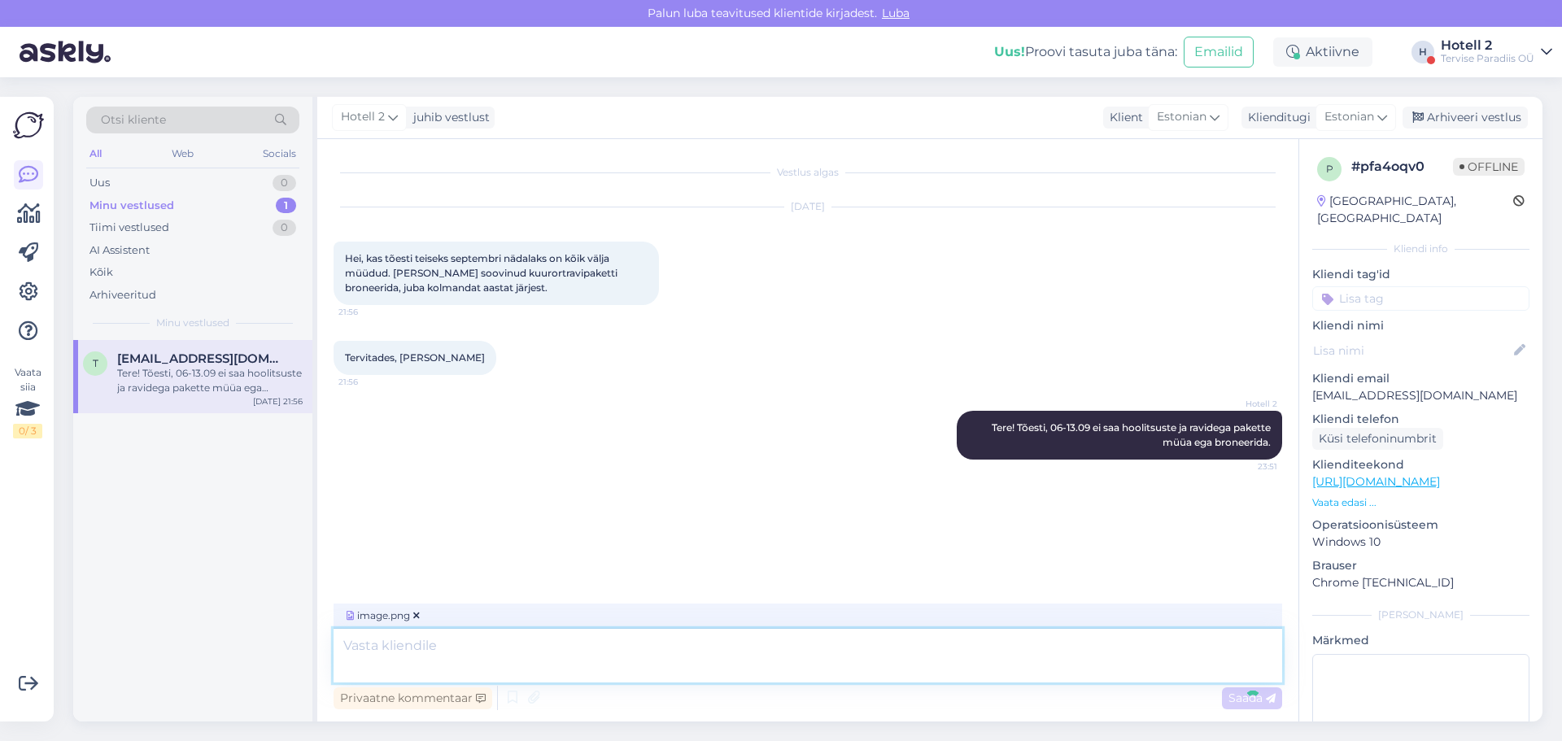
scroll to position [60, 0]
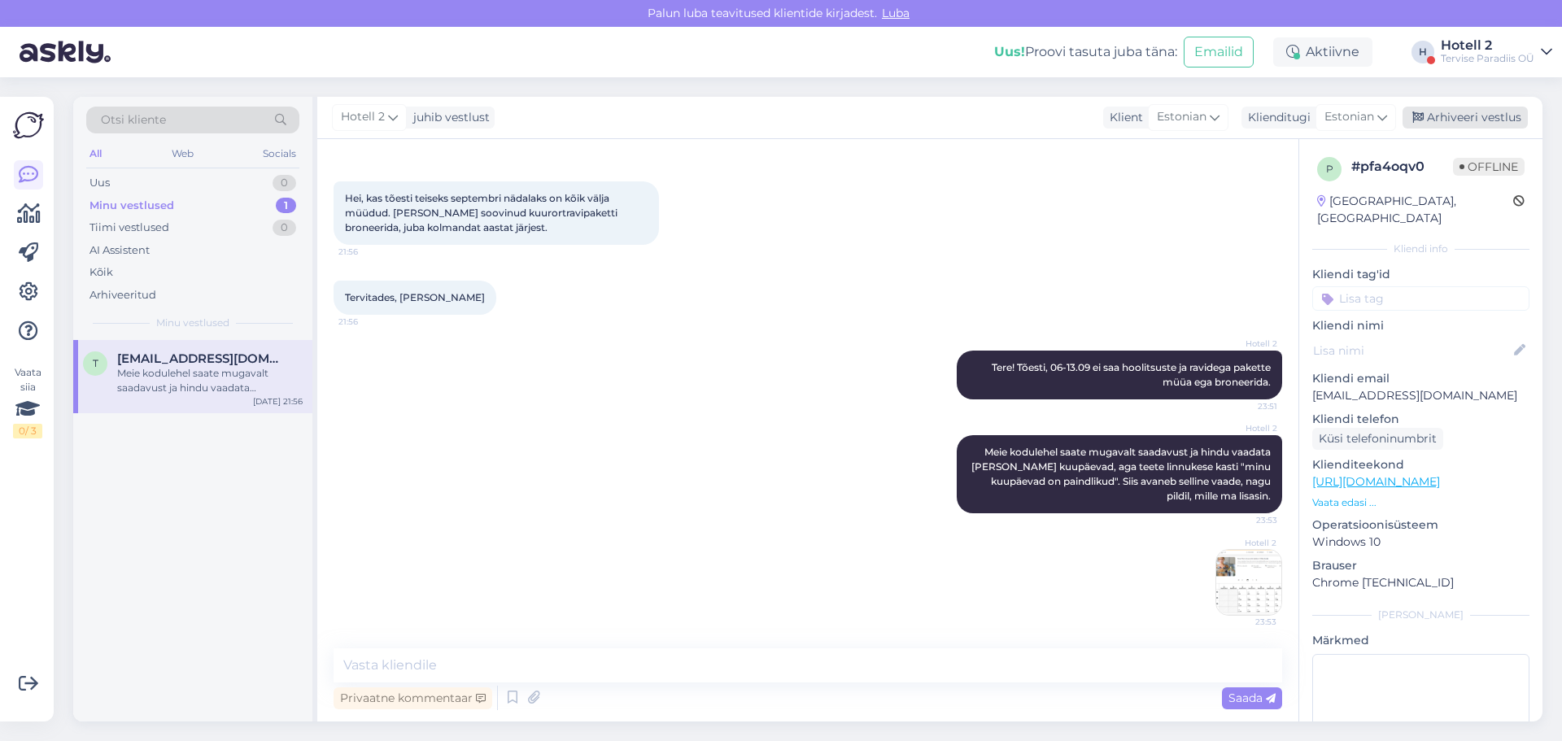
click at [1471, 119] on div "Arhiveeri vestlus" at bounding box center [1464, 118] width 125 height 22
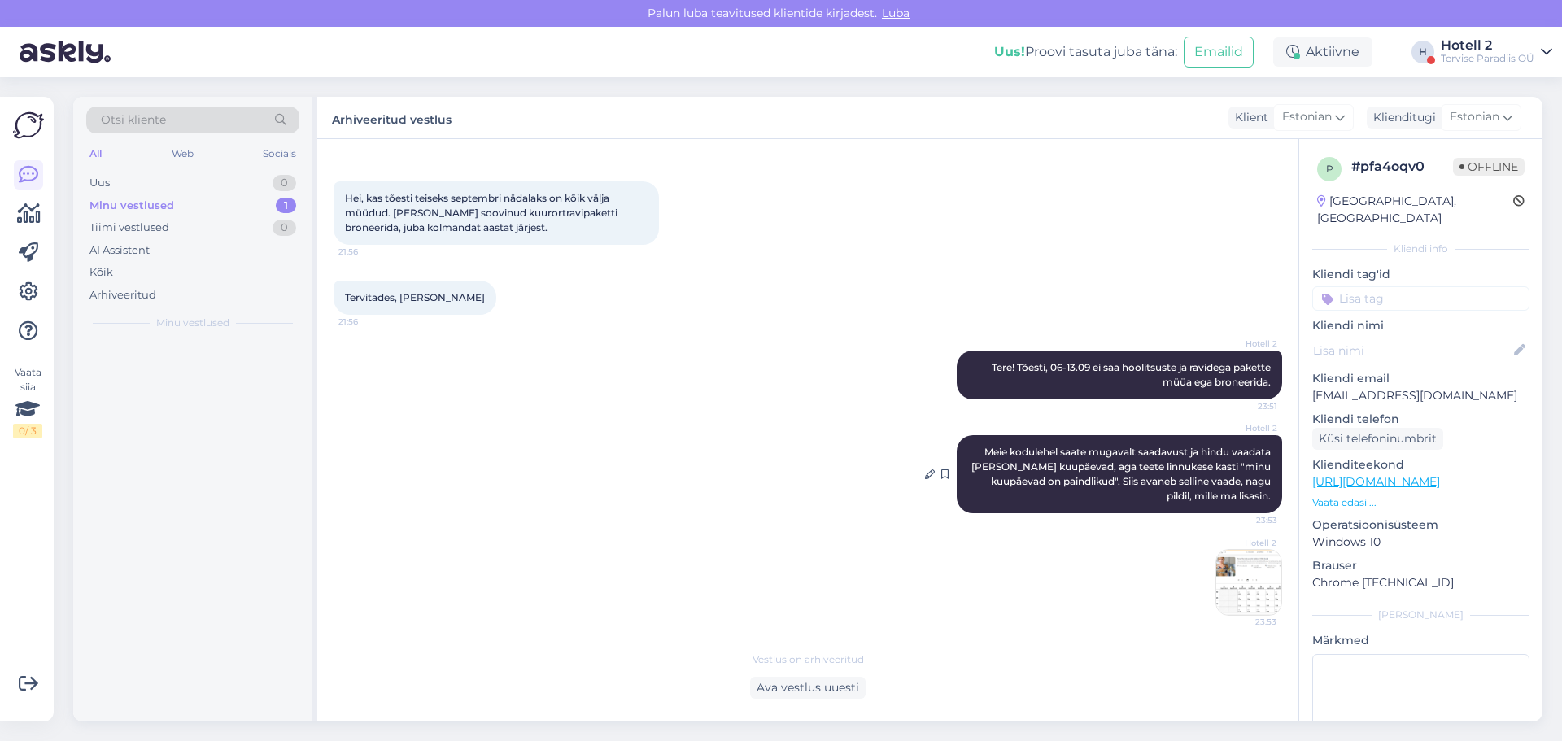
scroll to position [66, 0]
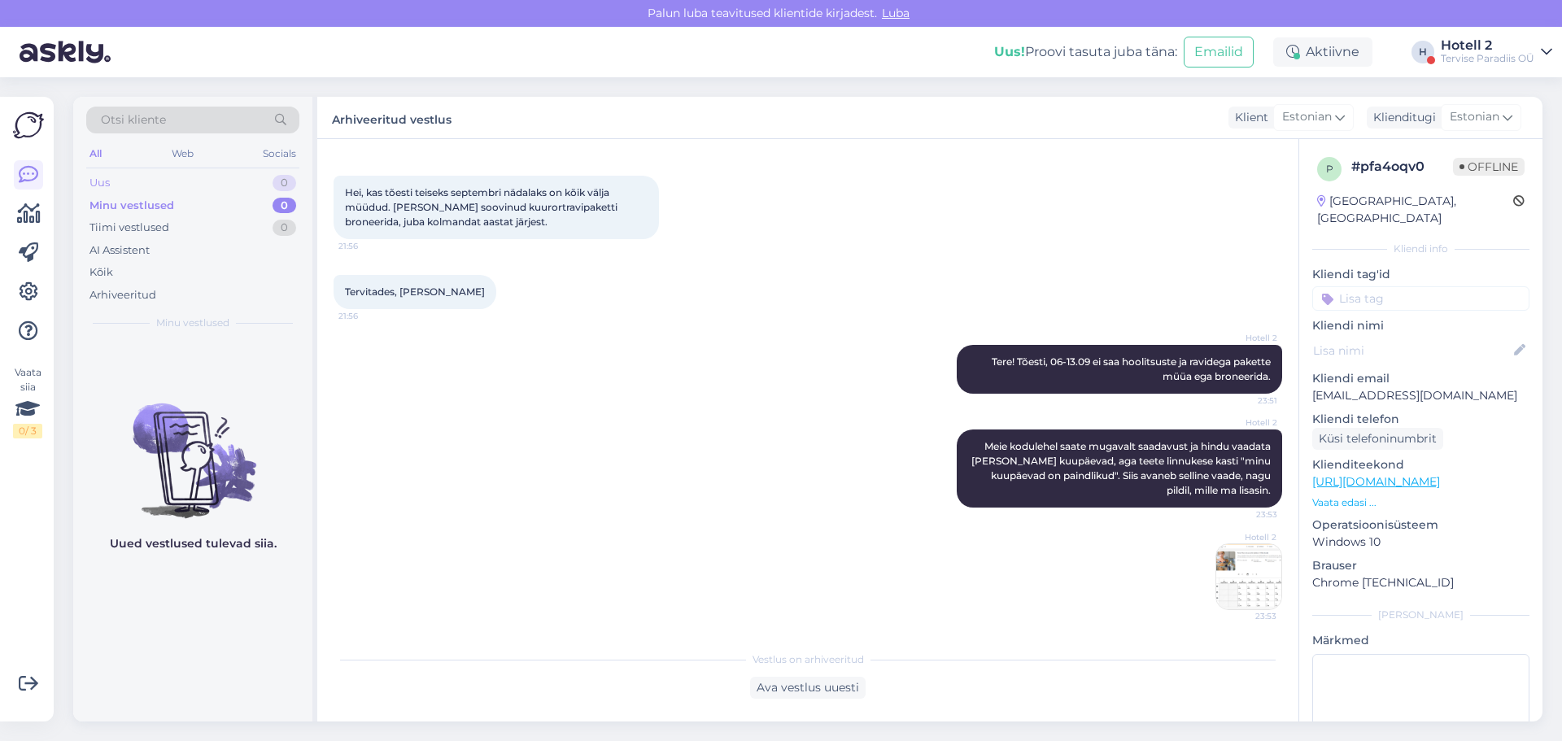
click at [182, 187] on div "Uus 0" at bounding box center [192, 183] width 213 height 23
click at [114, 180] on div "Uus 0" at bounding box center [192, 183] width 213 height 23
